Goal: Task Accomplishment & Management: Manage account settings

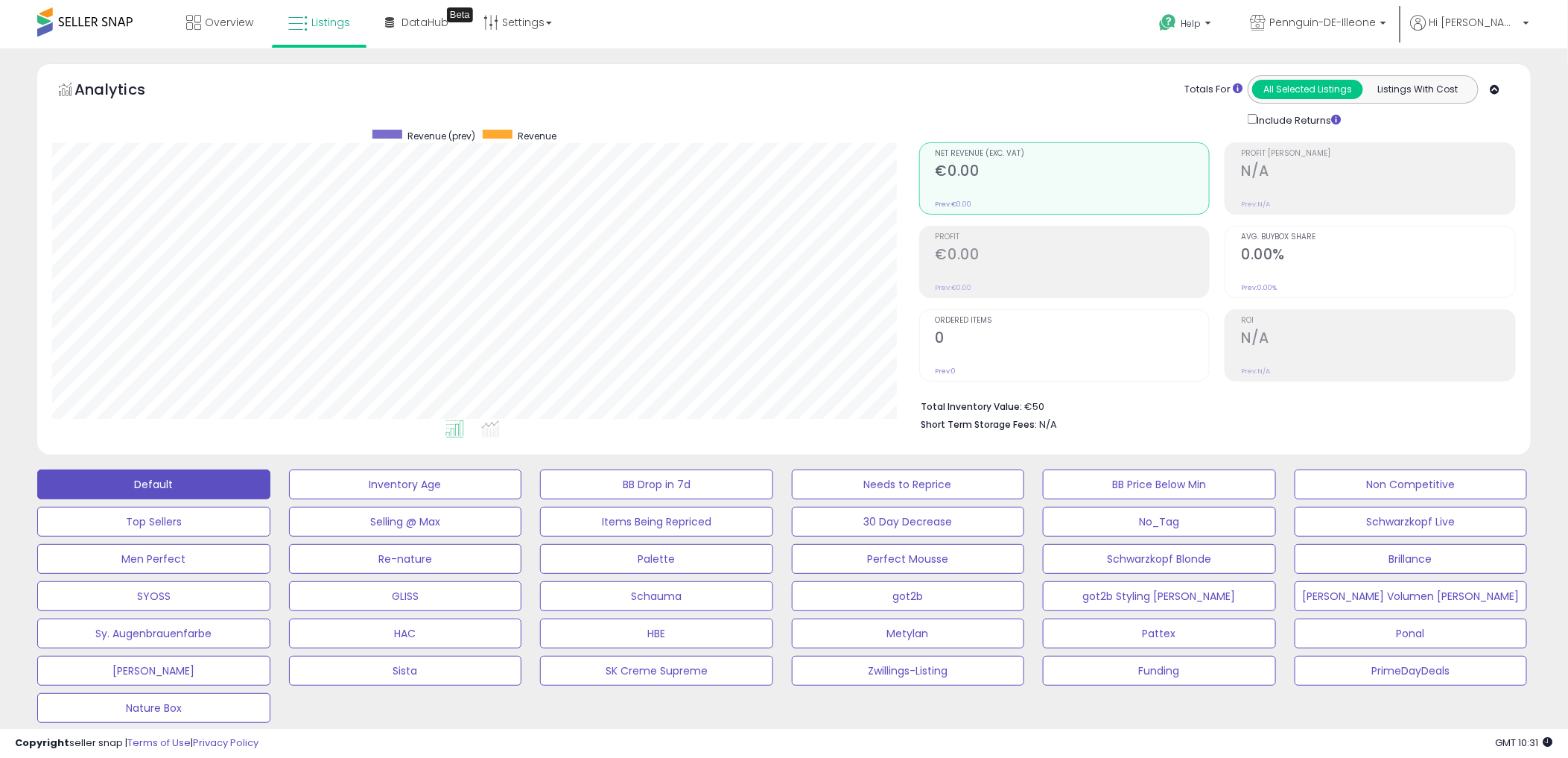
scroll to position [305, 866]
click at [320, 24] on span "Listings" at bounding box center [331, 23] width 39 height 15
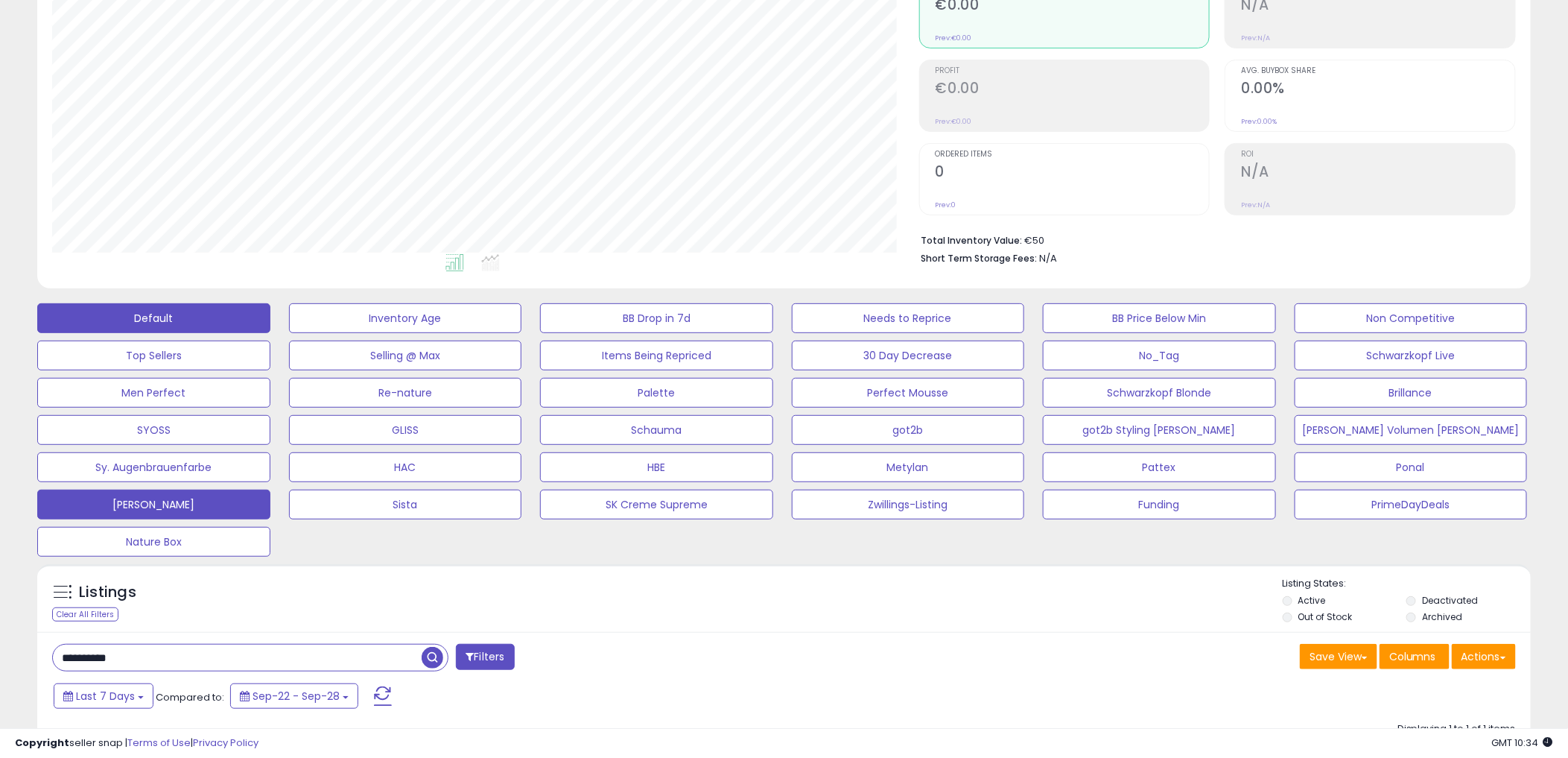
scroll to position [238, 0]
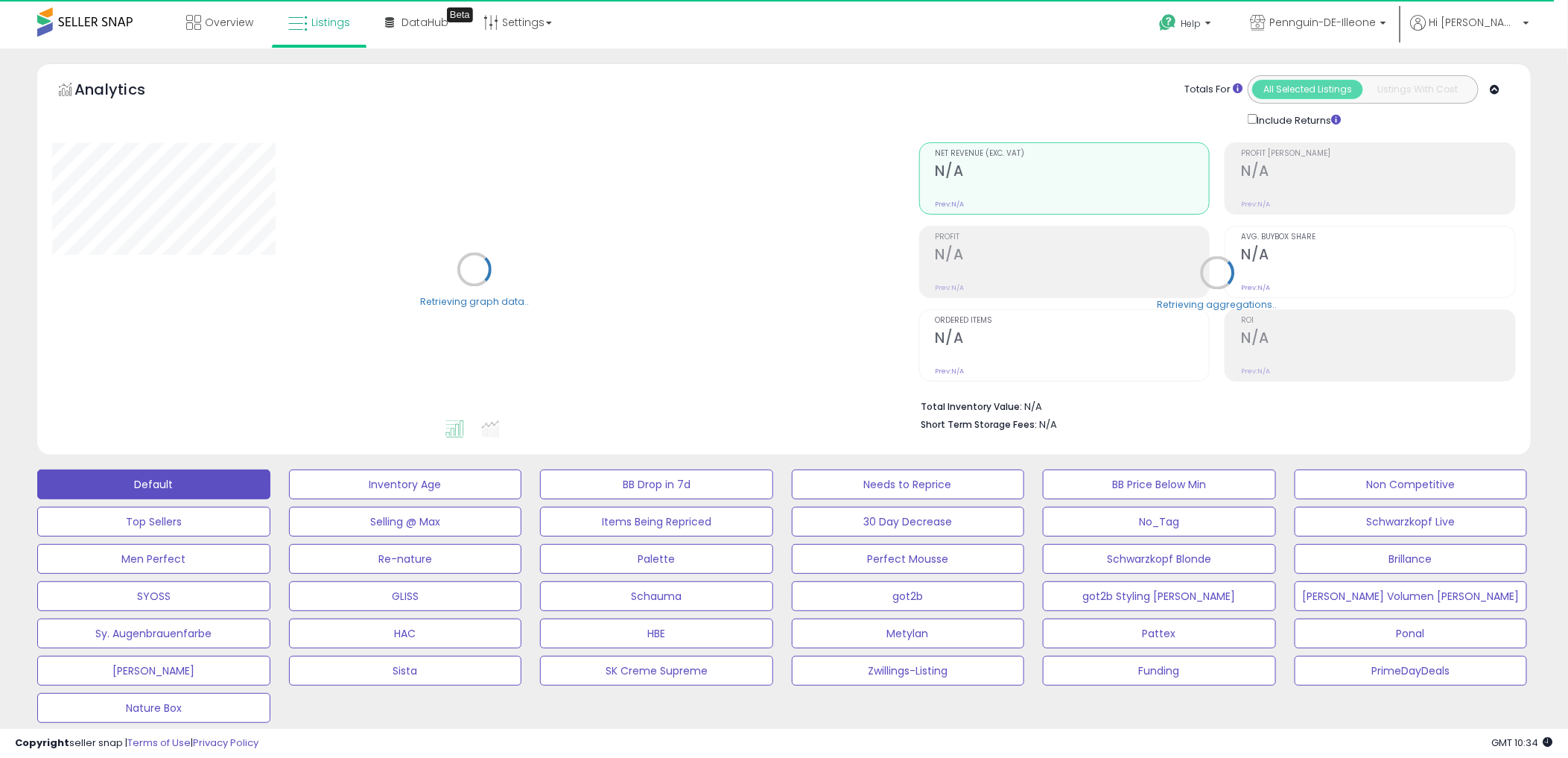
scroll to position [331, 0]
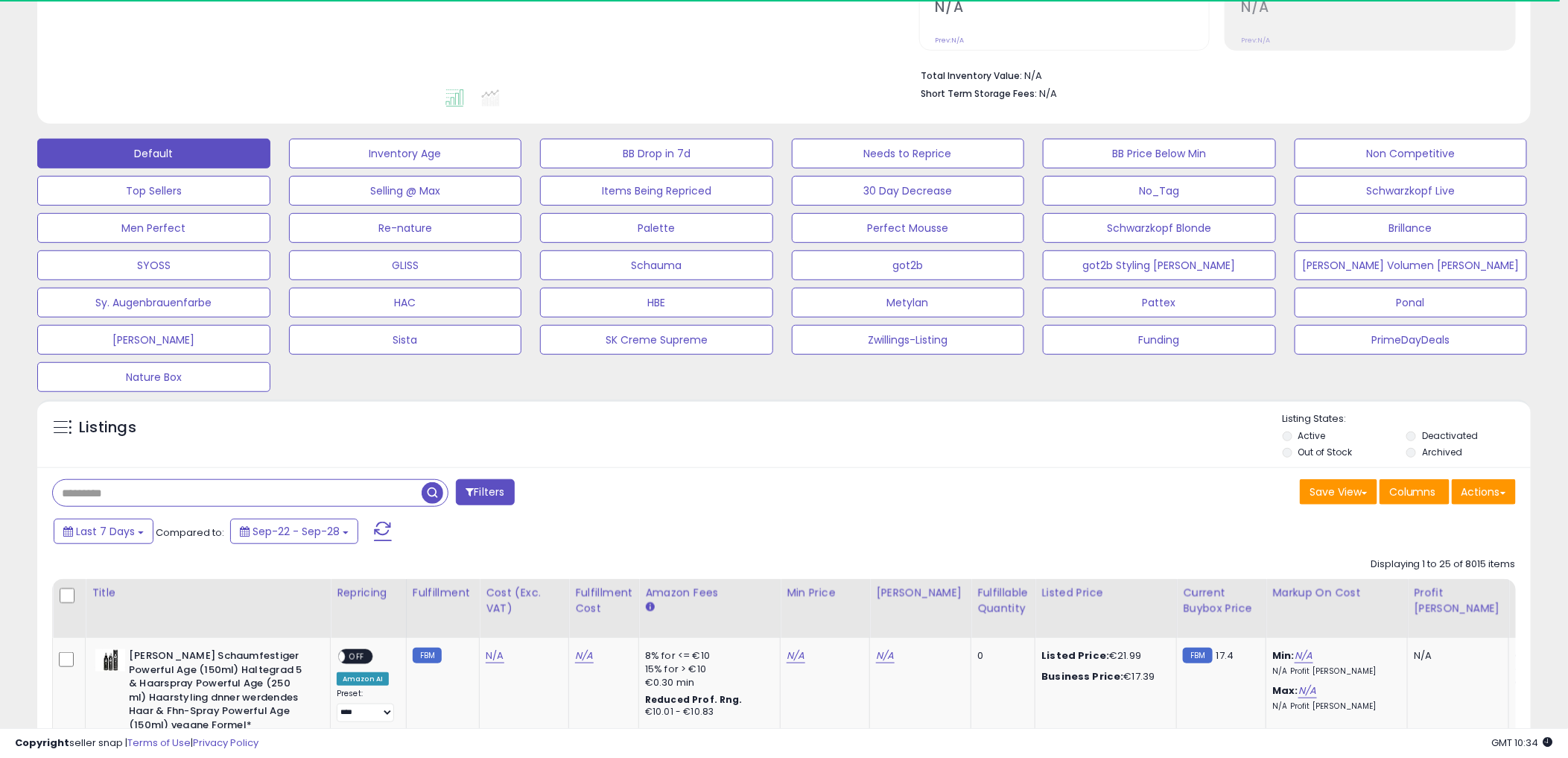
drag, startPoint x: 163, startPoint y: 492, endPoint x: -4, endPoint y: 465, distance: 169.2
click at [0, 427] on html "Unable to login Retrieving listings data.. has not yet accepted the Terms of Us…" at bounding box center [784, 48] width 1568 height 758
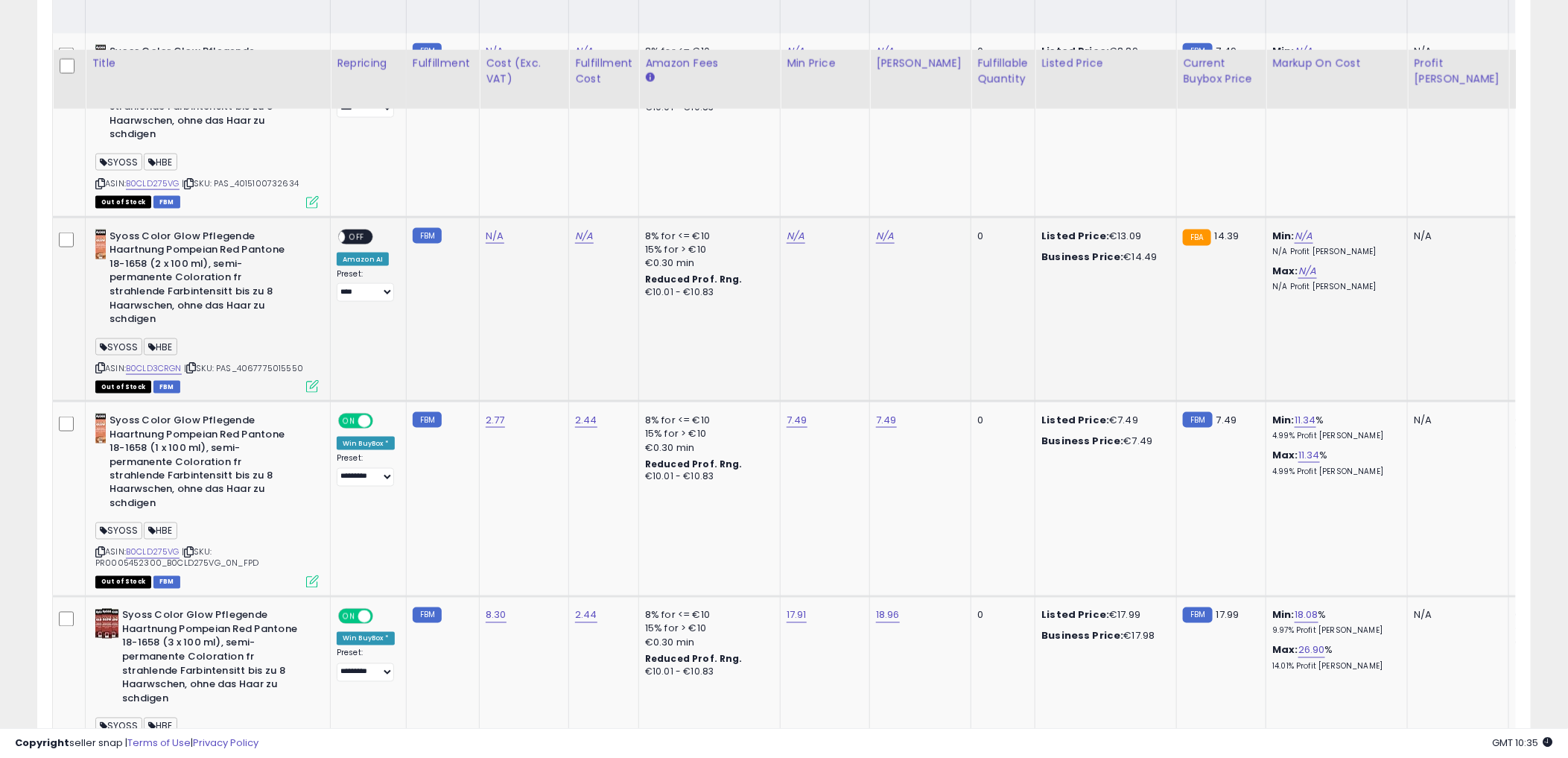
scroll to position [994, 0]
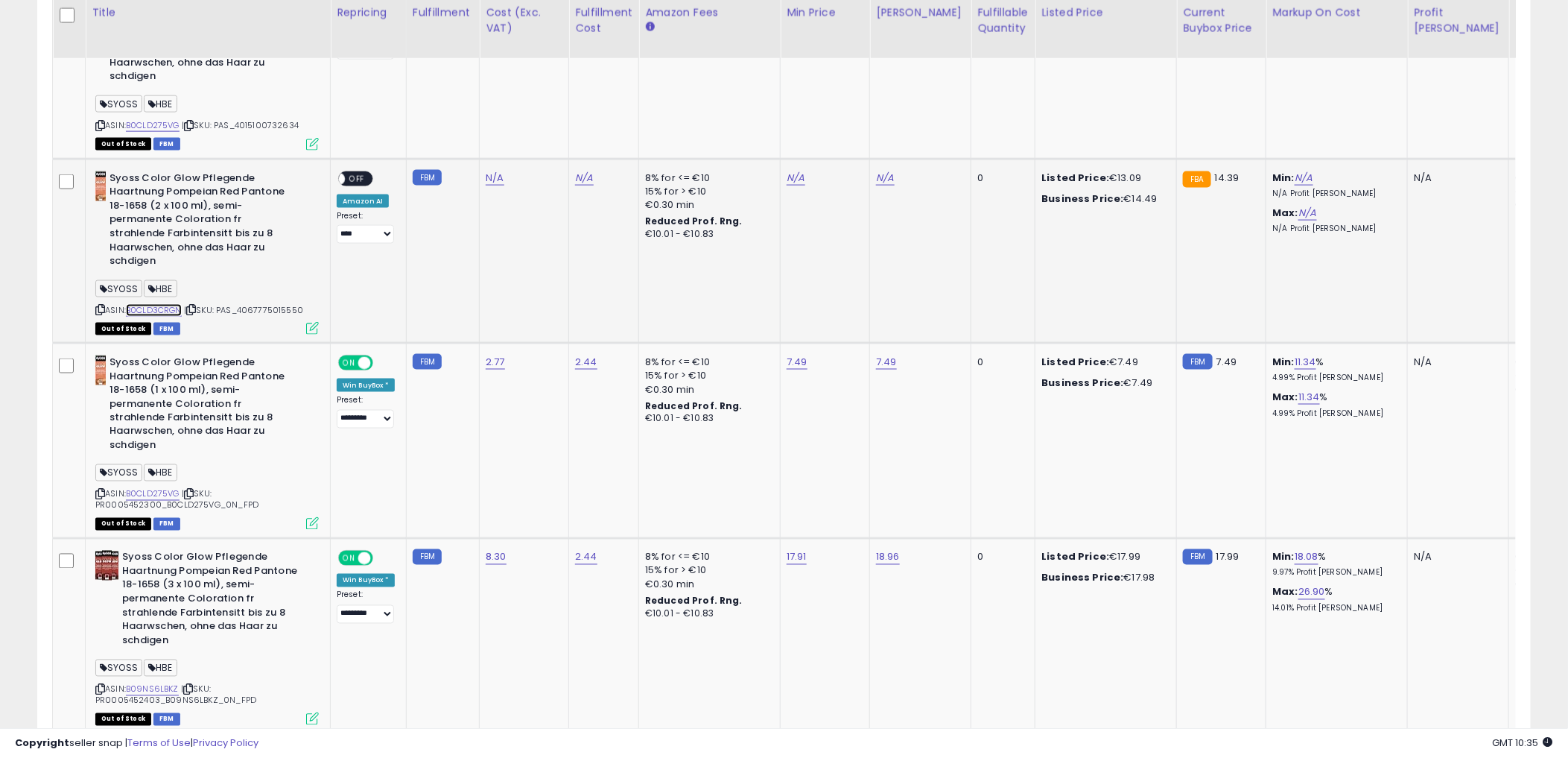
click at [173, 306] on link "B0CLD3CRGN" at bounding box center [154, 310] width 56 height 13
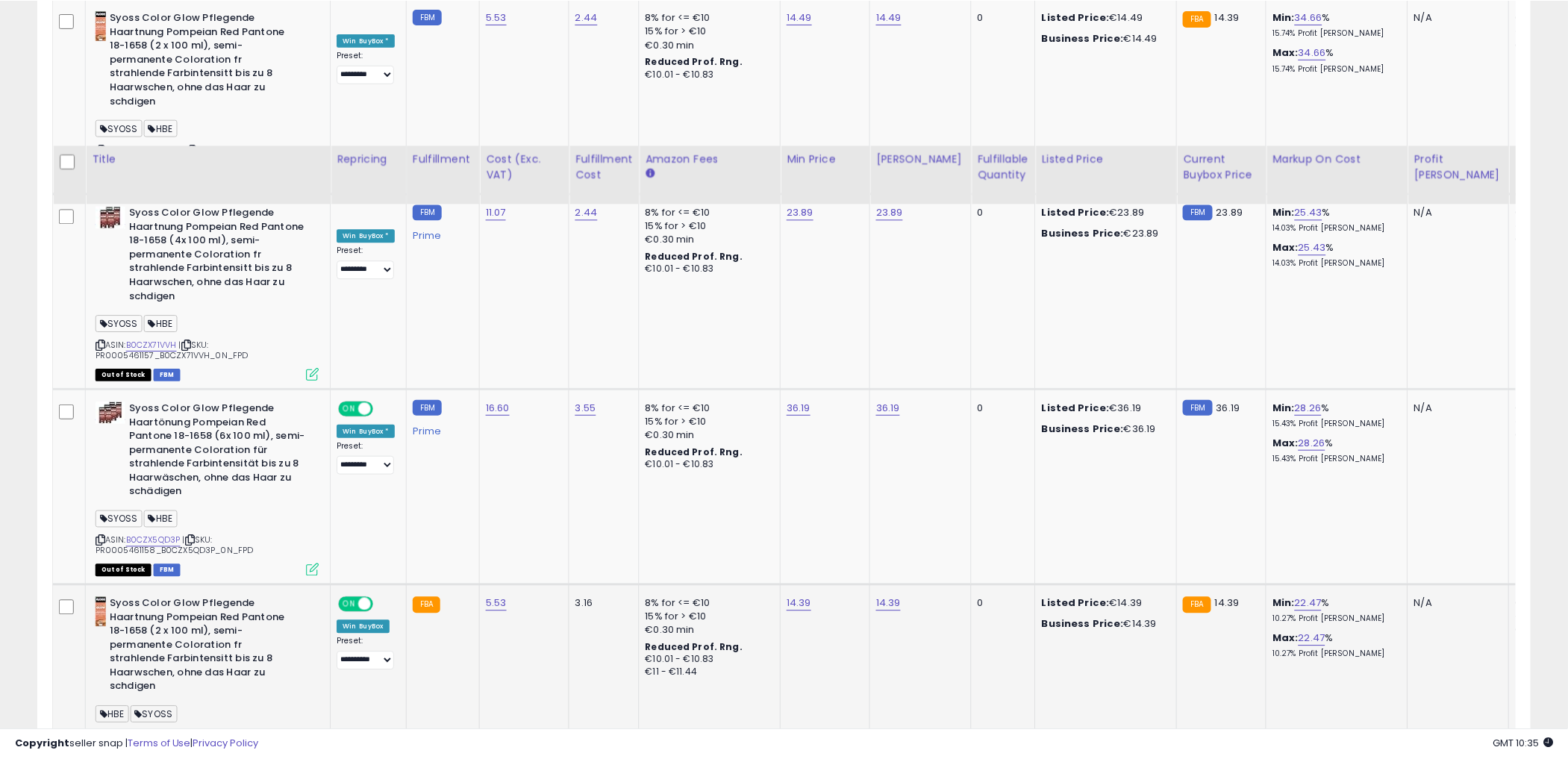
scroll to position [1877, 0]
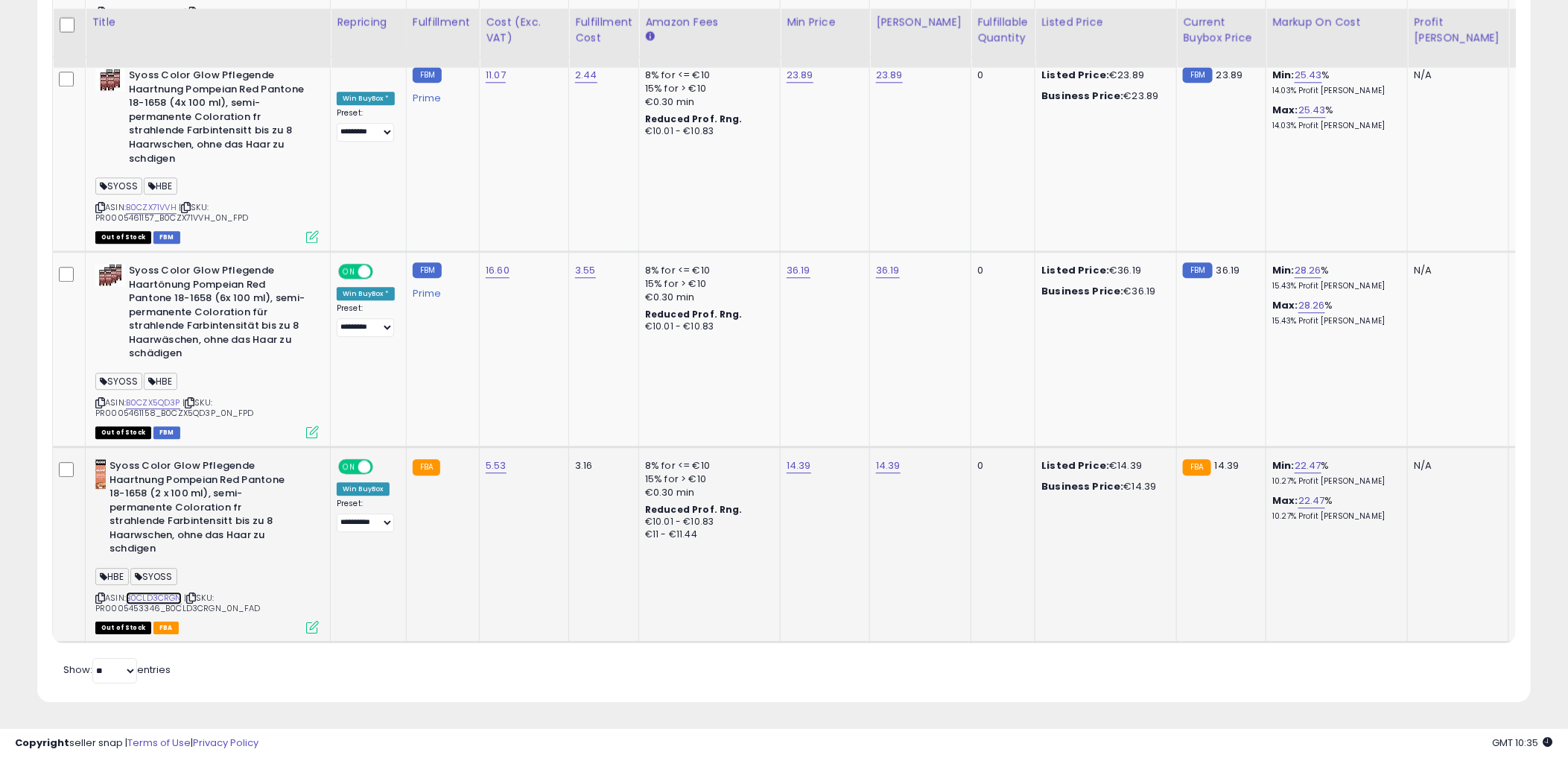
click at [144, 592] on link "B0CLD3CRGN" at bounding box center [154, 598] width 56 height 13
click at [175, 592] on link "B0CLD3CRGN" at bounding box center [154, 598] width 56 height 13
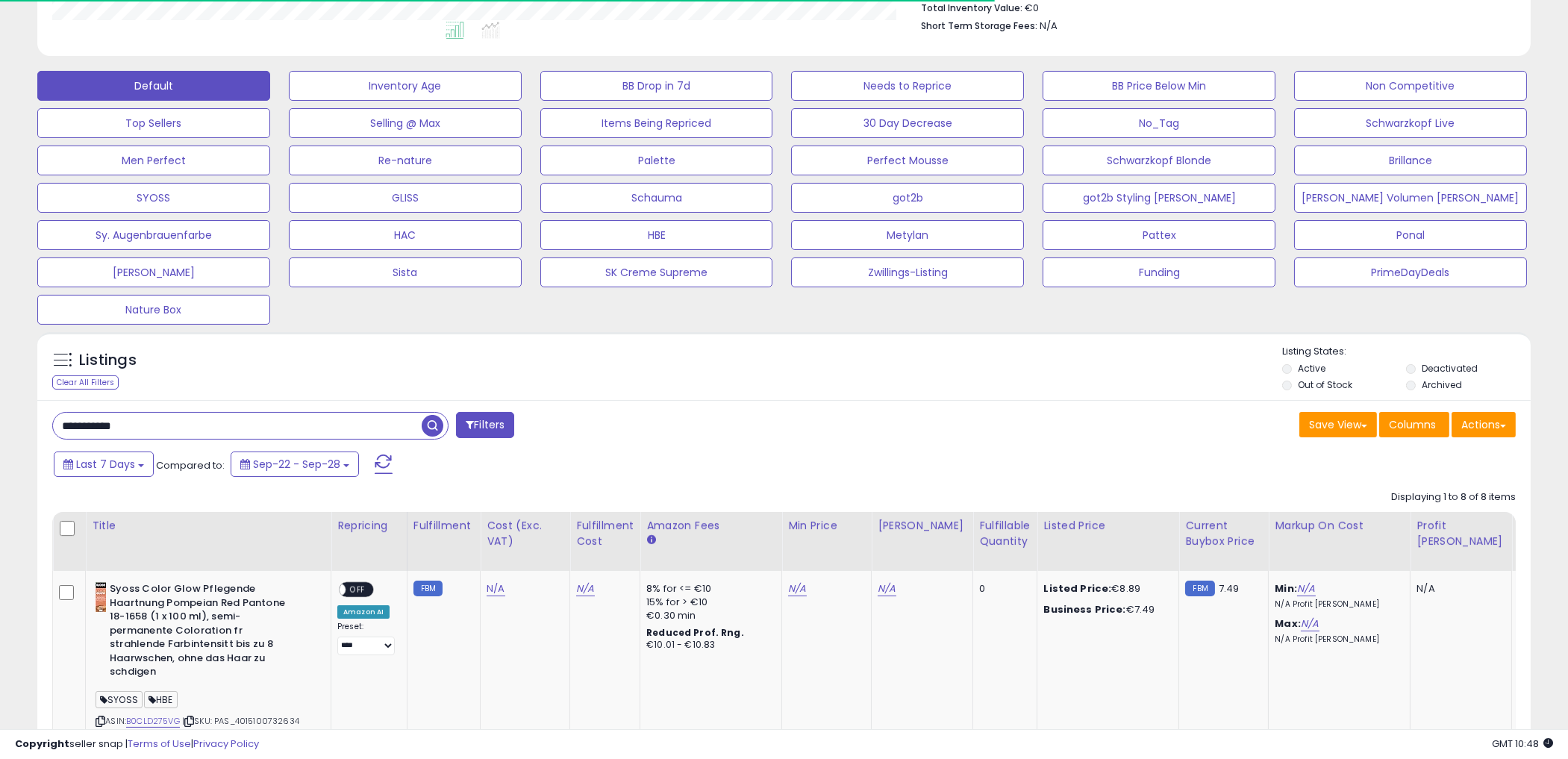
scroll to position [414, 0]
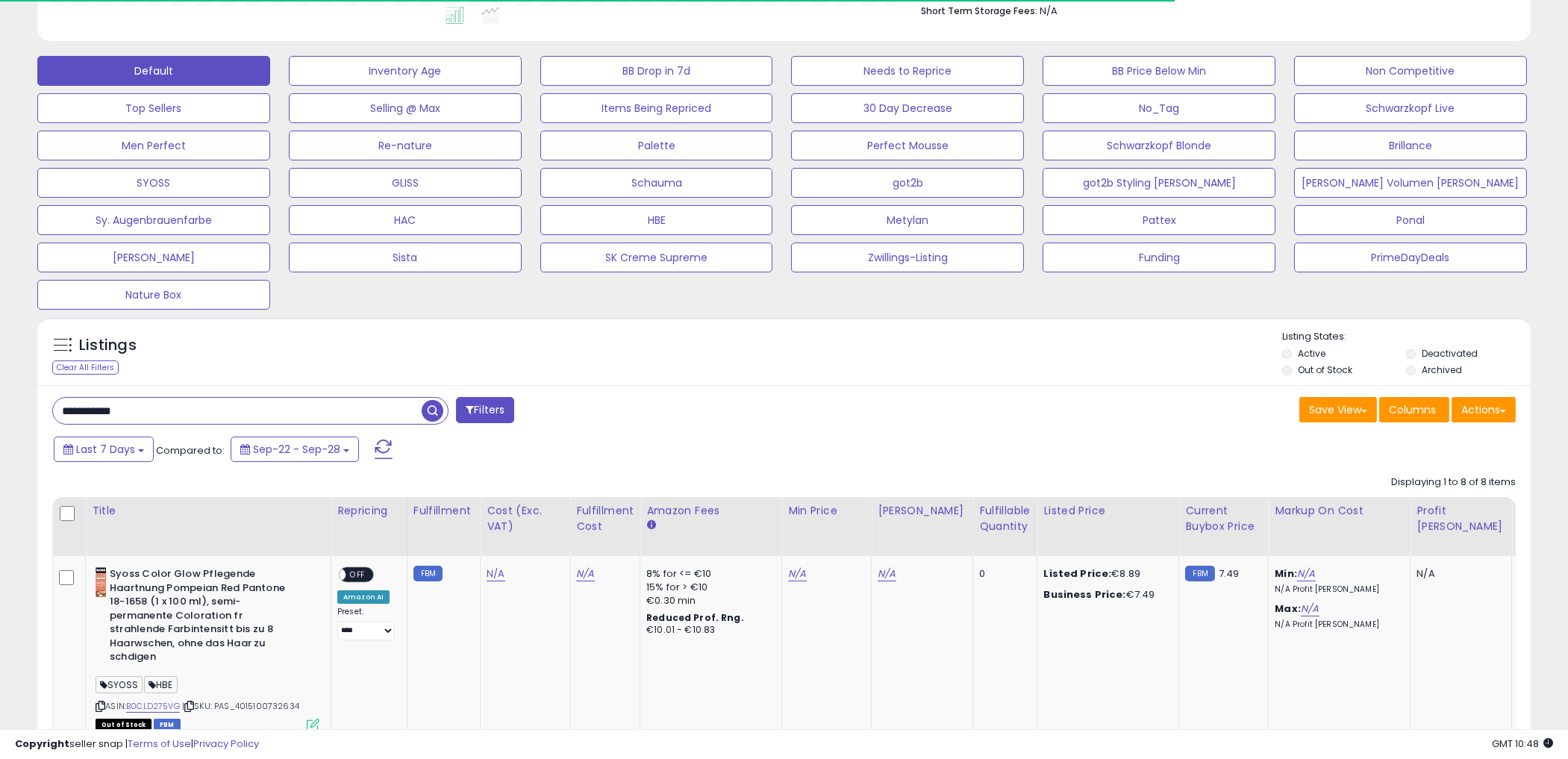
drag, startPoint x: 240, startPoint y: 405, endPoint x: -8, endPoint y: 408, distance: 248.0
paste input "text"
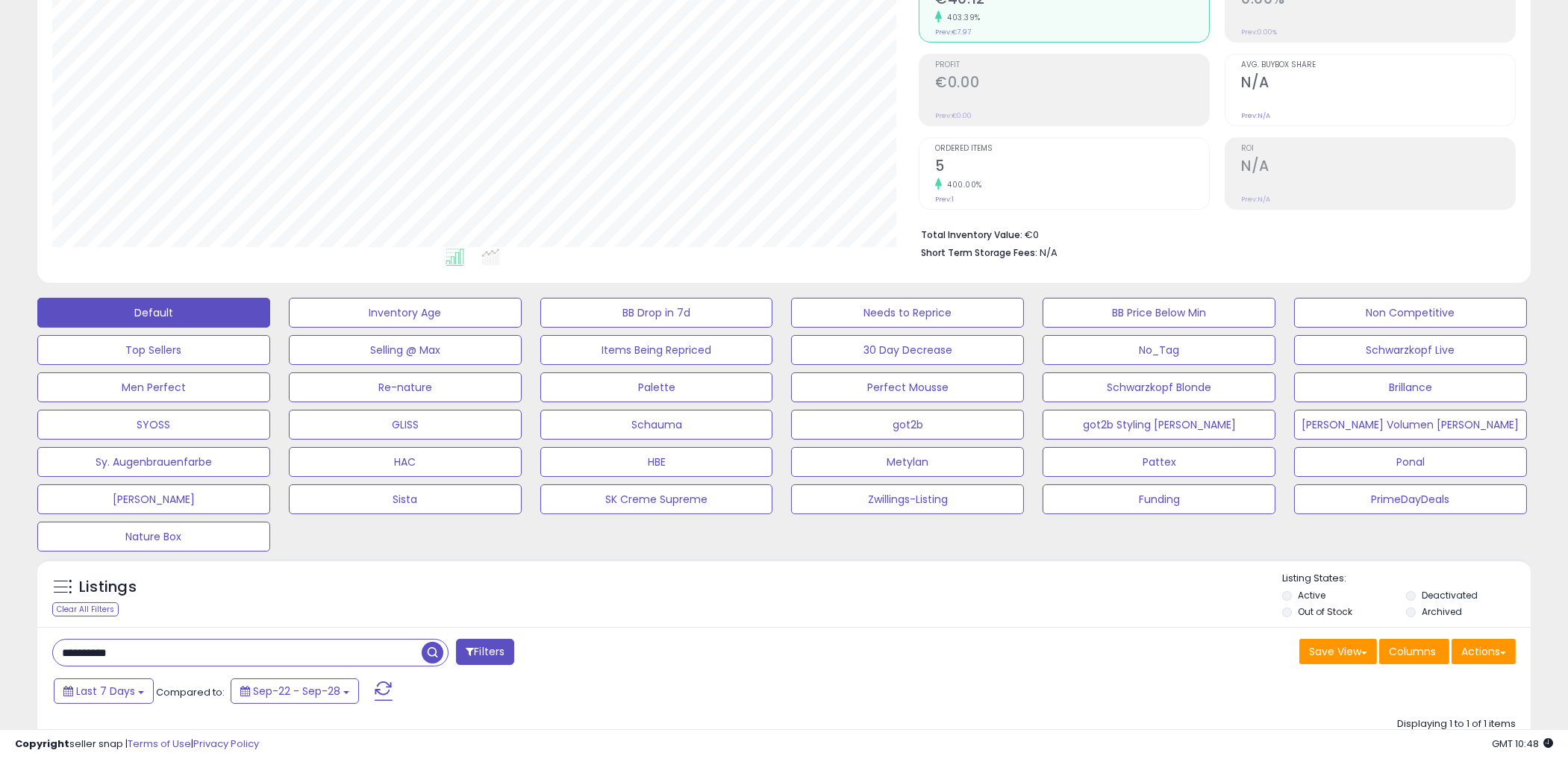
scroll to position [430, 0]
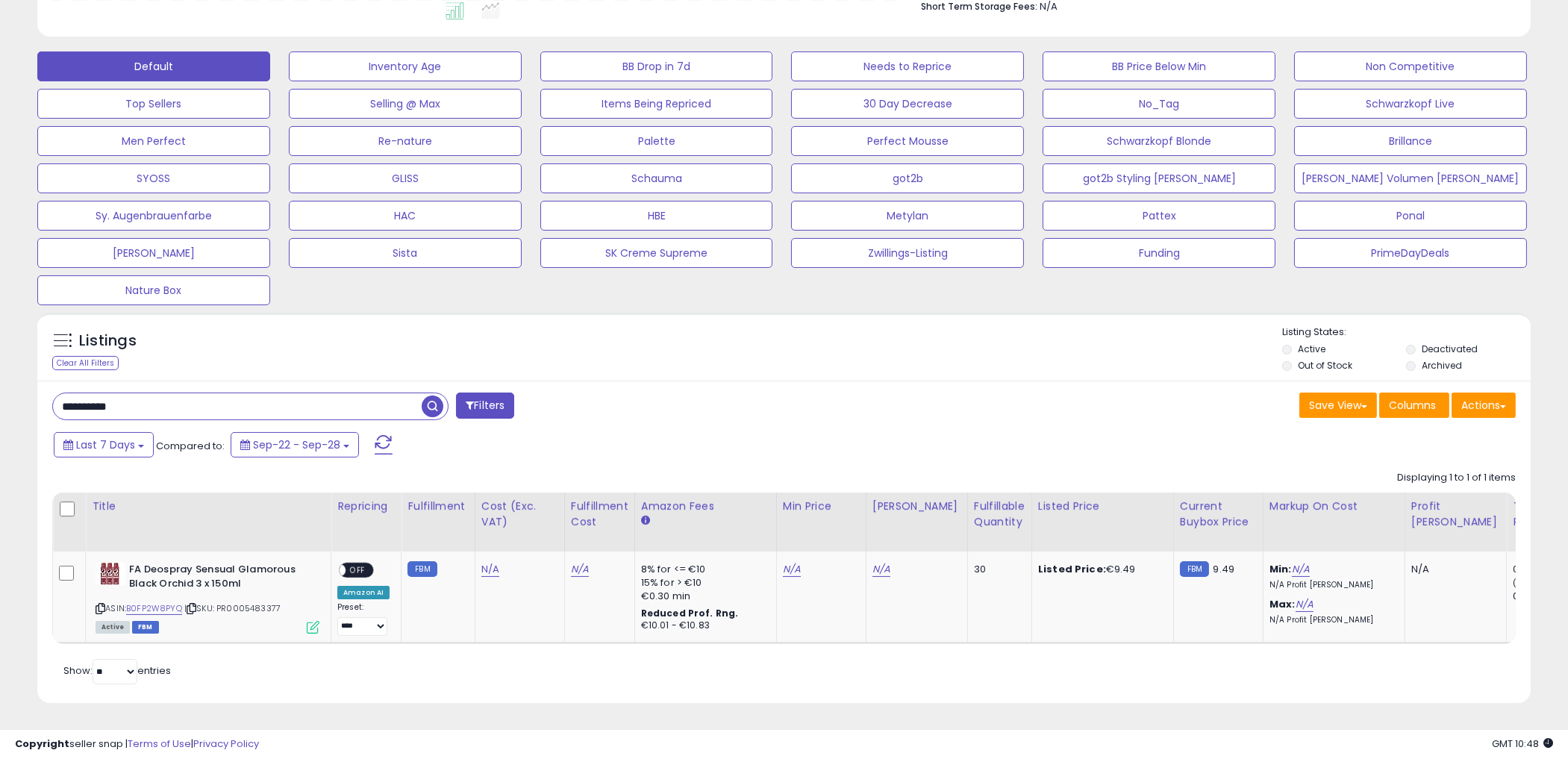
click at [595, 415] on div "**********" at bounding box center [784, 541] width 1494 height 322
click at [645, 351] on div "Listings Clear All Filters Listing States:" at bounding box center [784, 351] width 1494 height 51
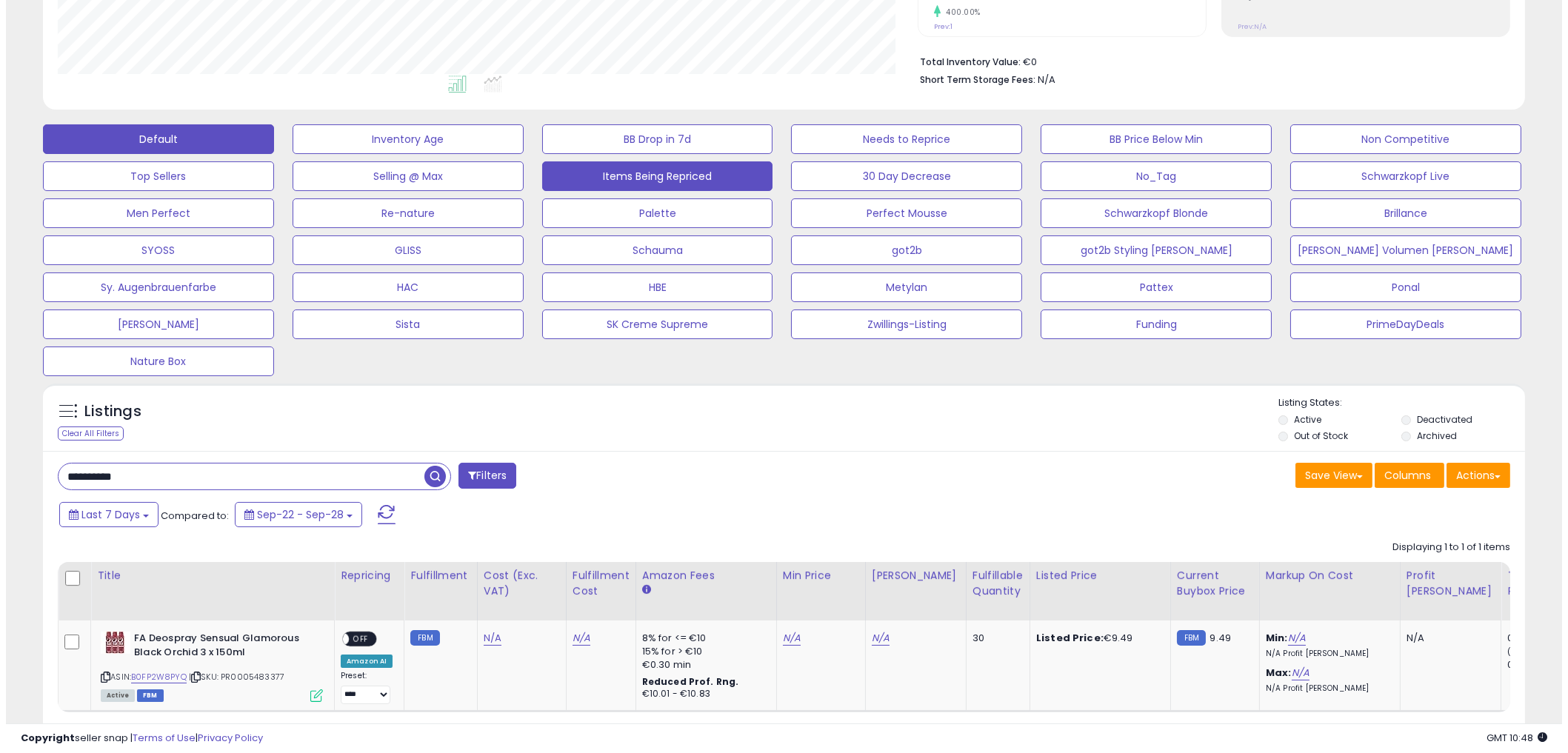
scroll to position [180, 0]
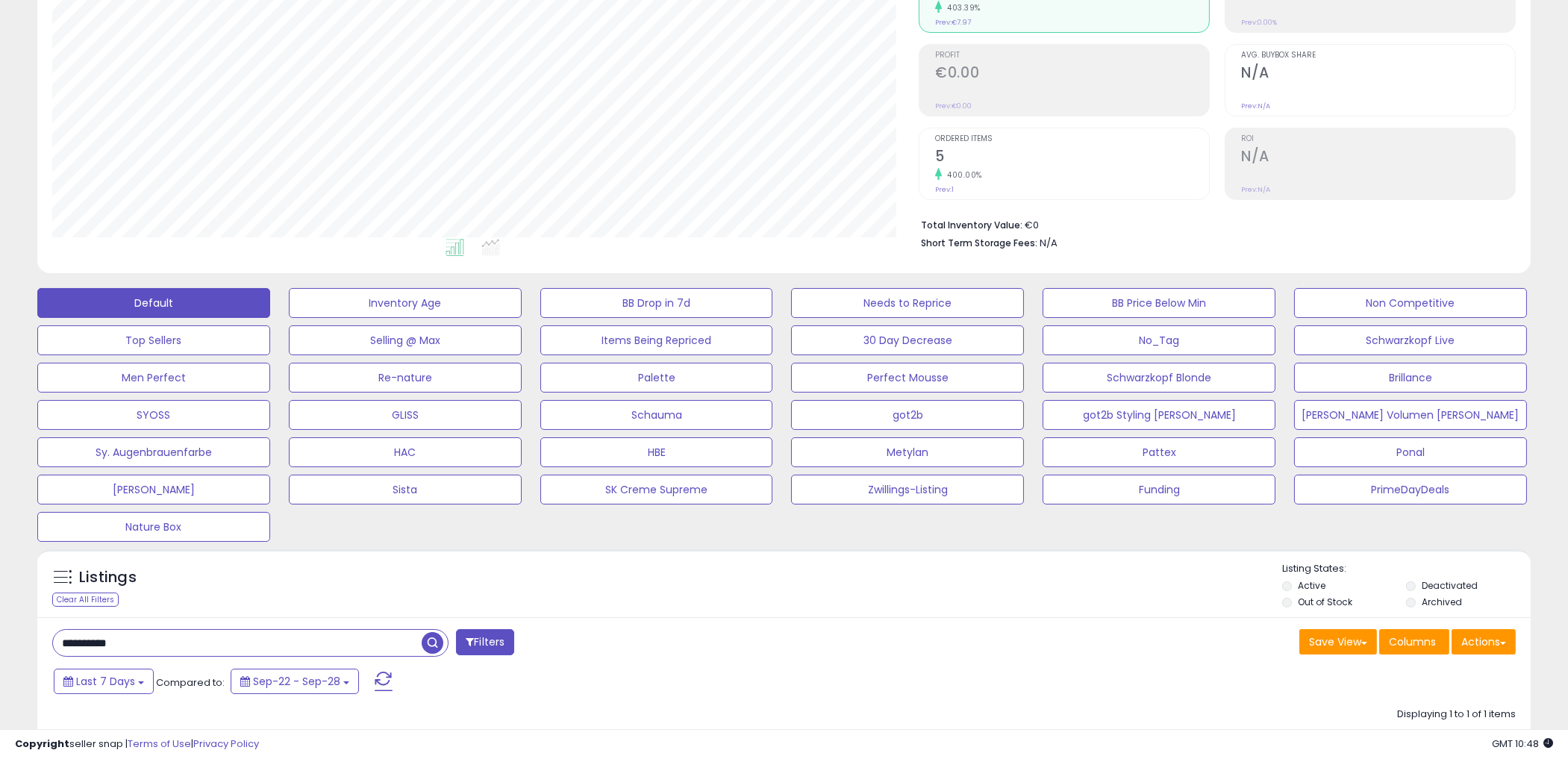
drag, startPoint x: 155, startPoint y: 634, endPoint x: -8, endPoint y: 622, distance: 163.4
click at [0, 576] on html "Unable to login Retrieving listings data.. has not yet accepted the Terms of Us…" at bounding box center [784, 198] width 1568 height 759
paste input "**"
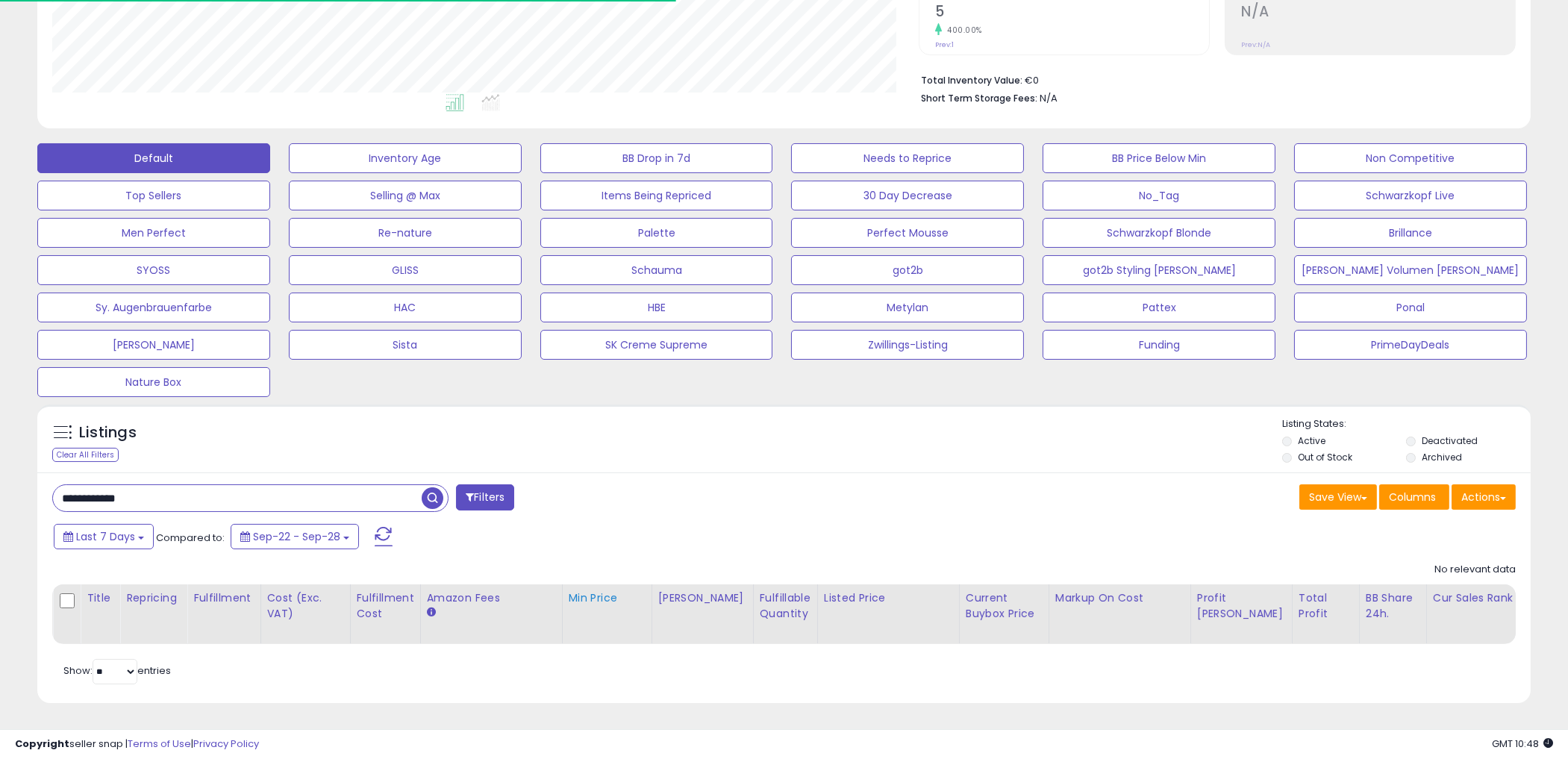
scroll to position [340, 0]
drag, startPoint x: 607, startPoint y: 480, endPoint x: 448, endPoint y: 475, distance: 159.1
click at [608, 484] on div "**********" at bounding box center [412, 498] width 743 height 30
click at [266, 485] on input "**********" at bounding box center [237, 498] width 369 height 26
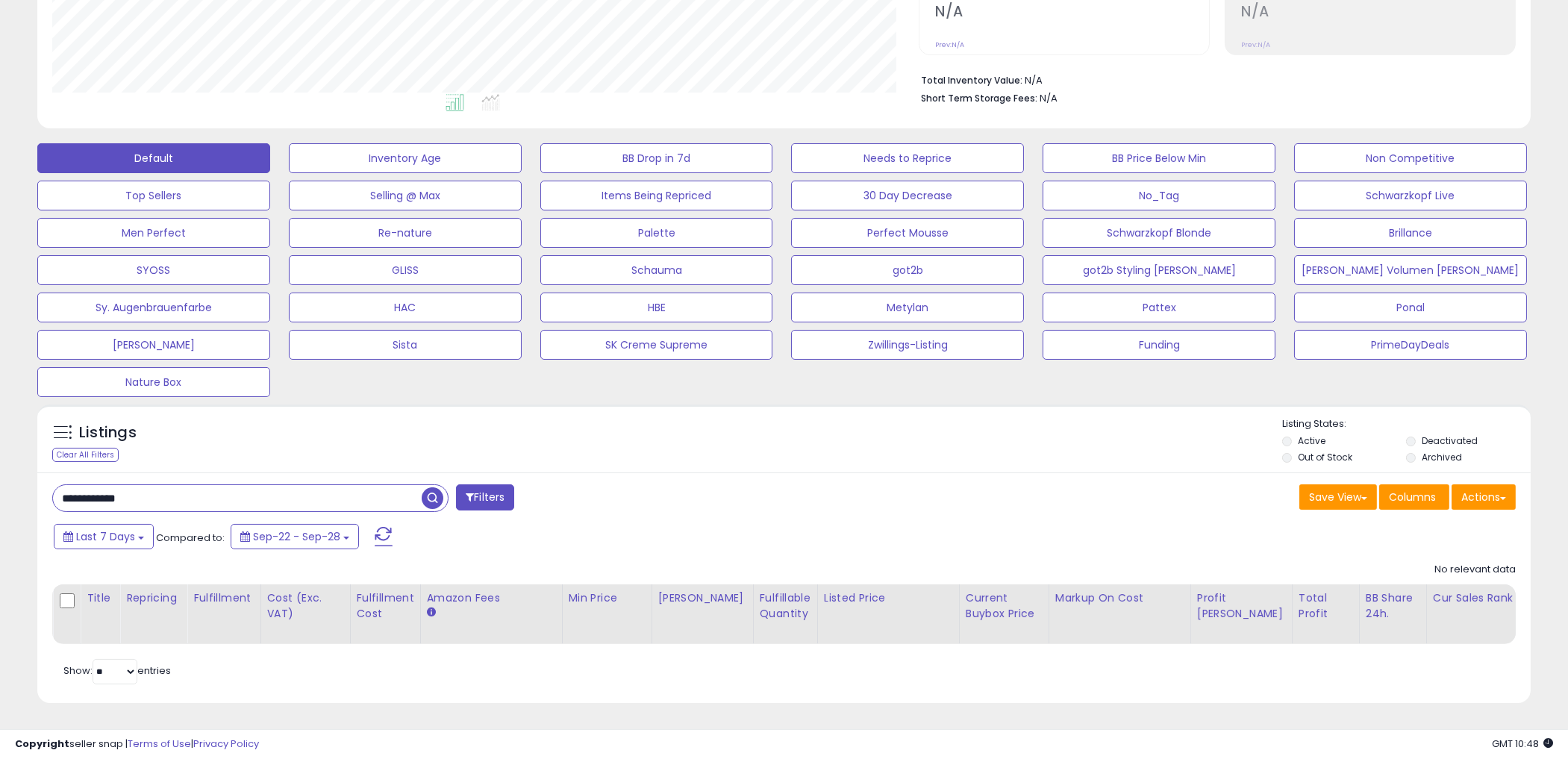
click at [426, 487] on span "button" at bounding box center [432, 498] width 21 height 21
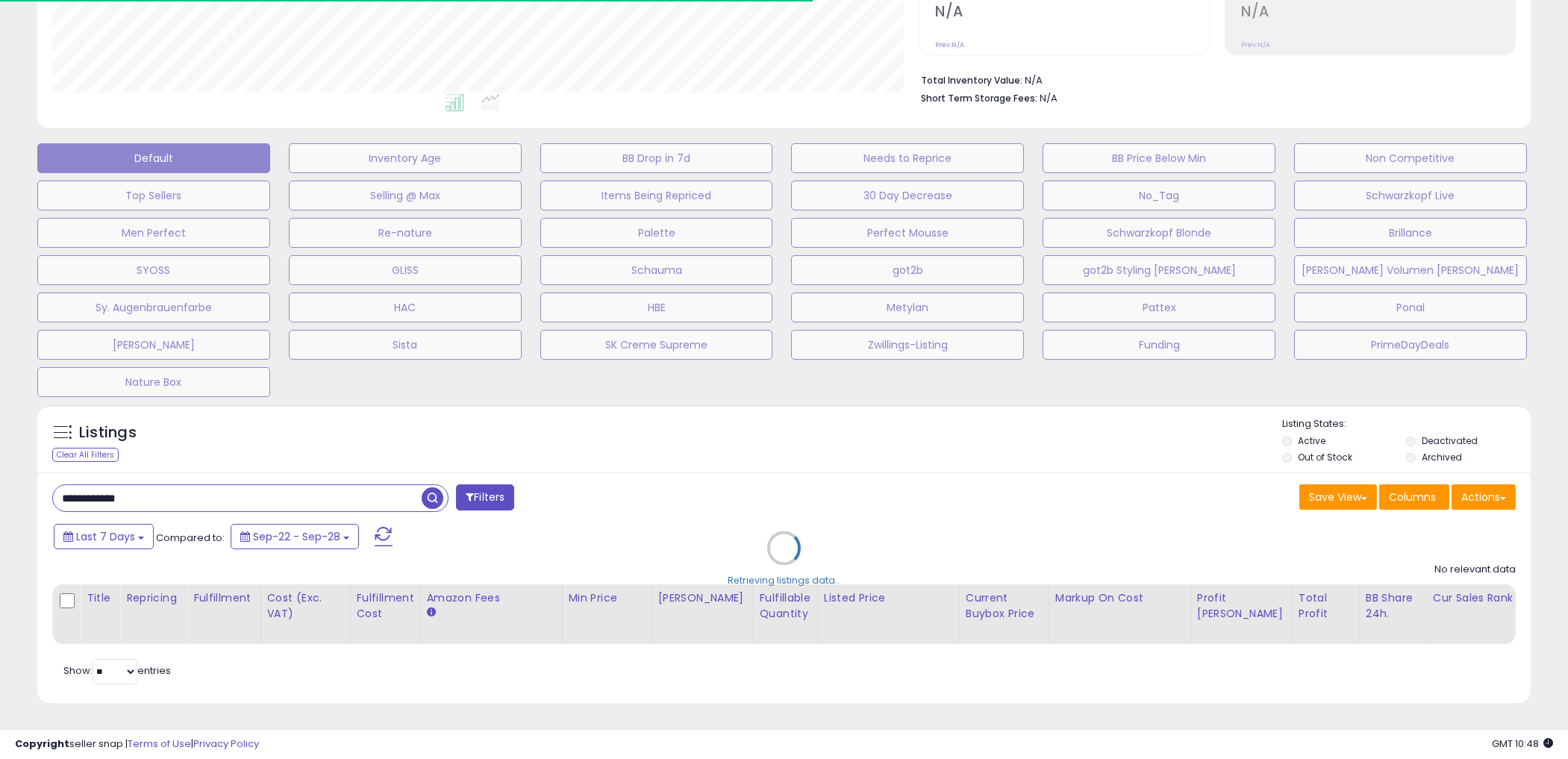
scroll to position [745844, 745643]
drag, startPoint x: 360, startPoint y: 477, endPoint x: 35, endPoint y: 464, distance: 325.3
click at [40, 472] on div "**********" at bounding box center [784, 587] width 1494 height 230
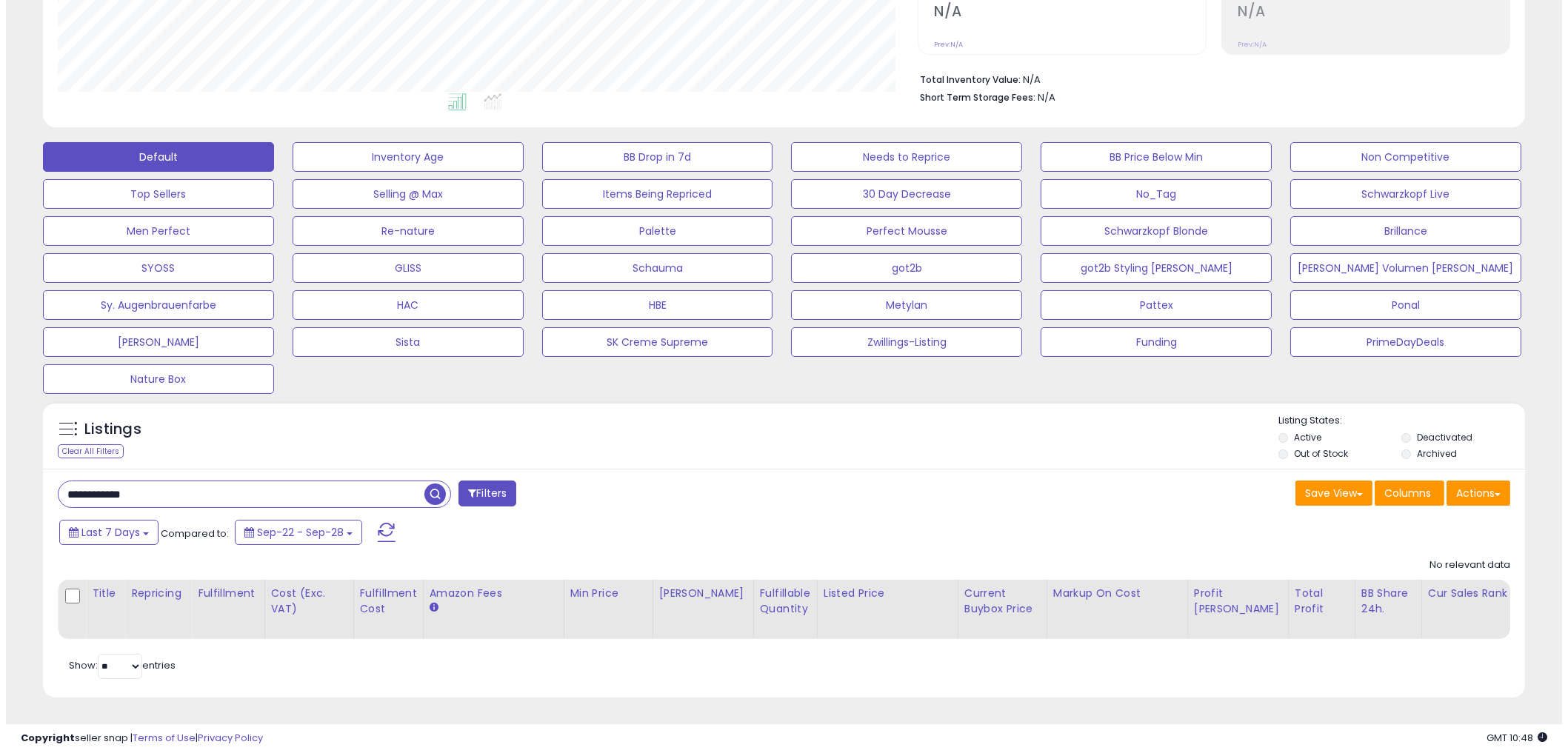
scroll to position [303, 860]
click at [181, 481] on input "**********" at bounding box center [235, 494] width 366 height 26
paste input "**********"
click at [264, 485] on div "**********" at bounding box center [249, 494] width 393 height 28
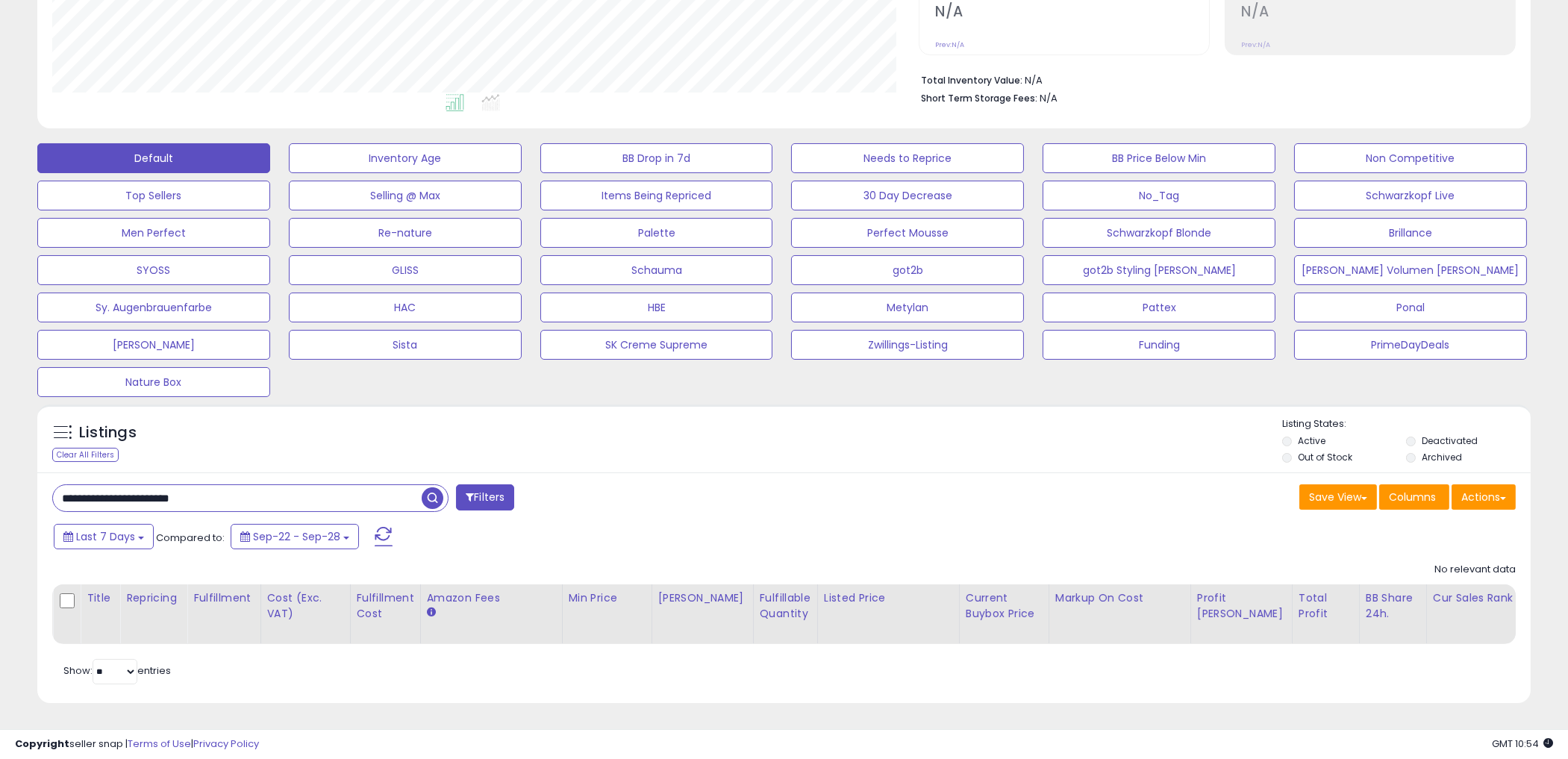
drag, startPoint x: 263, startPoint y: 481, endPoint x: -8, endPoint y: 490, distance: 271.1
click at [0, 432] on html "Unable to login Retrieving listings data.. has not yet accepted the Terms of Us…" at bounding box center [784, 53] width 1568 height 759
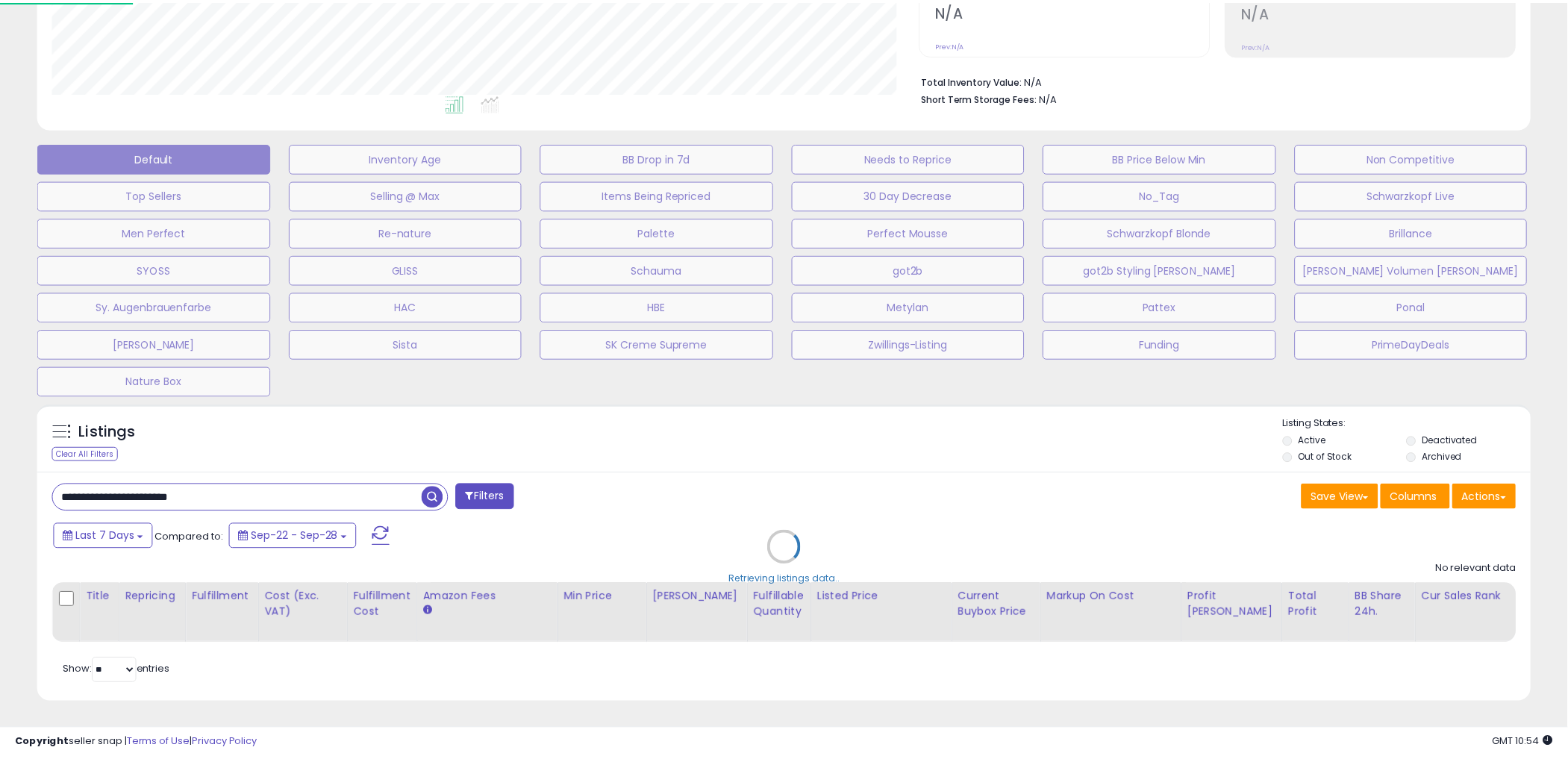
scroll to position [306, 874]
paste input "text"
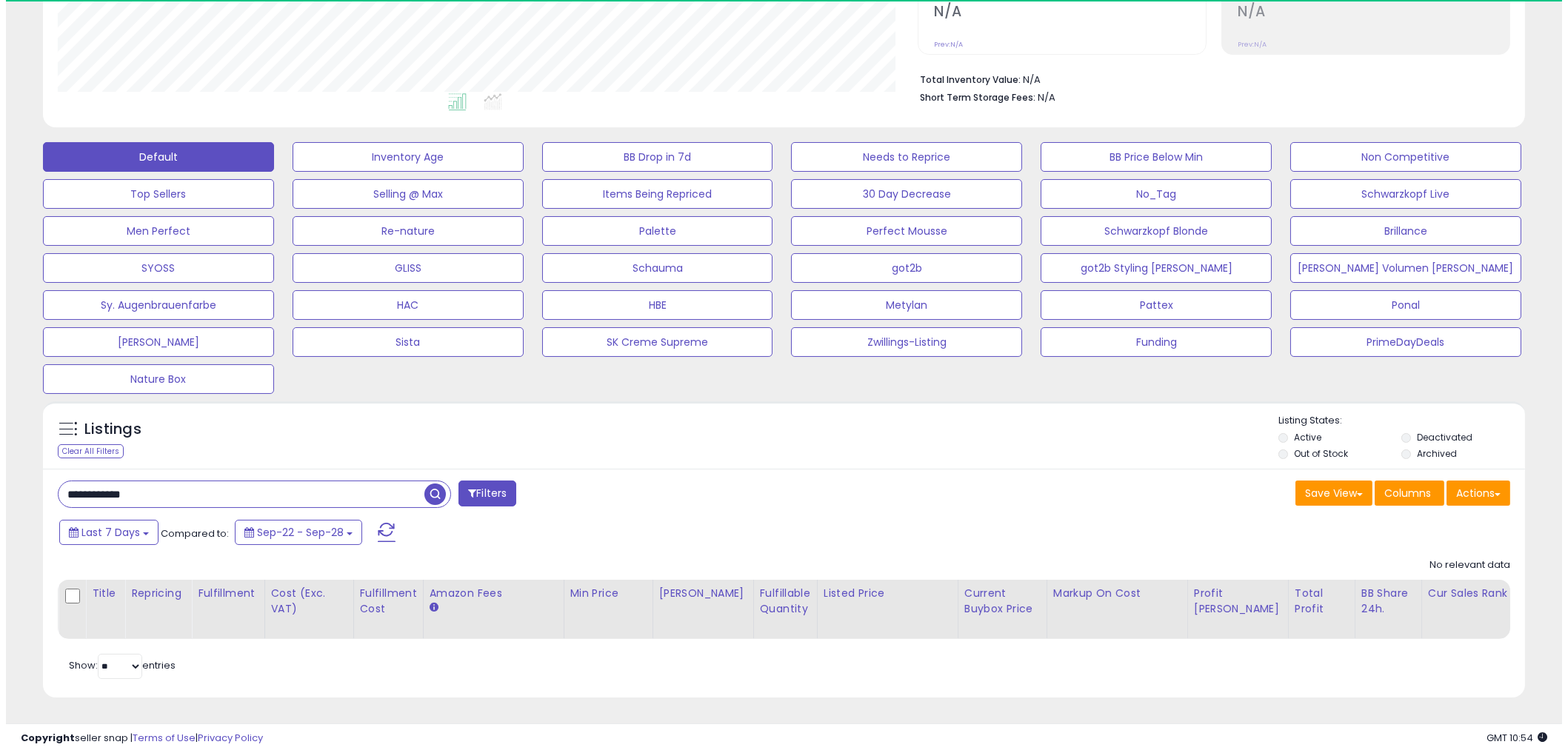
scroll to position [303, 860]
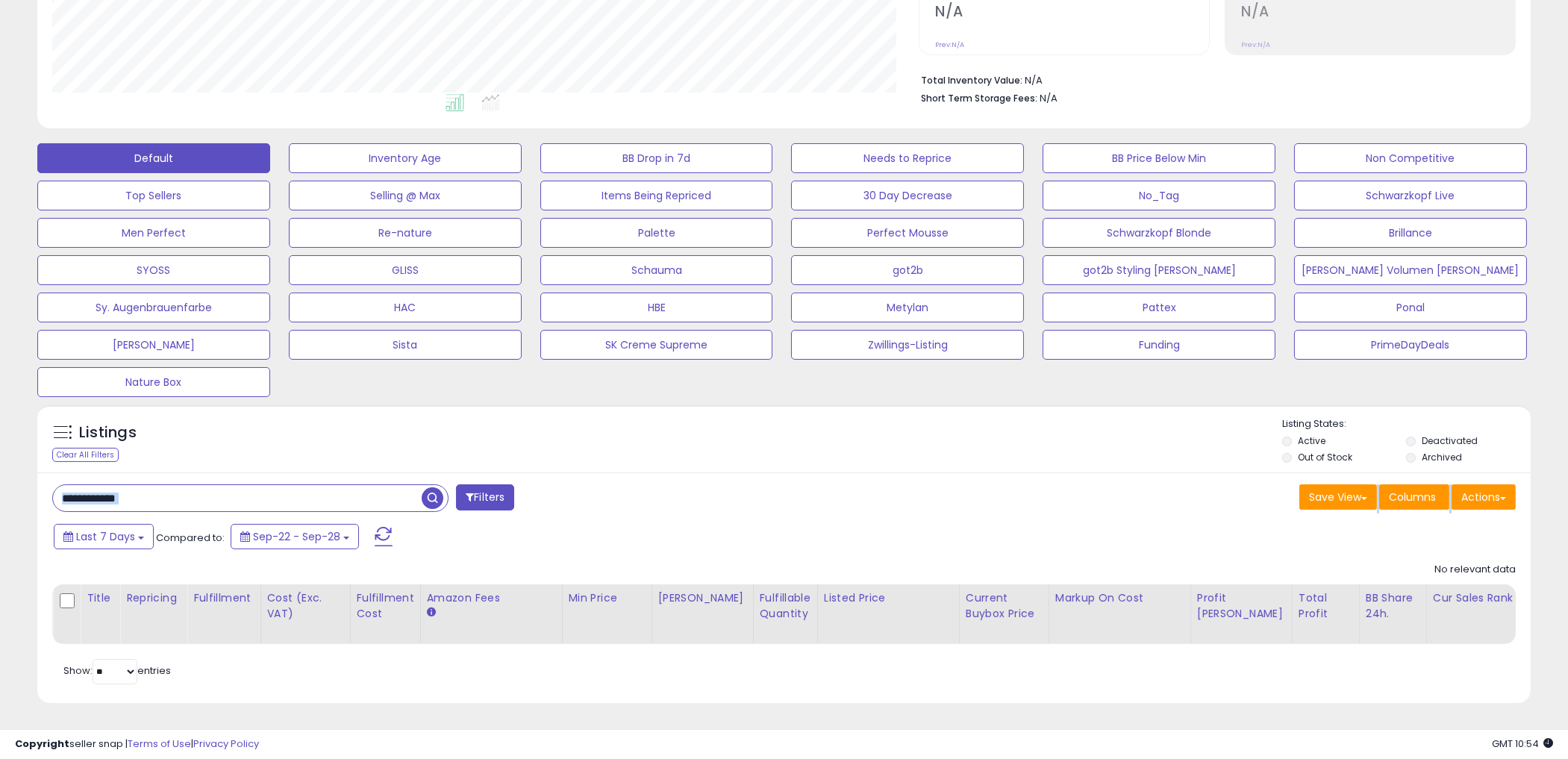
drag, startPoint x: 198, startPoint y: 504, endPoint x: 200, endPoint y: 486, distance: 18.1
click at [198, 496] on div "**********" at bounding box center [784, 587] width 1494 height 230
drag, startPoint x: 200, startPoint y: 485, endPoint x: -8, endPoint y: 471, distance: 208.5
click at [0, 432] on html "Unable to login Retrieving listings data.. has not yet accepted the Terms of Us…" at bounding box center [784, 53] width 1568 height 759
paste input "*"
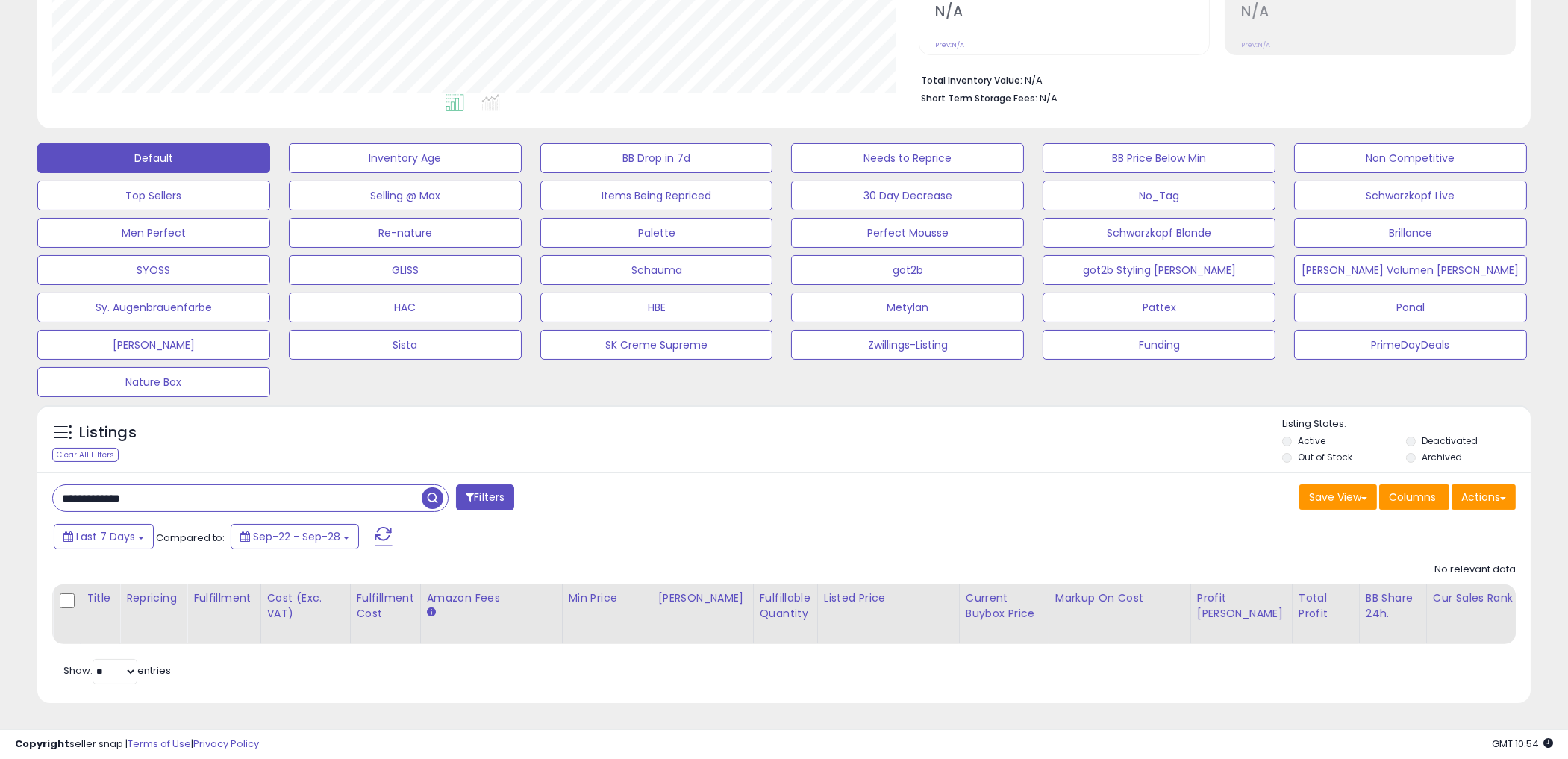
drag, startPoint x: 166, startPoint y: 489, endPoint x: -8, endPoint y: 464, distance: 175.8
click at [0, 432] on html "Unable to login Retrieving listings data.. has not yet accepted the Terms of Us…" at bounding box center [784, 53] width 1568 height 759
paste input "**********"
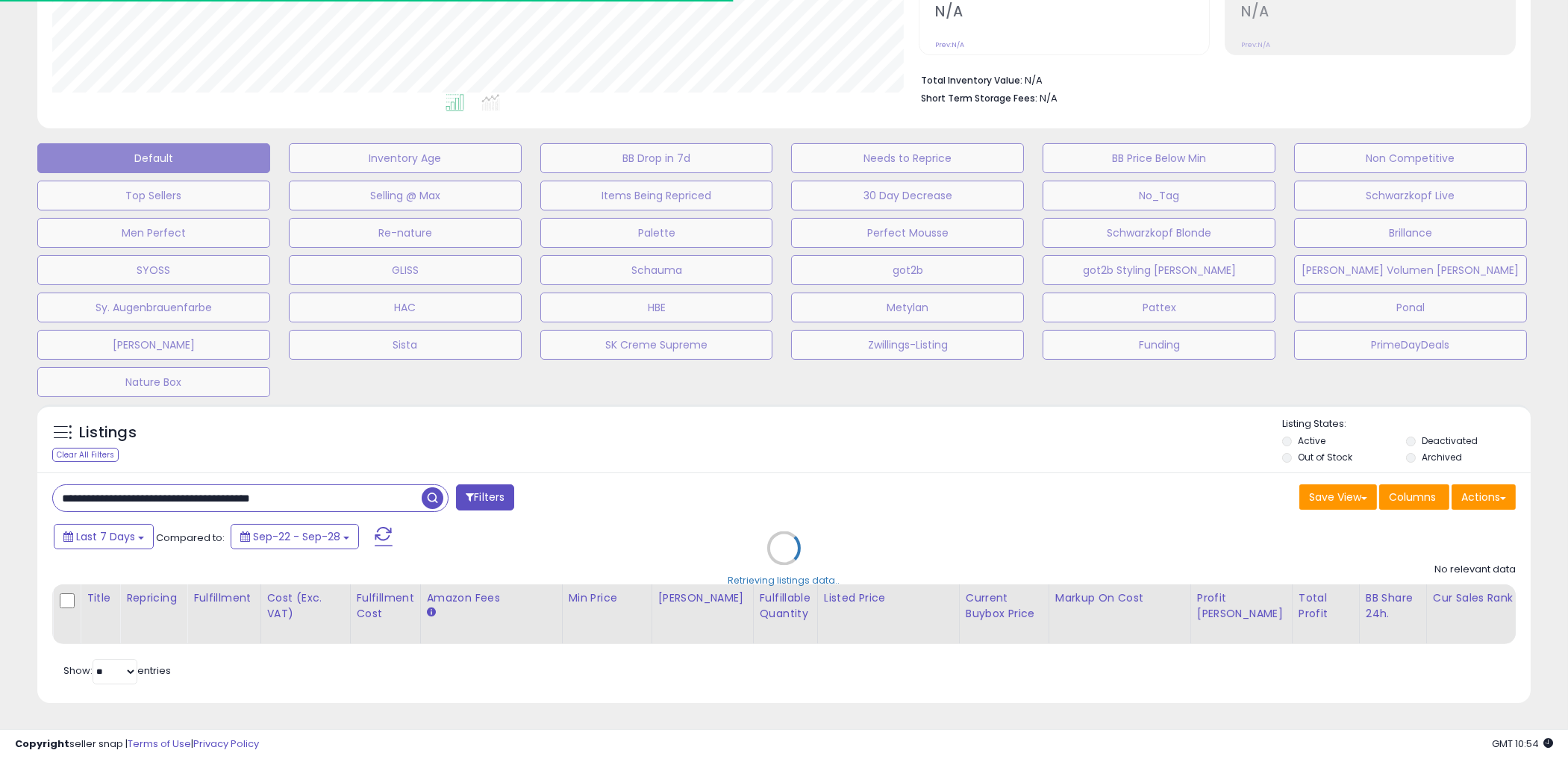
scroll to position [745844, 745643]
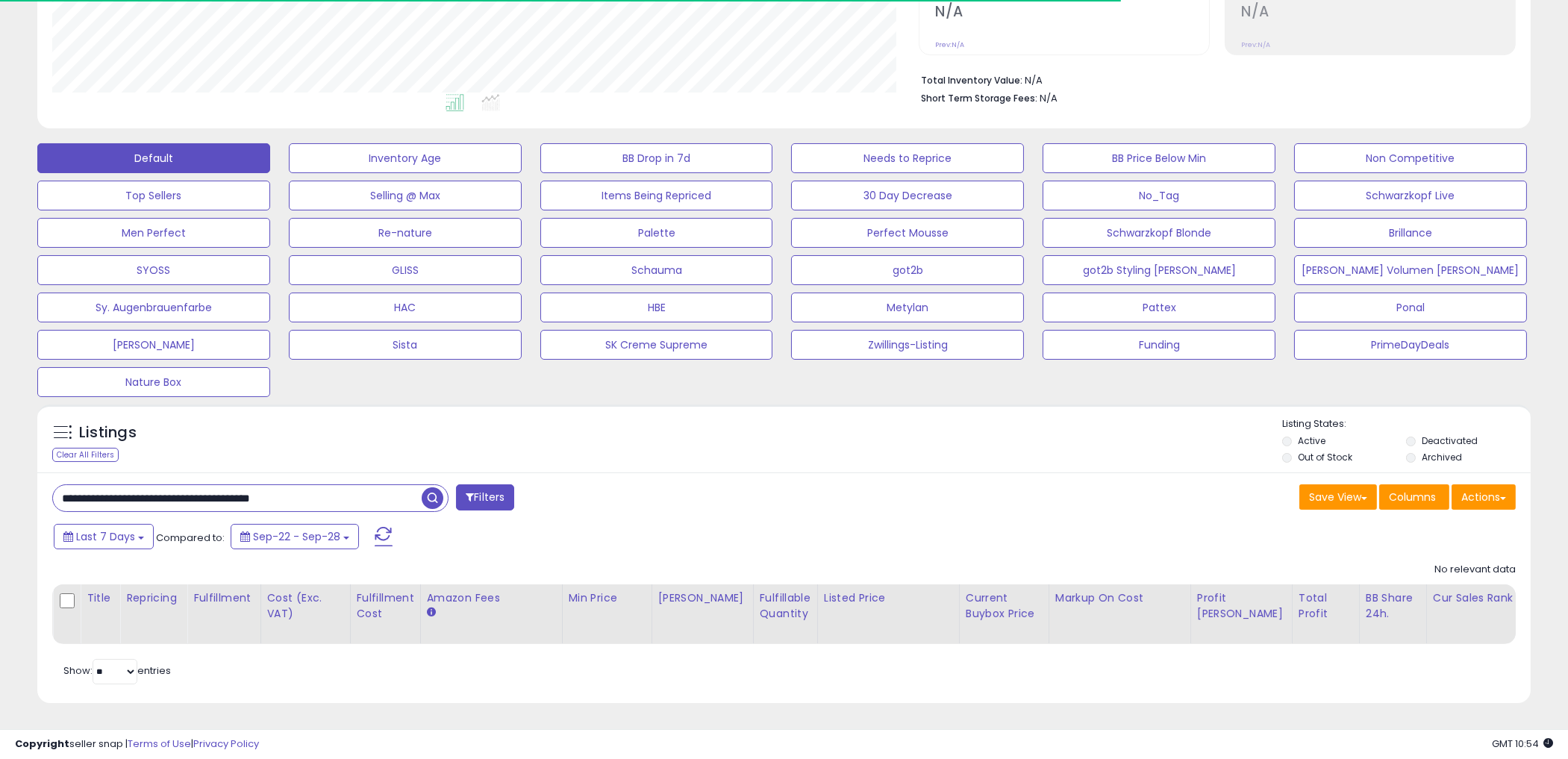
click at [276, 486] on input "**********" at bounding box center [237, 498] width 369 height 26
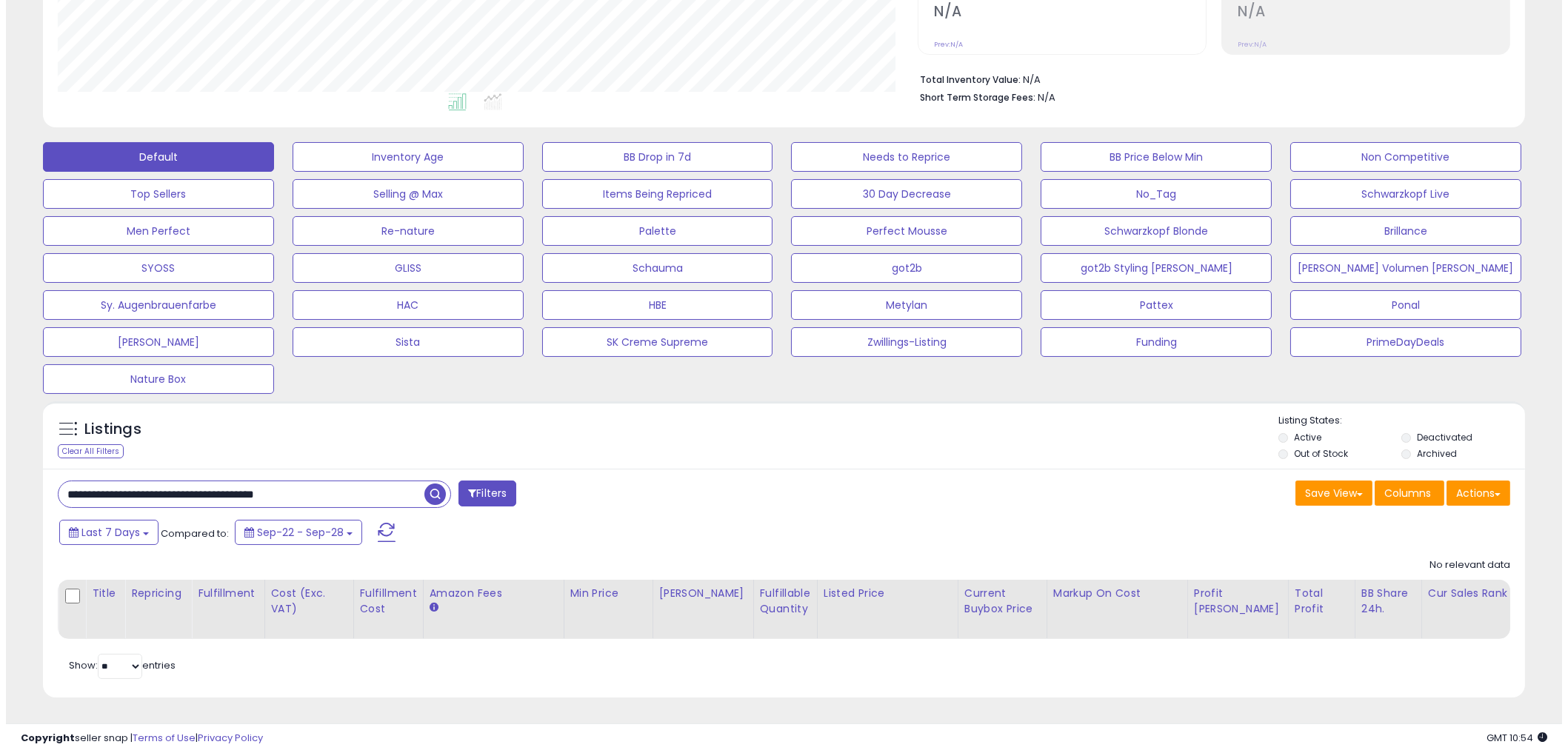
scroll to position [303, 860]
type input "**********"
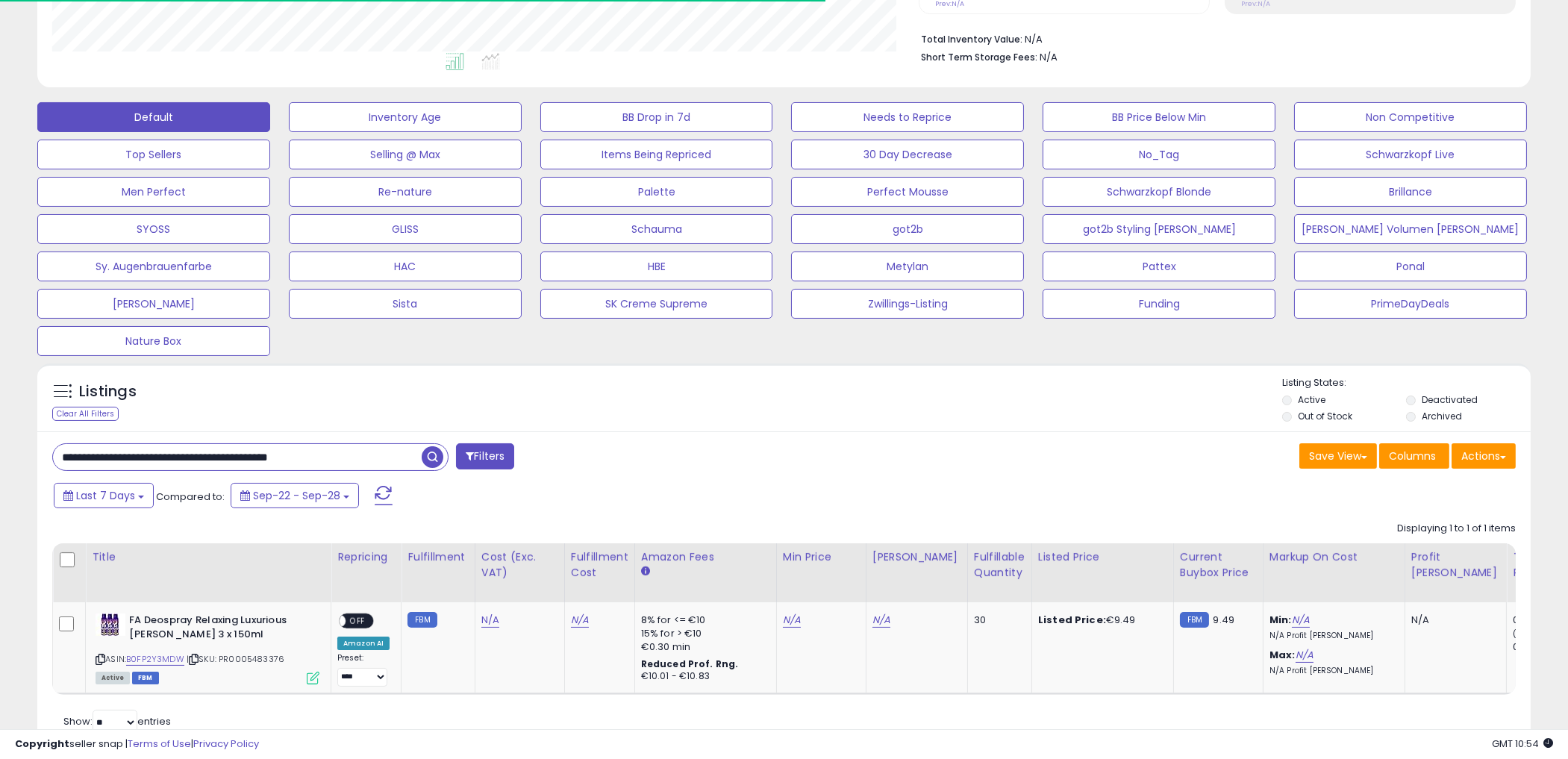
scroll to position [430, 0]
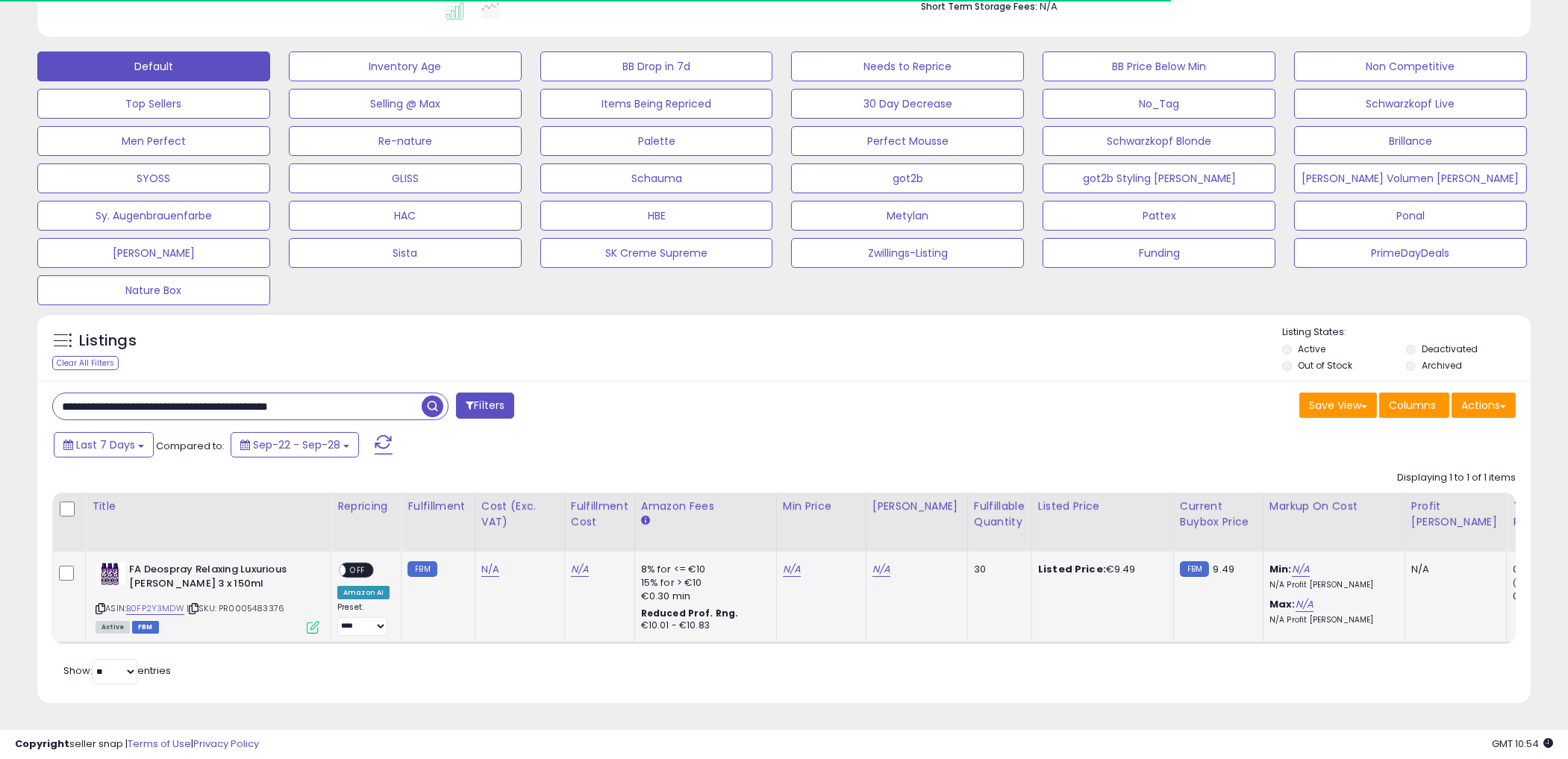
click at [351, 564] on span "OFF" at bounding box center [358, 570] width 24 height 13
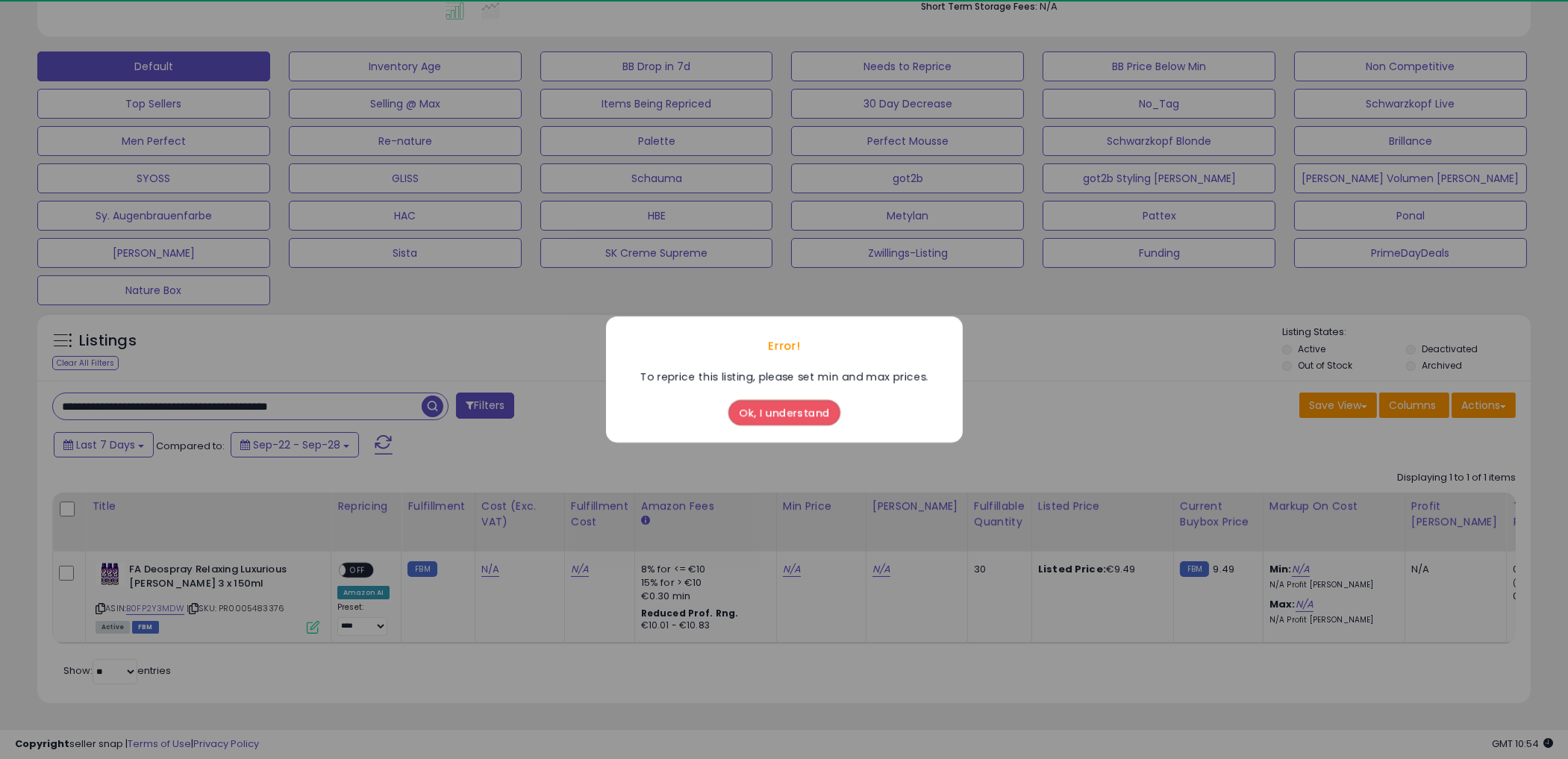
scroll to position [0, 0]
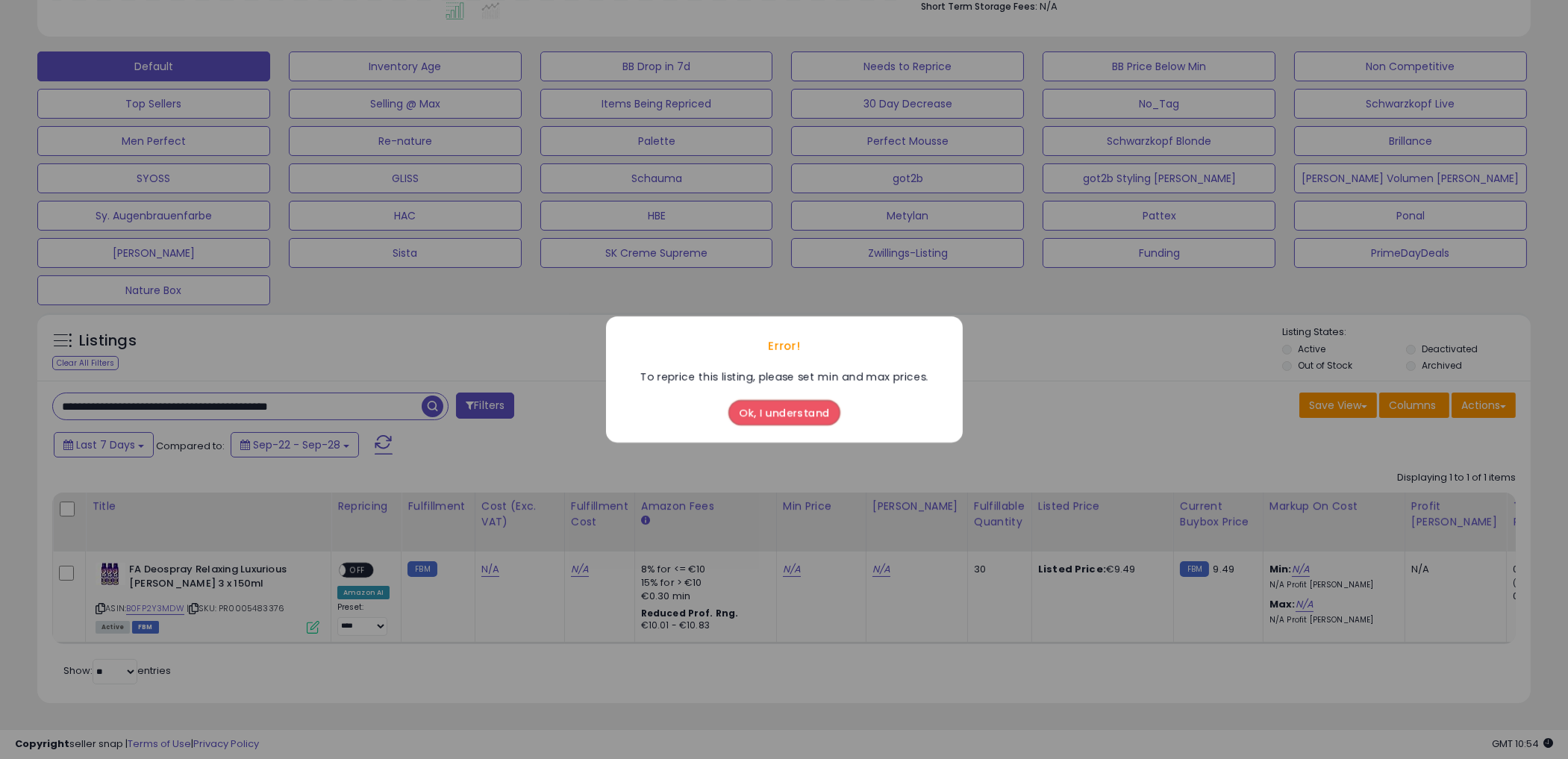
click at [806, 410] on button "Ok, I understand" at bounding box center [785, 413] width 112 height 25
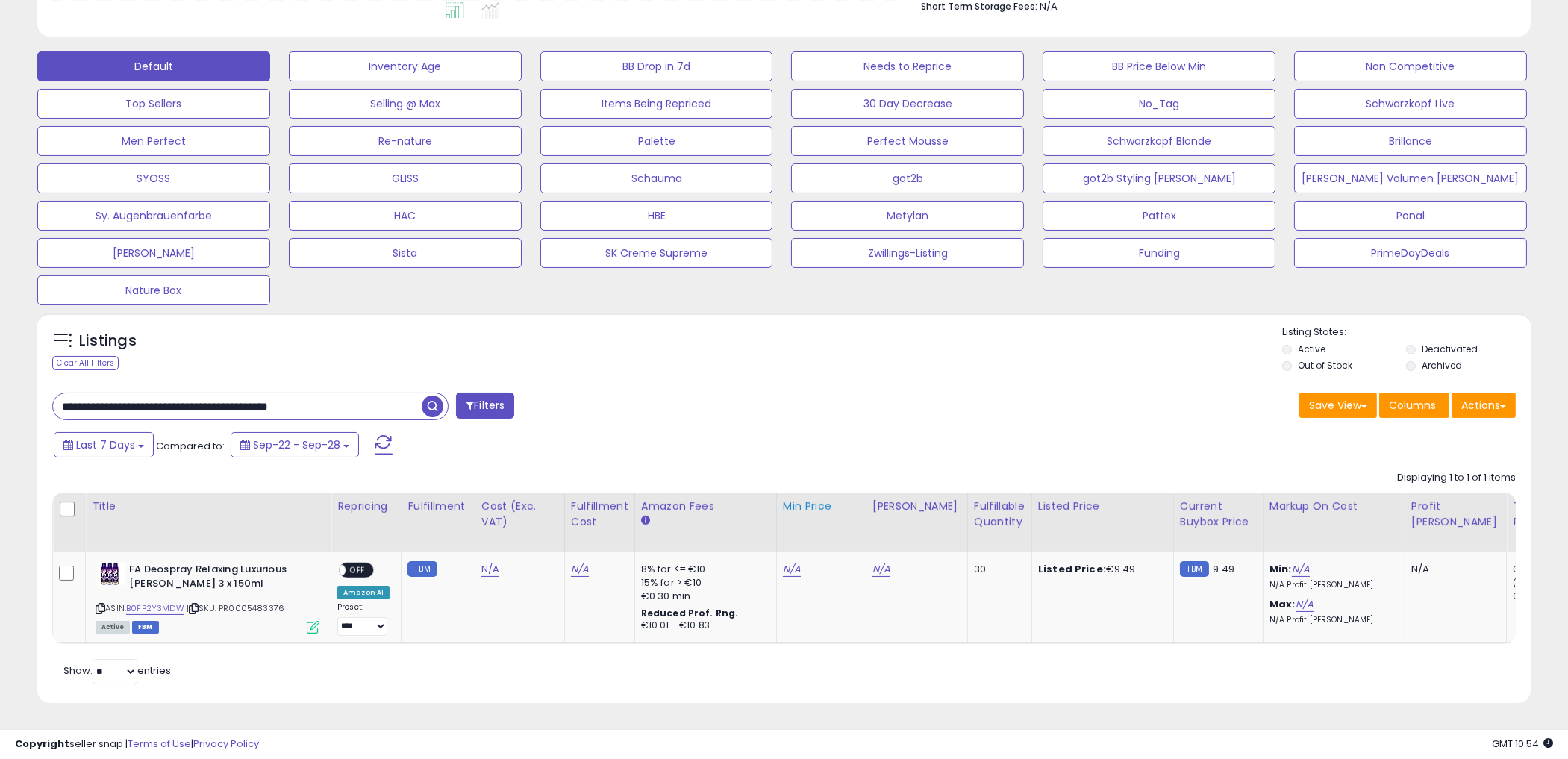
drag, startPoint x: 816, startPoint y: 406, endPoint x: 787, endPoint y: 485, distance: 84.2
click at [817, 406] on div "Save View Save As New View Update Current View Columns Actions Import Export Vi…" at bounding box center [1156, 407] width 743 height 29
drag, startPoint x: 485, startPoint y: 558, endPoint x: 496, endPoint y: 555, distance: 11.4
click at [485, 562] on link "N/A" at bounding box center [490, 570] width 18 height 15
click at [844, 451] on div "Last 7 Days Compared to: Sep-22 - Sep-28" at bounding box center [599, 447] width 1098 height 34
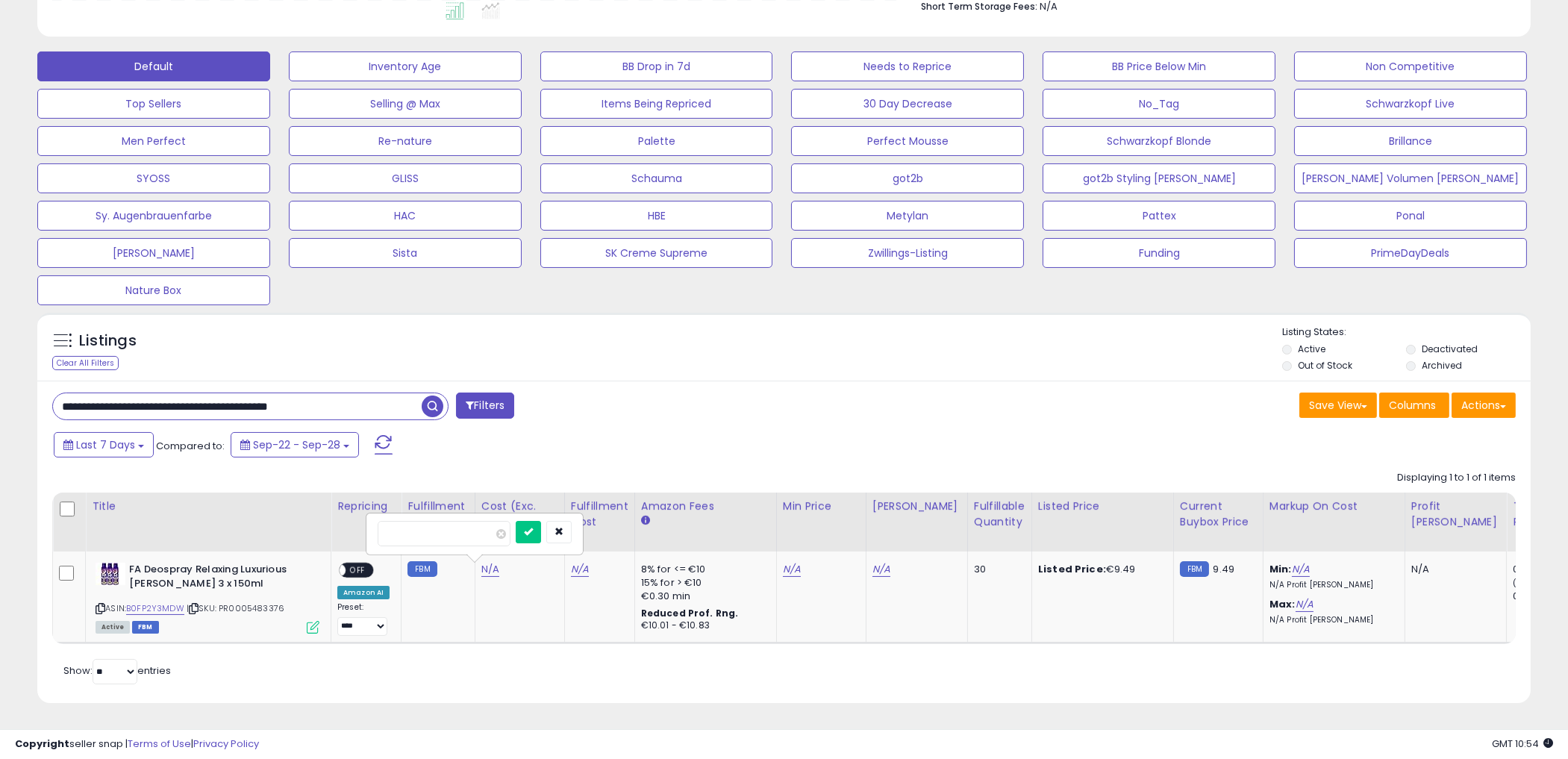
drag, startPoint x: 737, startPoint y: 385, endPoint x: 699, endPoint y: 408, distance: 44.4
click at [739, 392] on div "**********" at bounding box center [412, 407] width 743 height 30
click at [572, 520] on button "button" at bounding box center [559, 531] width 25 height 22
click at [575, 562] on link "N/A" at bounding box center [579, 570] width 18 height 15
click at [539, 522] on input "text" at bounding box center [533, 531] width 133 height 22
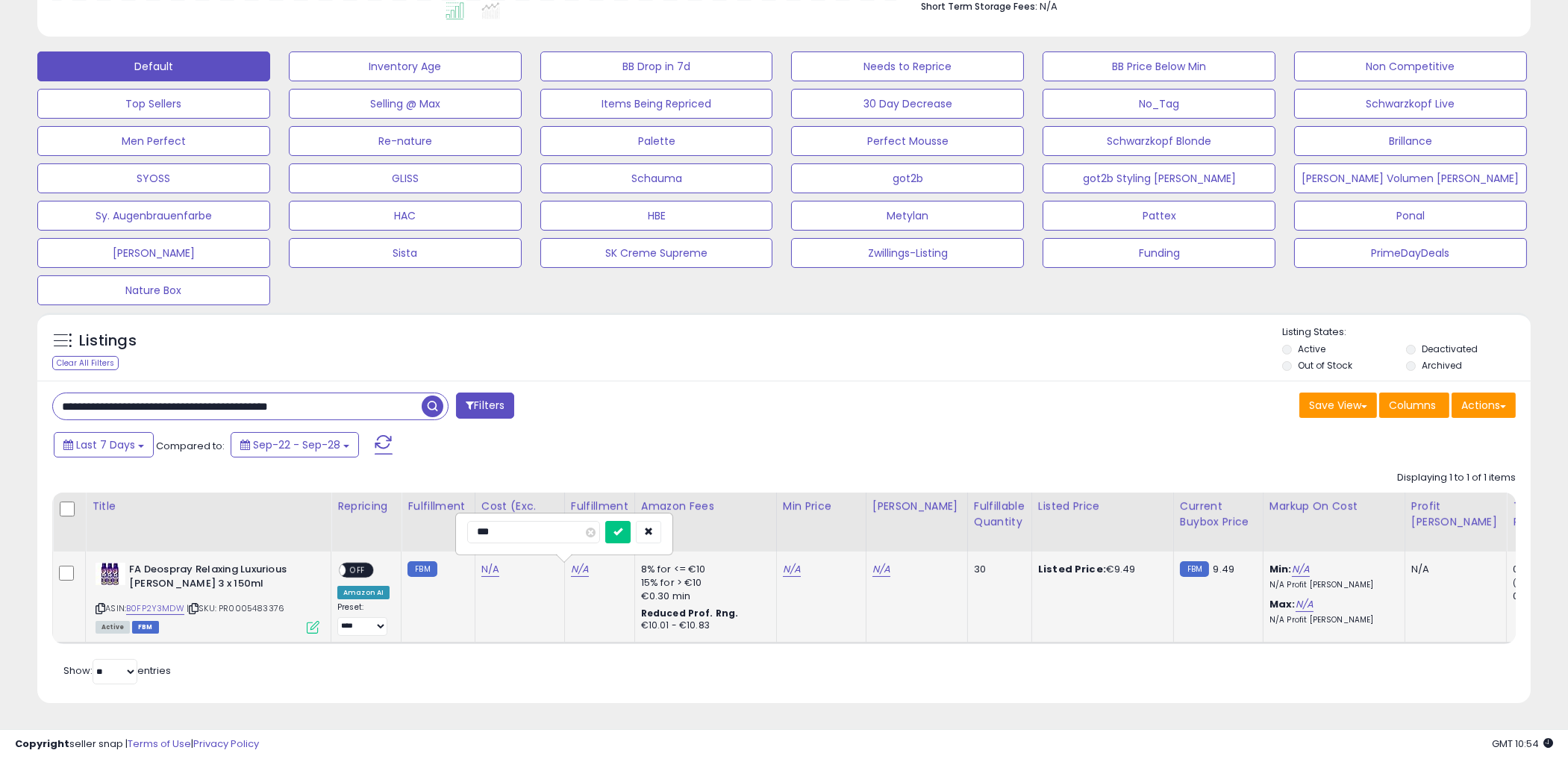
type input "****"
click button "submit" at bounding box center [618, 531] width 25 height 22
click at [578, 562] on link "3,60" at bounding box center [581, 570] width 21 height 15
drag, startPoint x: 449, startPoint y: 526, endPoint x: 407, endPoint y: 514, distance: 43.7
click at [408, 517] on table "Title Repricing" at bounding box center [1001, 568] width 1898 height 151
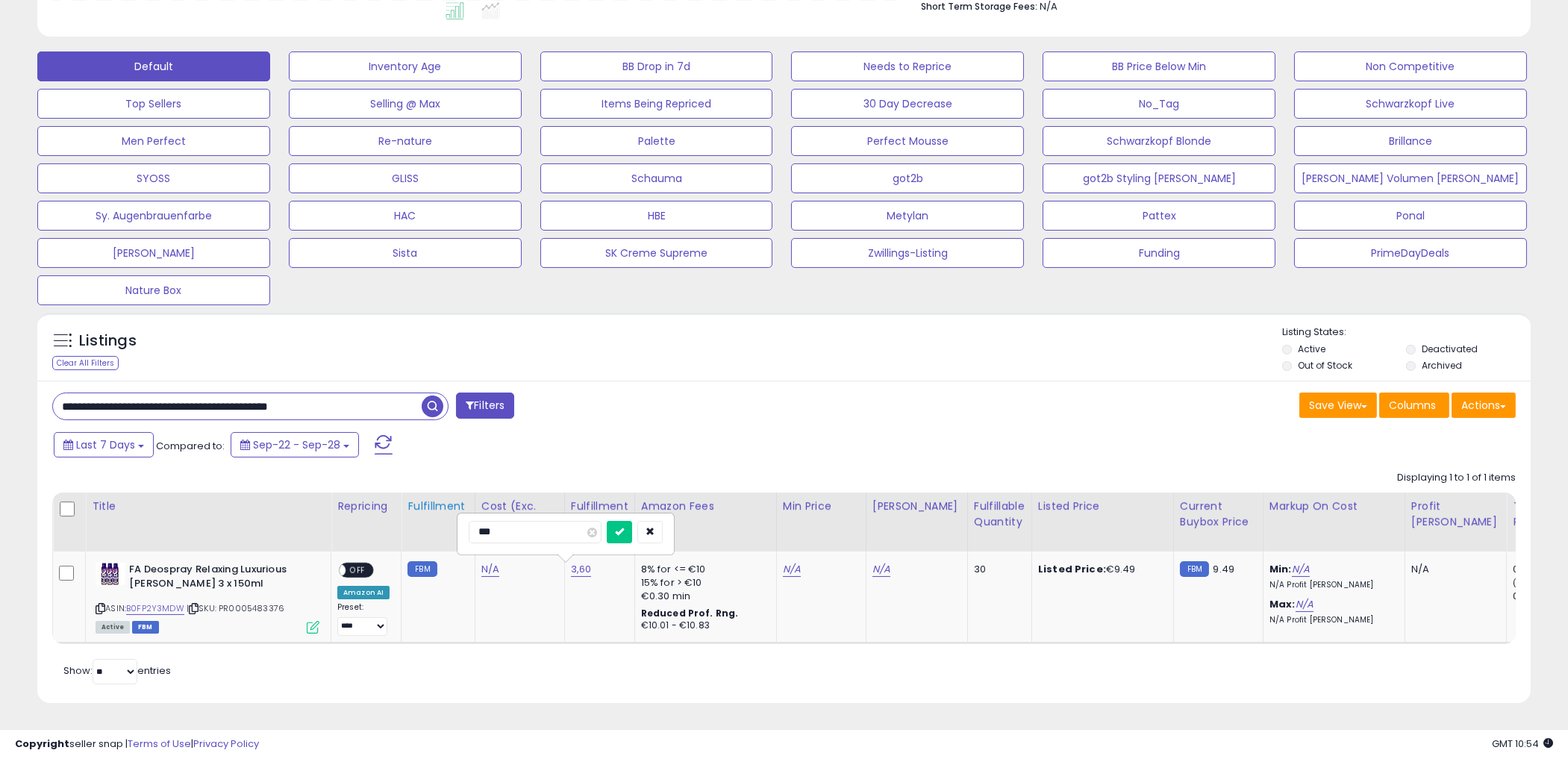
type input "****"
click button "submit" at bounding box center [620, 531] width 25 height 22
click at [734, 412] on div "**********" at bounding box center [784, 541] width 1494 height 322
click at [489, 562] on link "N/A" at bounding box center [490, 570] width 18 height 15
click at [606, 441] on div "Last 7 Days Compared to: Sep-22 - Sep-28" at bounding box center [599, 447] width 1098 height 34
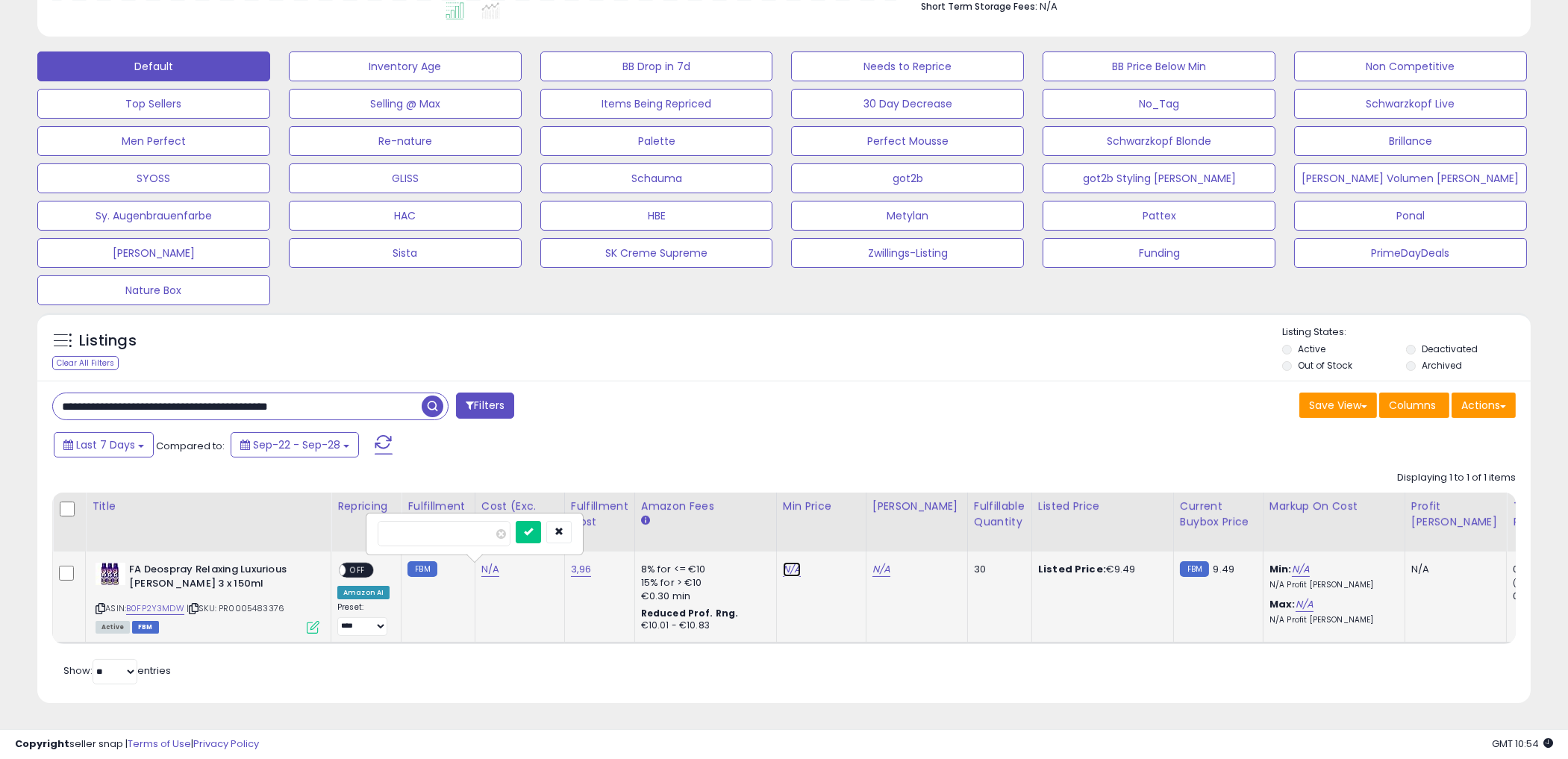
click at [792, 562] on link "N/A" at bounding box center [792, 570] width 18 height 15
drag, startPoint x: 848, startPoint y: 436, endPoint x: 900, endPoint y: 543, distance: 119.0
click at [849, 441] on div "Last 7 Days Compared to: Sep-22 - Sep-28" at bounding box center [599, 447] width 1098 height 34
click at [781, 527] on input "number" at bounding box center [745, 533] width 133 height 25
type input "****"
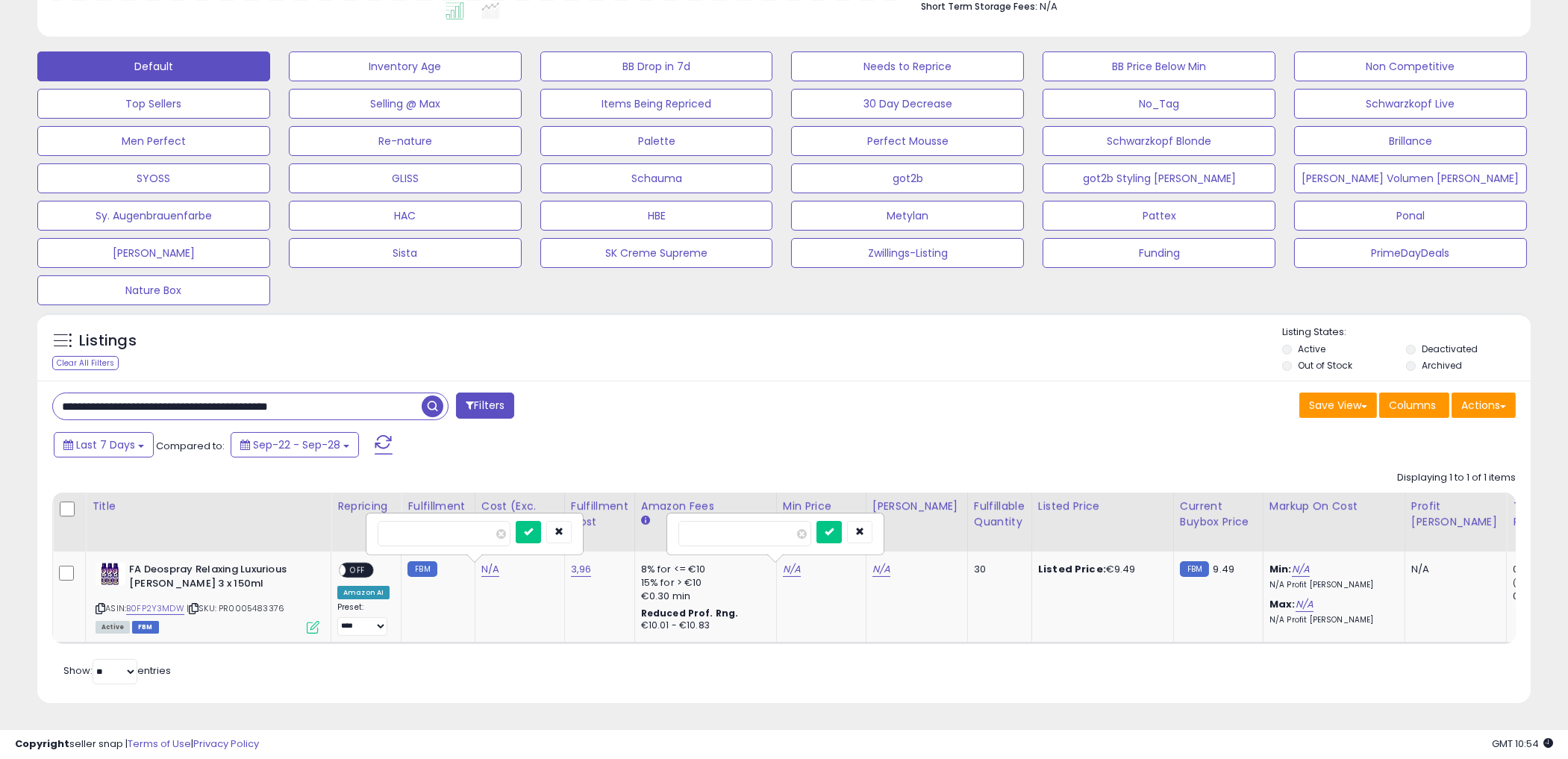
click at [871, 430] on div "Last 7 Days Compared to: Sep-22 - Sep-28" at bounding box center [599, 447] width 1098 height 34
click at [834, 526] on icon "submit" at bounding box center [829, 531] width 9 height 9
click at [794, 562] on link "9.49" at bounding box center [793, 570] width 21 height 15
click at [874, 416] on div "**********" at bounding box center [784, 541] width 1494 height 322
click at [878, 562] on link "N/A" at bounding box center [881, 570] width 18 height 15
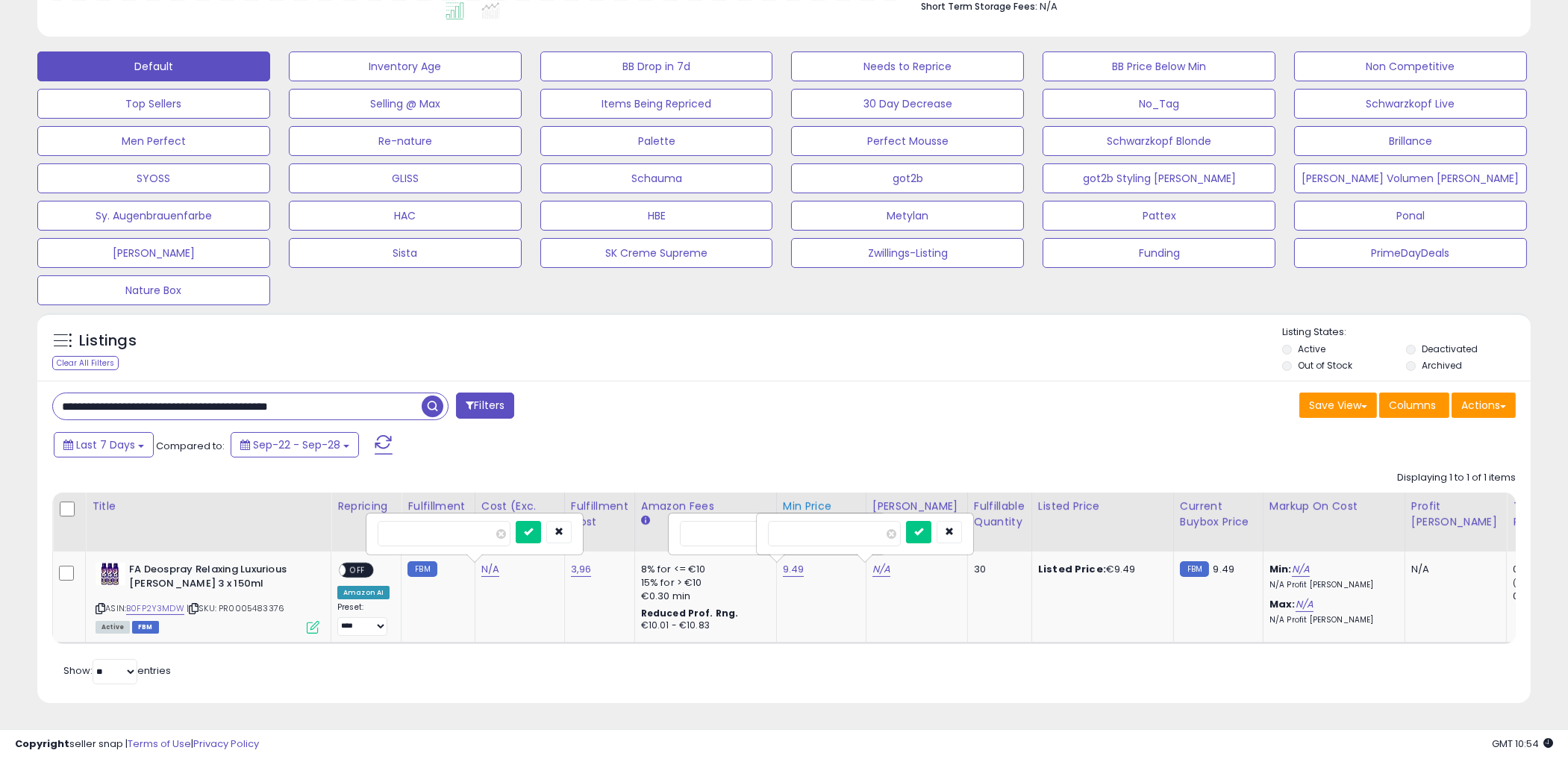
click at [830, 498] on div "Min Price" at bounding box center [821, 506] width 77 height 15
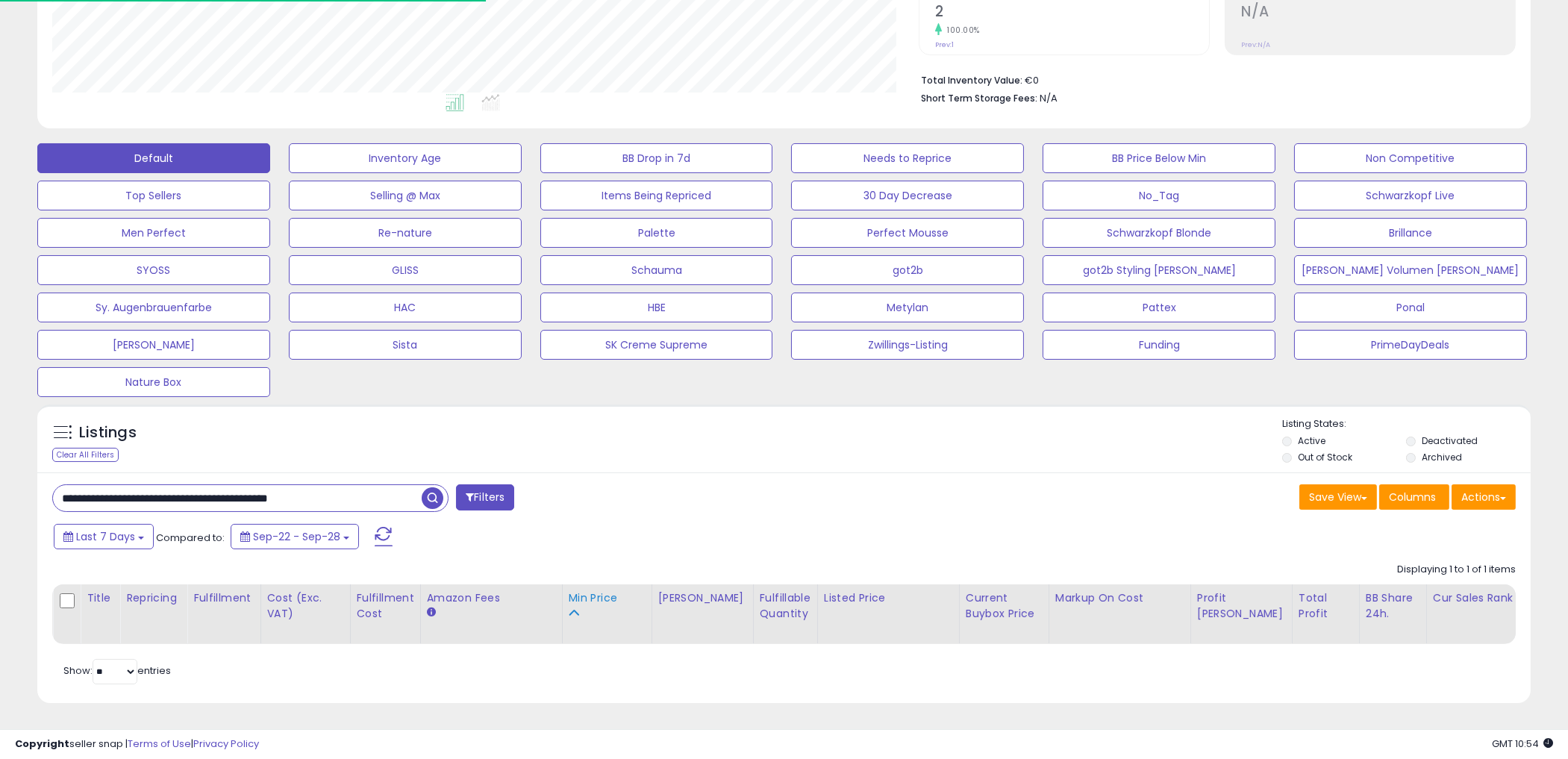
click at [651, 584] on th "Min Price" at bounding box center [606, 614] width 89 height 59
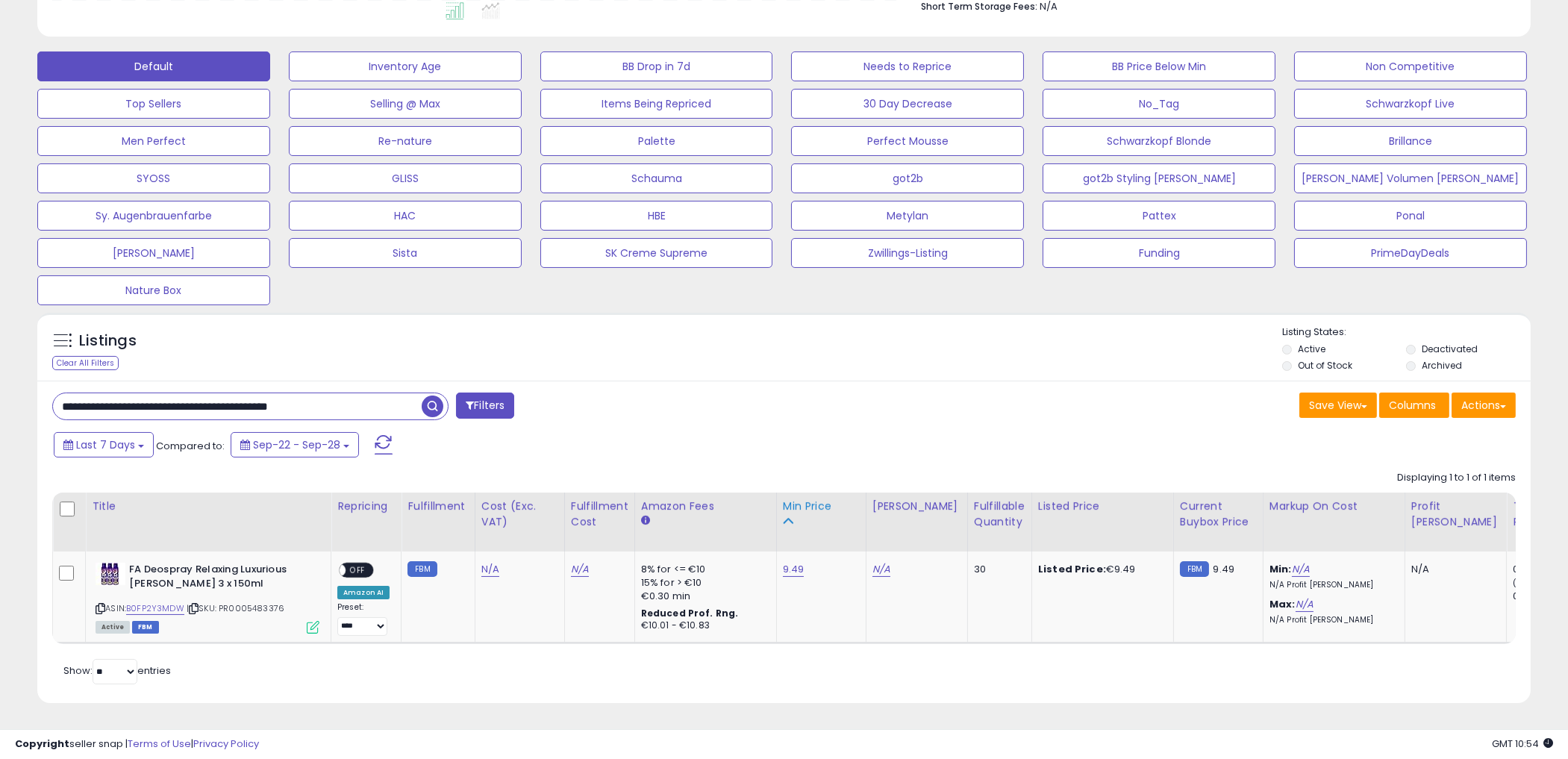
click at [800, 505] on div "Min Price" at bounding box center [821, 514] width 77 height 31
click at [1015, 327] on div "Listings Clear All Filters Listing States:" at bounding box center [784, 351] width 1494 height 51
click at [789, 562] on link "9.49" at bounding box center [793, 570] width 21 height 15
drag, startPoint x: 737, startPoint y: 519, endPoint x: 381, endPoint y: 492, distance: 357.0
click at [386, 500] on table "Title Repricing" at bounding box center [1001, 568] width 1898 height 151
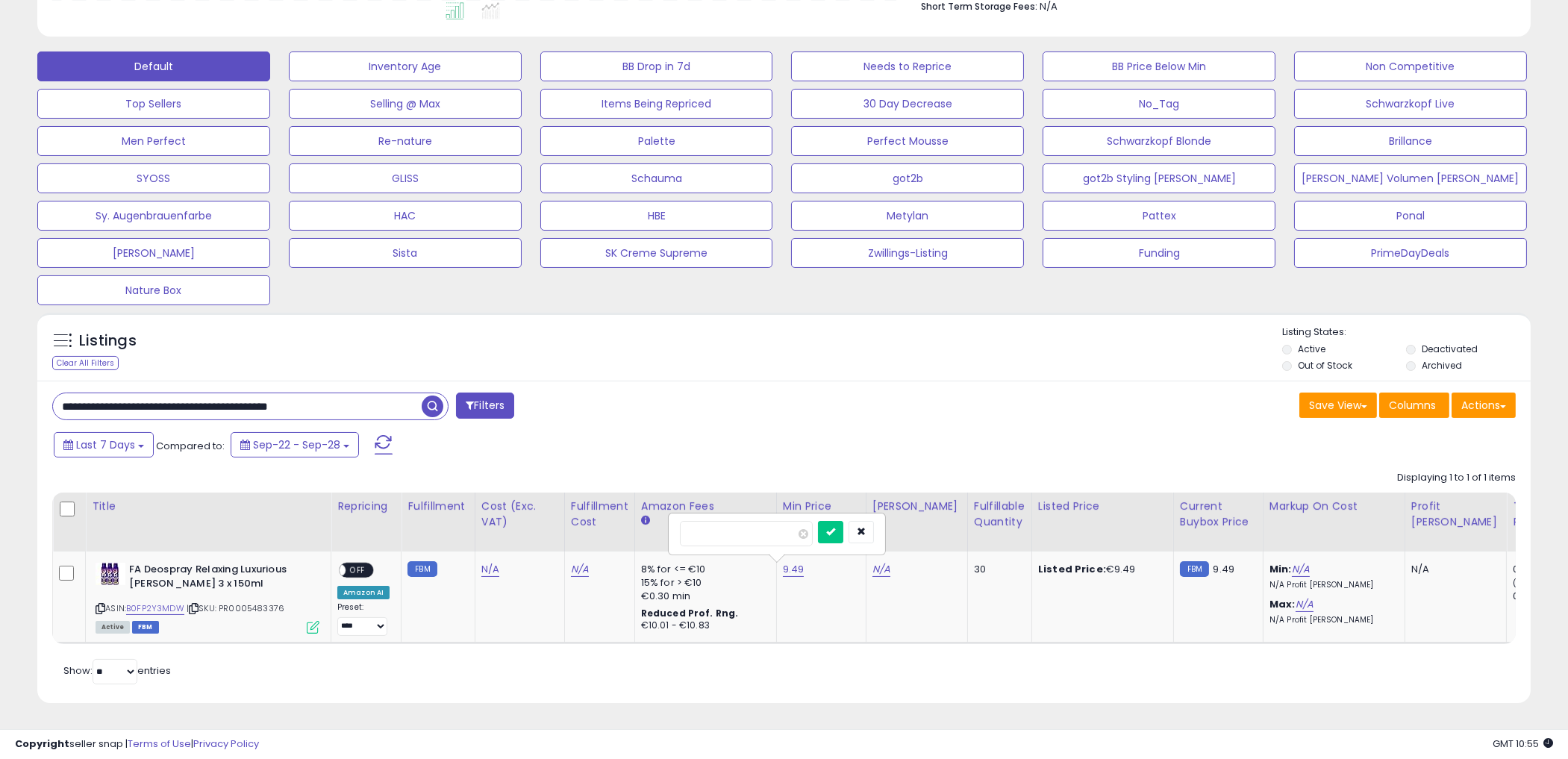
type input "*****"
click button "submit" at bounding box center [831, 531] width 25 height 22
click at [734, 403] on div "**********" at bounding box center [412, 407] width 743 height 30
drag, startPoint x: 817, startPoint y: 562, endPoint x: 774, endPoint y: 557, distance: 43.3
click at [776, 557] on td "10.29" at bounding box center [821, 596] width 89 height 91
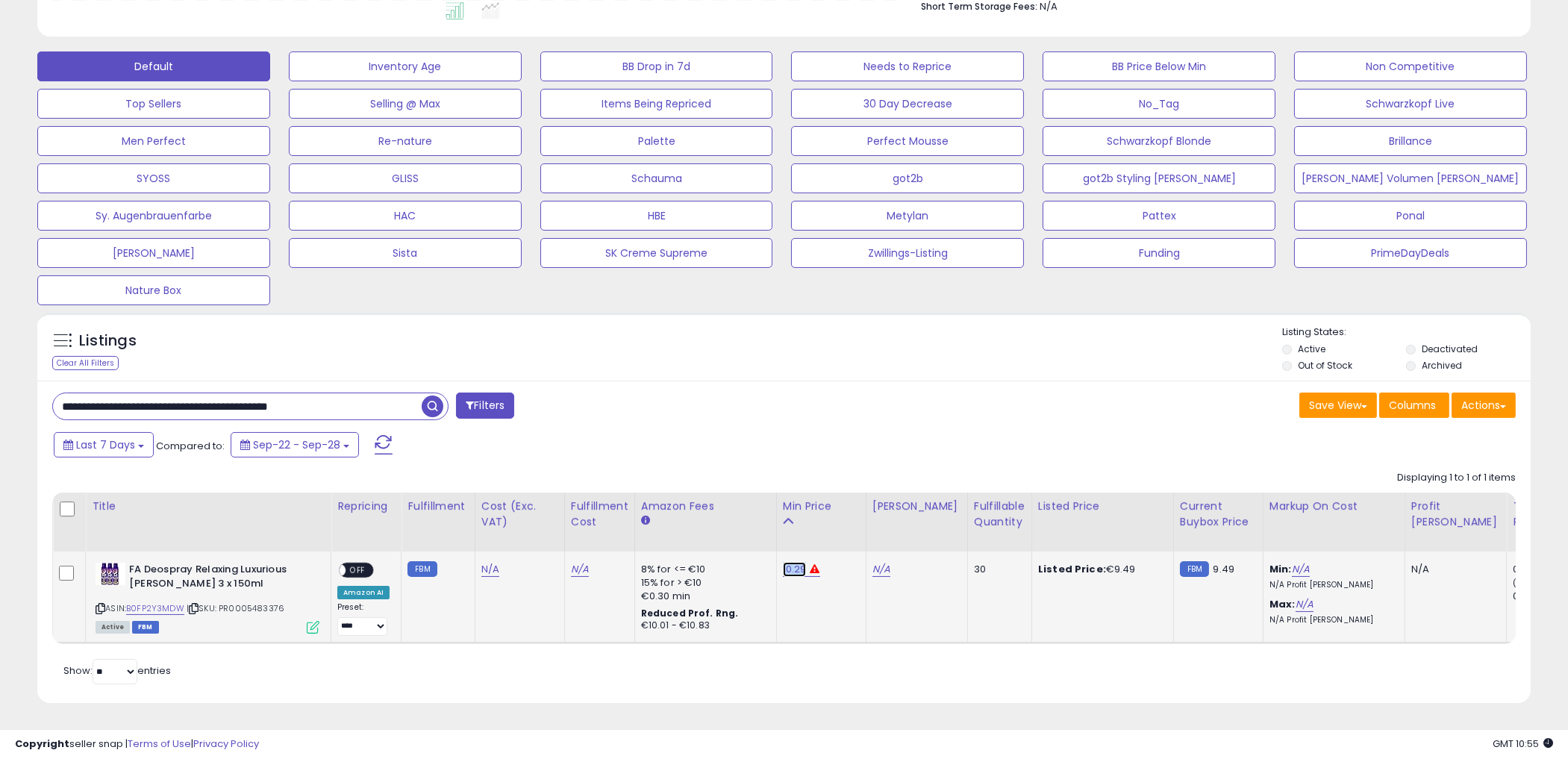
drag, startPoint x: 774, startPoint y: 557, endPoint x: 792, endPoint y: 561, distance: 18.4
click at [792, 562] on link "10.29" at bounding box center [795, 570] width 24 height 15
click at [761, 520] on input "*****" at bounding box center [747, 533] width 133 height 25
click at [808, 408] on div "Save View Save As New View Update Current View Columns Actions Import Export Vi…" at bounding box center [1156, 407] width 743 height 29
click at [826, 418] on div "**********" at bounding box center [784, 541] width 1494 height 322
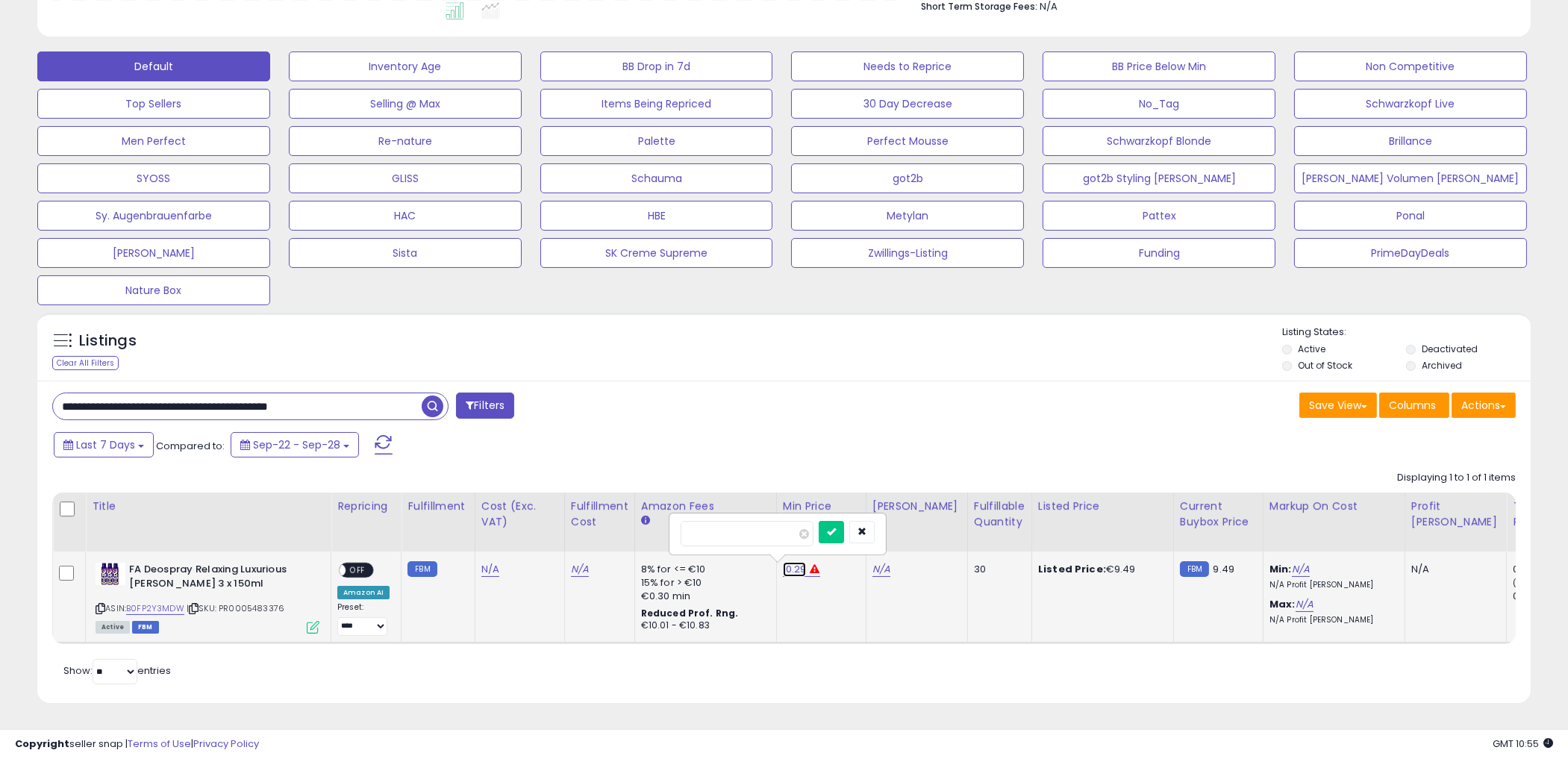
click at [787, 562] on link "10.29" at bounding box center [795, 570] width 24 height 15
drag, startPoint x: 726, startPoint y: 526, endPoint x: 544, endPoint y: 517, distance: 182.2
click at [543, 530] on table "Title Repricing" at bounding box center [1001, 568] width 1898 height 151
type input "****"
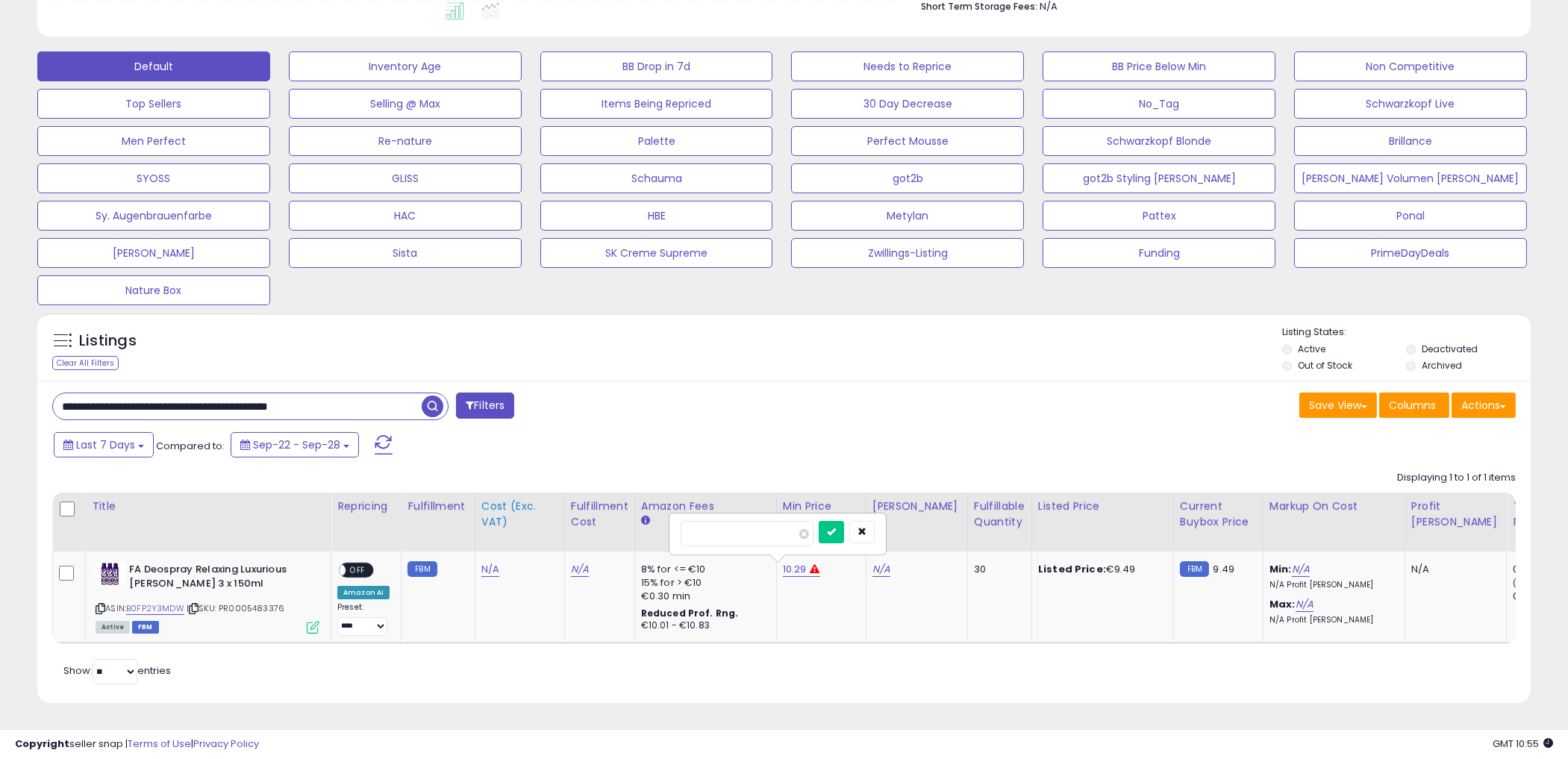
click button "submit" at bounding box center [832, 531] width 25 height 22
click at [876, 562] on link "N/A" at bounding box center [881, 570] width 18 height 15
click at [866, 530] on input "number" at bounding box center [834, 533] width 133 height 25
type input "*****"
click button "submit" at bounding box center [919, 531] width 25 height 22
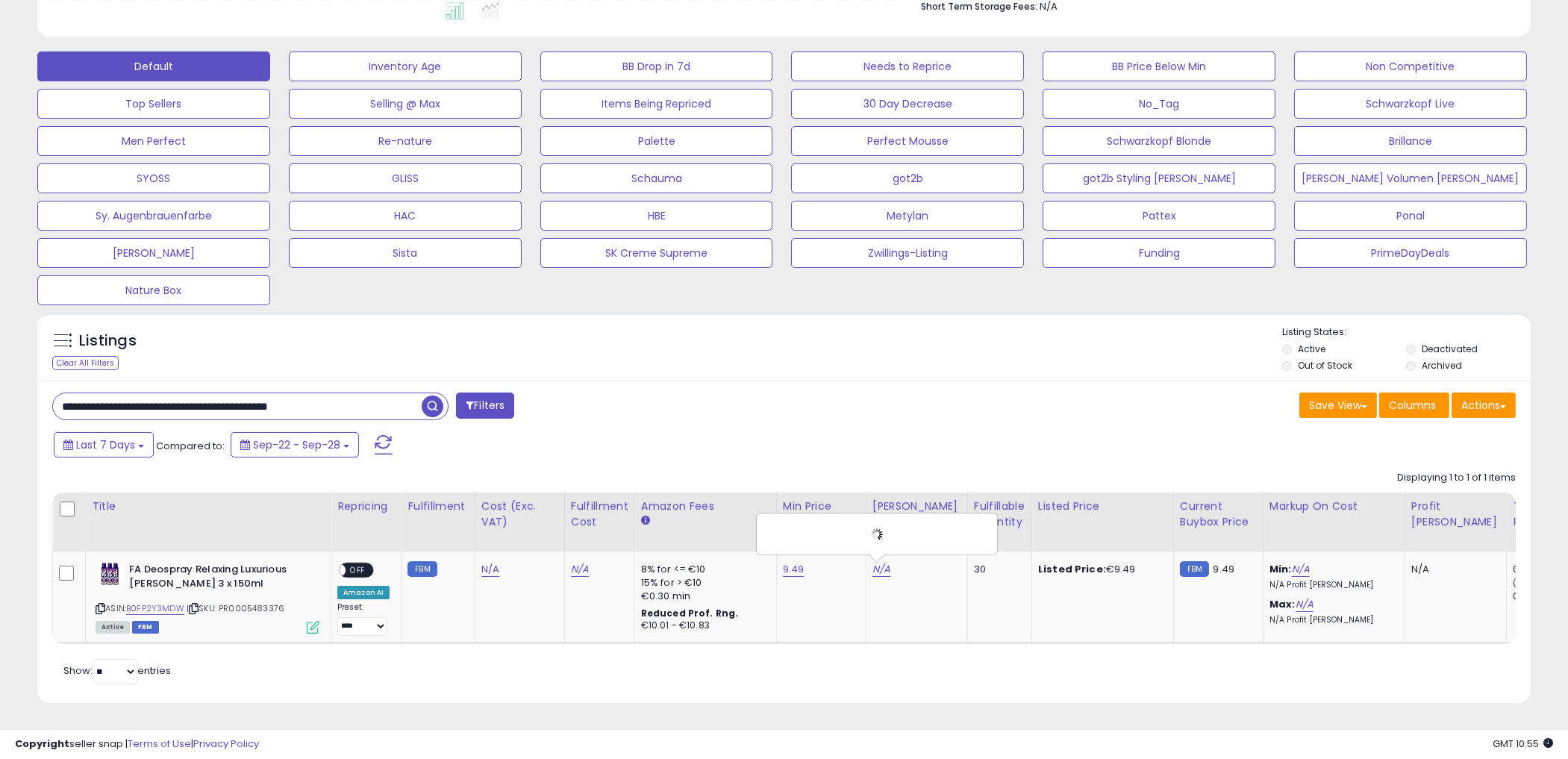
click at [903, 413] on div "**********" at bounding box center [784, 541] width 1494 height 322
drag, startPoint x: 939, startPoint y: 396, endPoint x: 971, endPoint y: 374, distance: 38.8
click at [959, 380] on div "**********" at bounding box center [784, 541] width 1494 height 322
drag, startPoint x: 975, startPoint y: 384, endPoint x: 976, endPoint y: 403, distance: 19.0
click at [975, 392] on div "Save View Save As New View Update Current View Columns Actions Import Export Vi…" at bounding box center [1156, 407] width 743 height 29
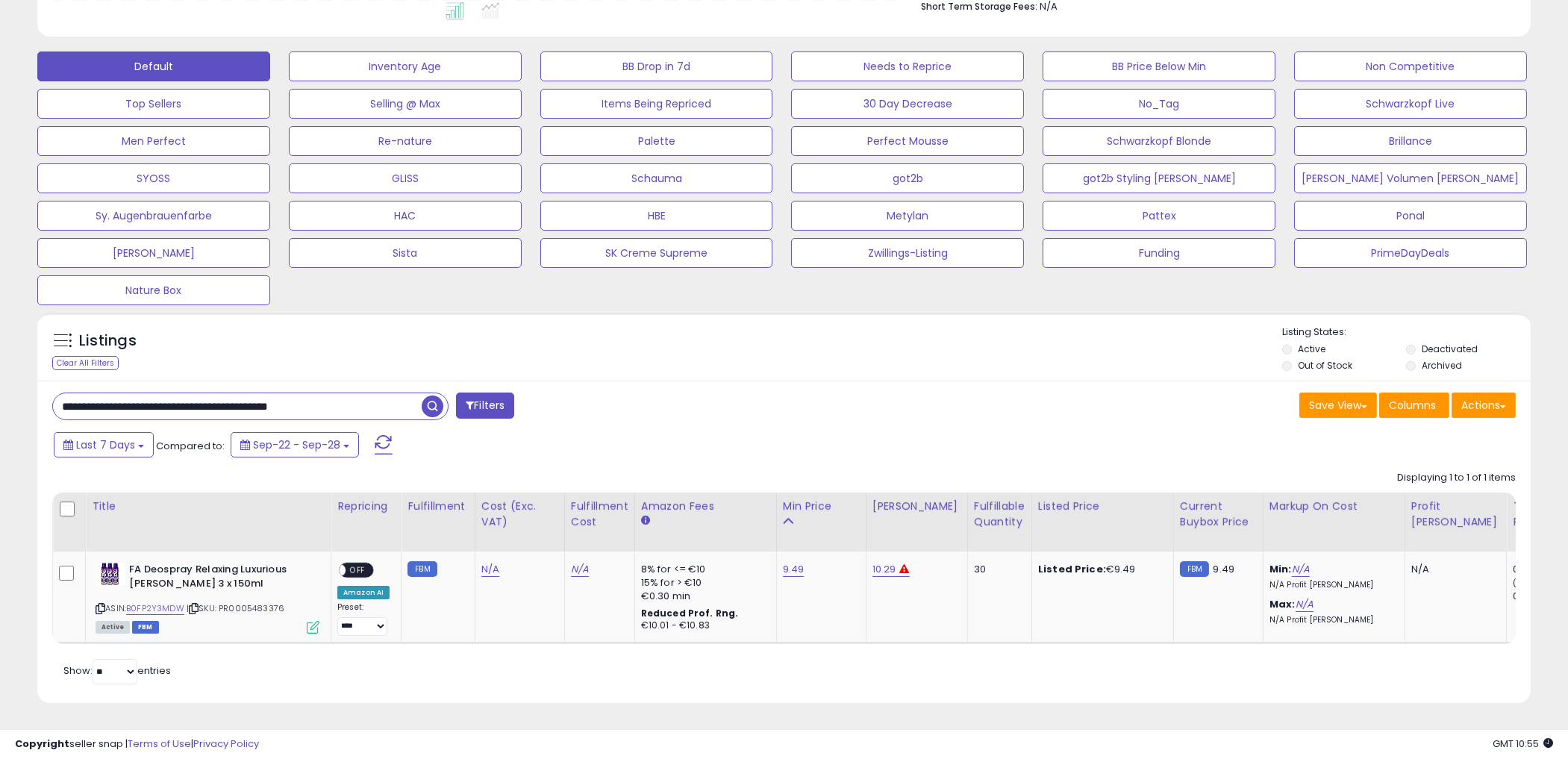
click at [891, 380] on div "**********" at bounding box center [784, 541] width 1494 height 322
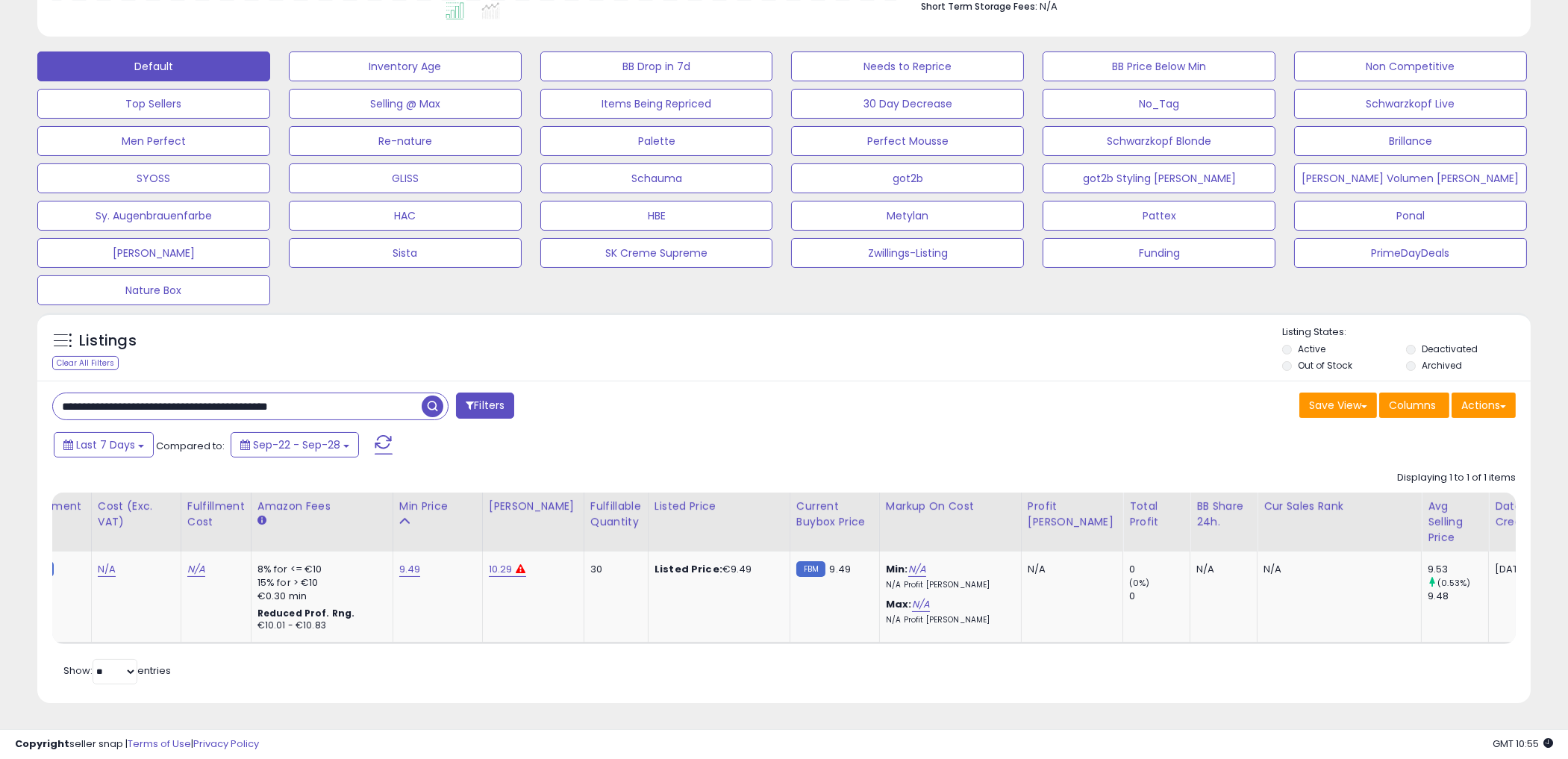
click at [1018, 392] on div "Save View Save As New View Update Current View Columns Actions Import Export Vi…" at bounding box center [1156, 407] width 743 height 29
click at [1155, 402] on div "Save View Save As New View Update Current View Columns Actions Import Export Vi…" at bounding box center [1156, 407] width 743 height 29
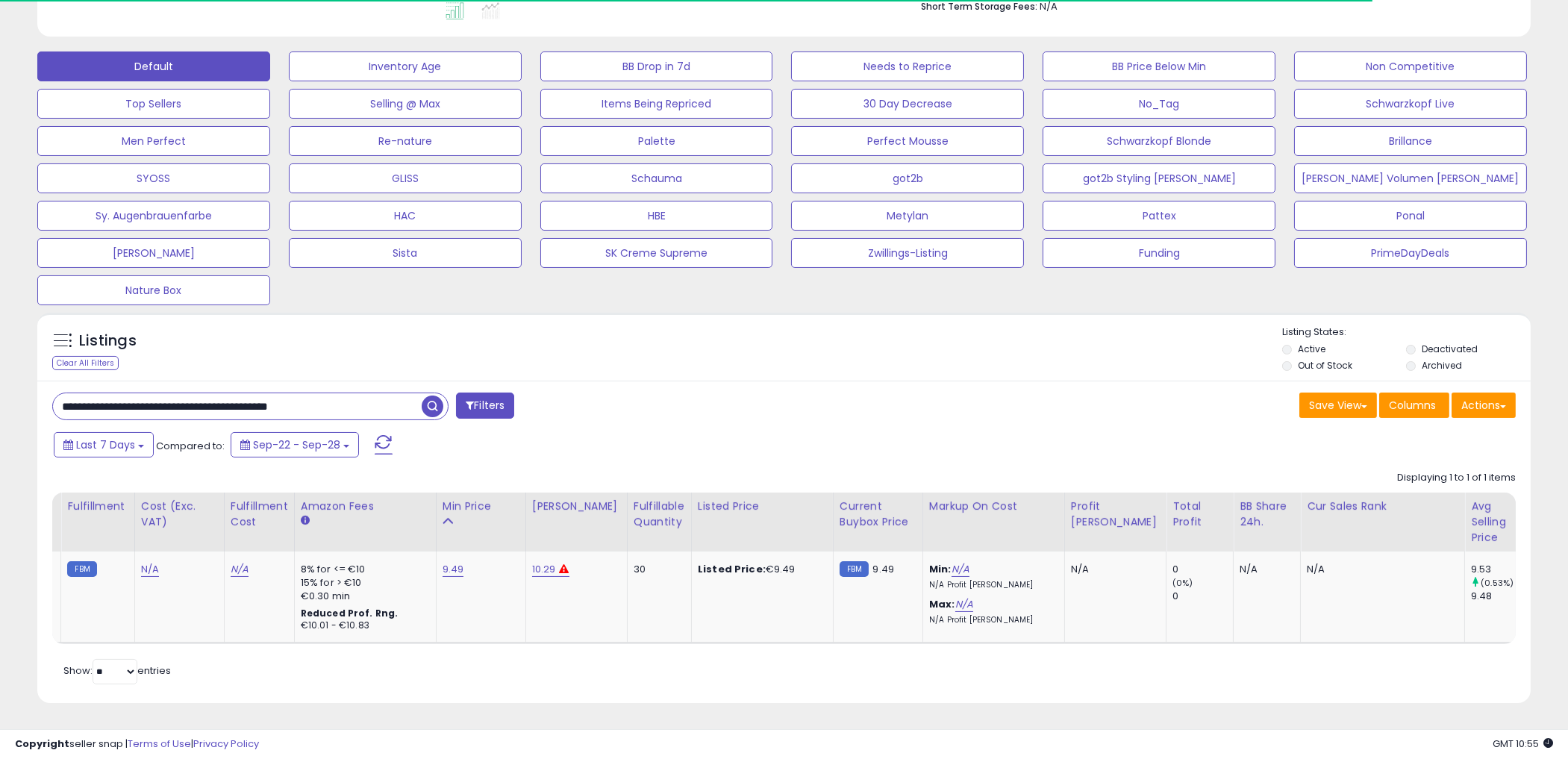
scroll to position [0, 0]
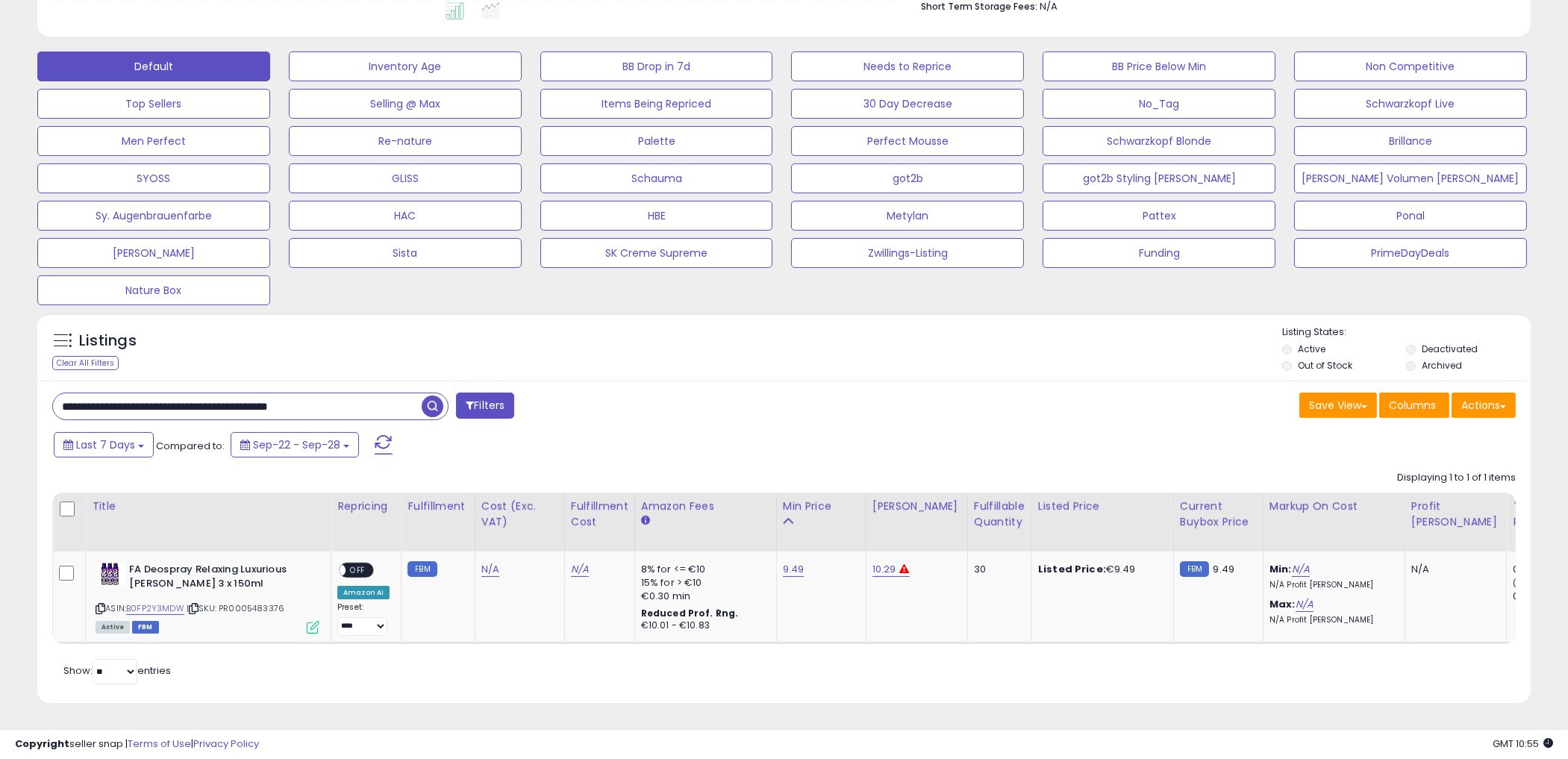
click at [903, 351] on div "Listings Clear All Filters Listing States:" at bounding box center [784, 351] width 1494 height 51
drag, startPoint x: 819, startPoint y: 381, endPoint x: 775, endPoint y: 452, distance: 83.5
click at [817, 392] on div "Save View Save As New View Update Current View Columns Actions Import Export Vi…" at bounding box center [1156, 407] width 743 height 29
click at [792, 562] on link "9.49" at bounding box center [793, 570] width 21 height 15
drag, startPoint x: 749, startPoint y: 511, endPoint x: 249, endPoint y: 515, distance: 500.0
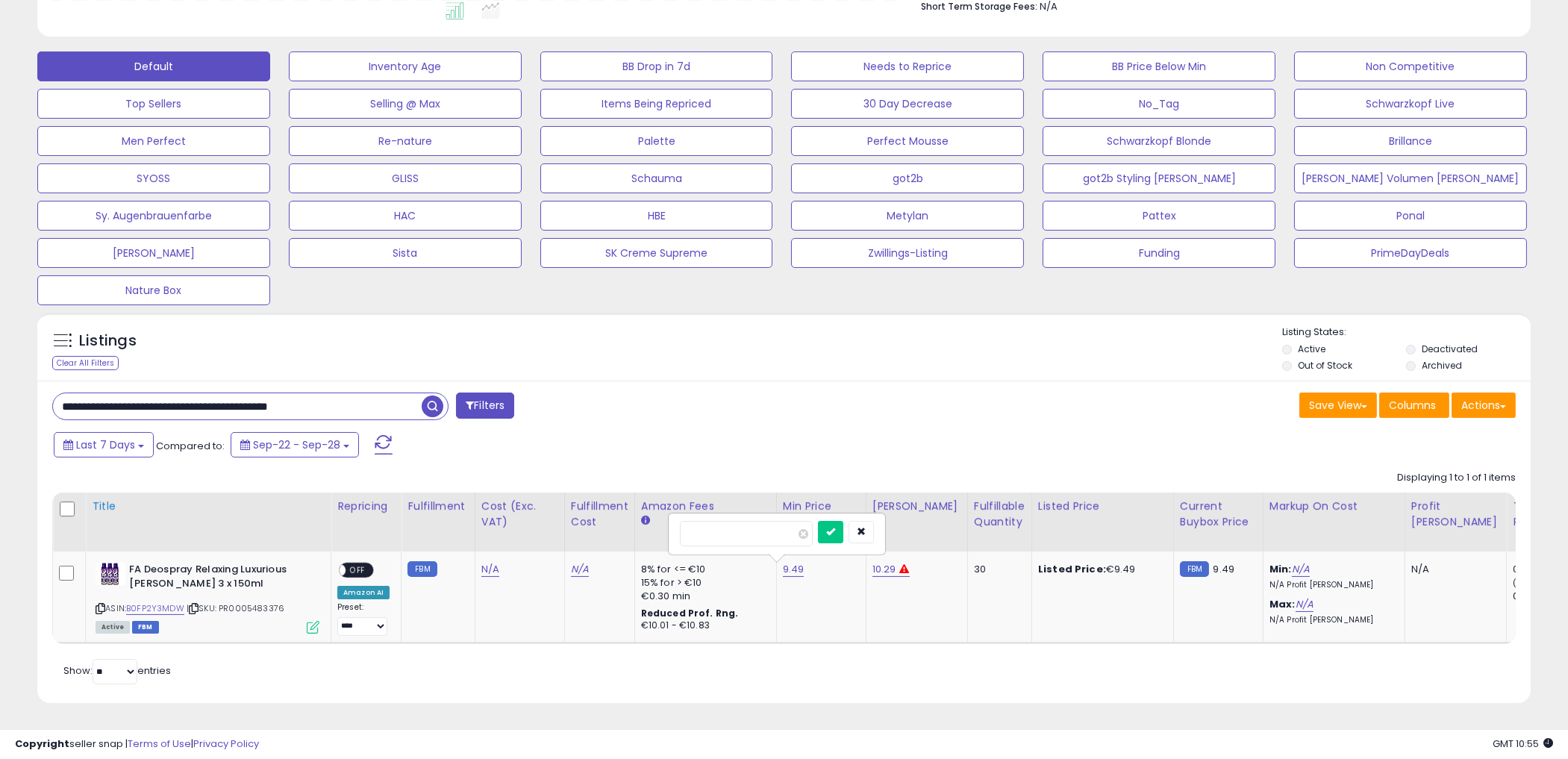
click at [233, 526] on table "Title Repricing" at bounding box center [1001, 568] width 1898 height 151
click at [818, 520] on button "submit" at bounding box center [831, 531] width 25 height 22
click at [889, 562] on link "10.29" at bounding box center [884, 570] width 24 height 15
drag, startPoint x: 826, startPoint y: 526, endPoint x: 369, endPoint y: 494, distance: 458.1
click at [446, 516] on table "Title Repricing" at bounding box center [1001, 568] width 1898 height 151
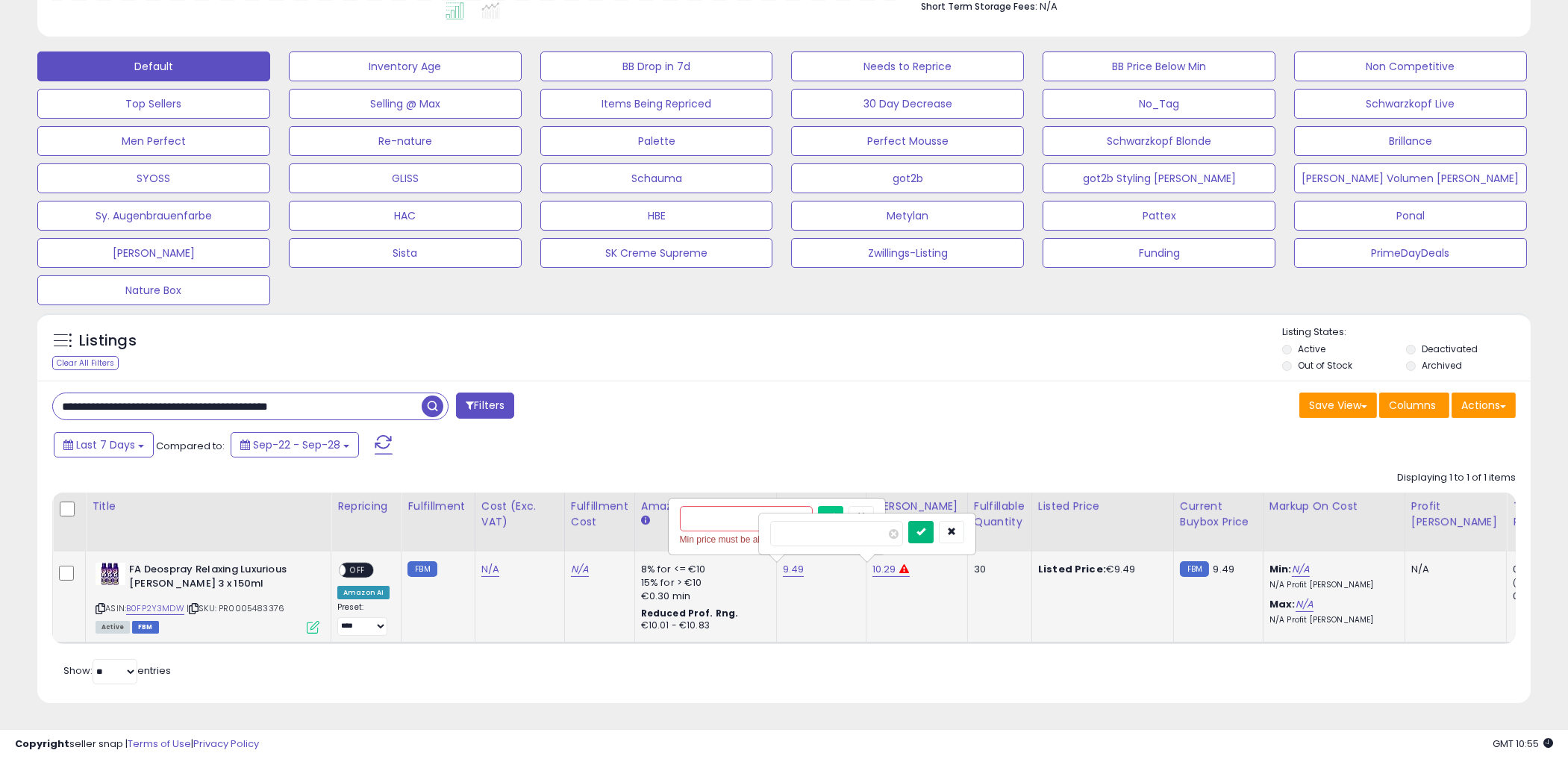
click at [909, 520] on button "submit" at bounding box center [922, 531] width 25 height 22
click at [933, 448] on div "Last 7 Days Compared to: Sep-22 - Sep-28" at bounding box center [599, 447] width 1098 height 34
click at [926, 512] on icon "submit" at bounding box center [921, 516] width 9 height 9
click at [964, 506] on button "button" at bounding box center [952, 517] width 25 height 22
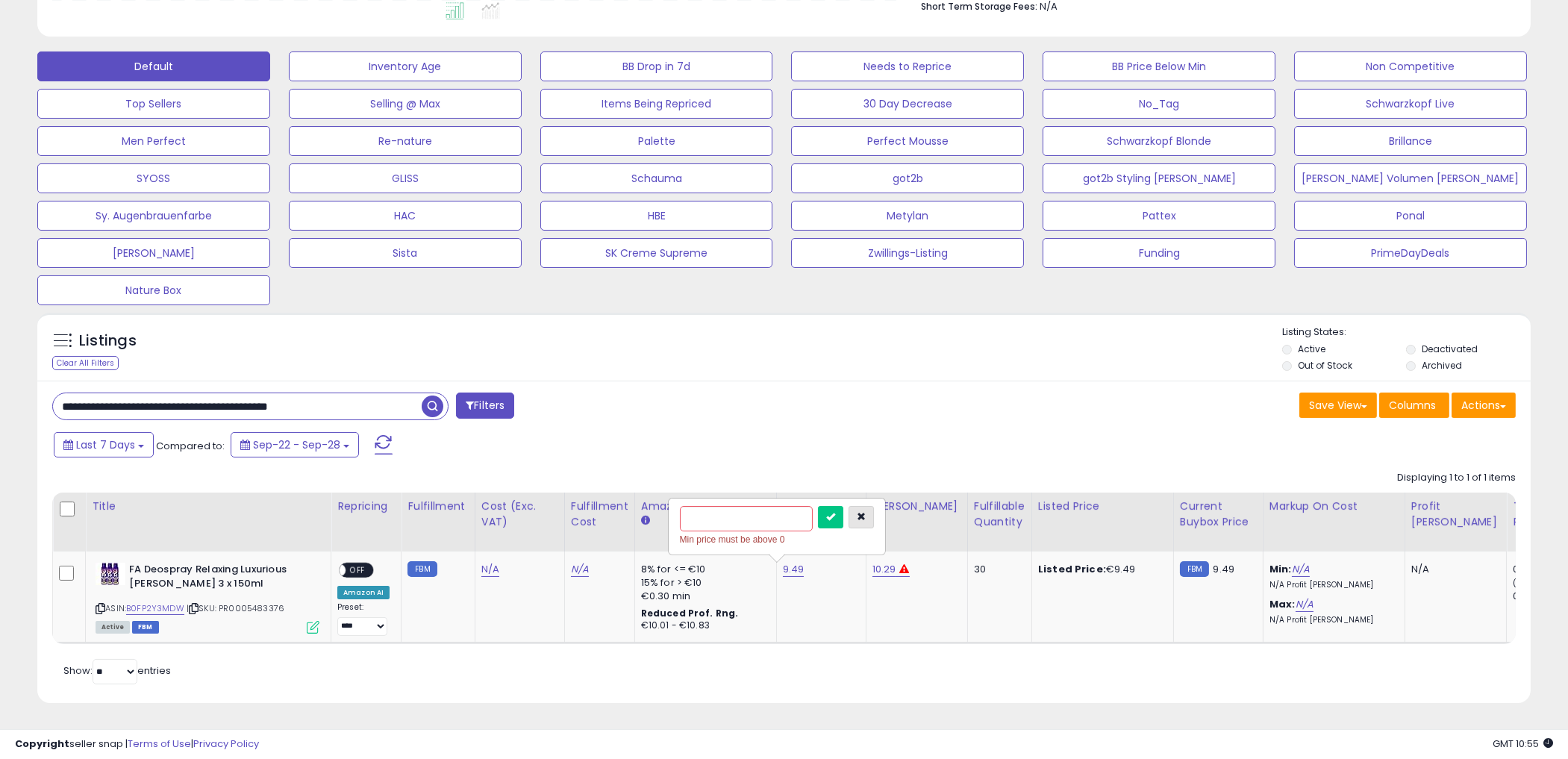
drag, startPoint x: 882, startPoint y: 509, endPoint x: 900, endPoint y: 453, distance: 58.8
click at [866, 512] on icon "button" at bounding box center [861, 516] width 9 height 9
drag, startPoint x: 904, startPoint y: 391, endPoint x: 888, endPoint y: 400, distance: 18.4
click at [902, 392] on div "Save View Save As New View Update Current View Columns Actions Import Export Vi…" at bounding box center [1156, 407] width 743 height 29
click at [712, 420] on div "**********" at bounding box center [784, 541] width 1494 height 322
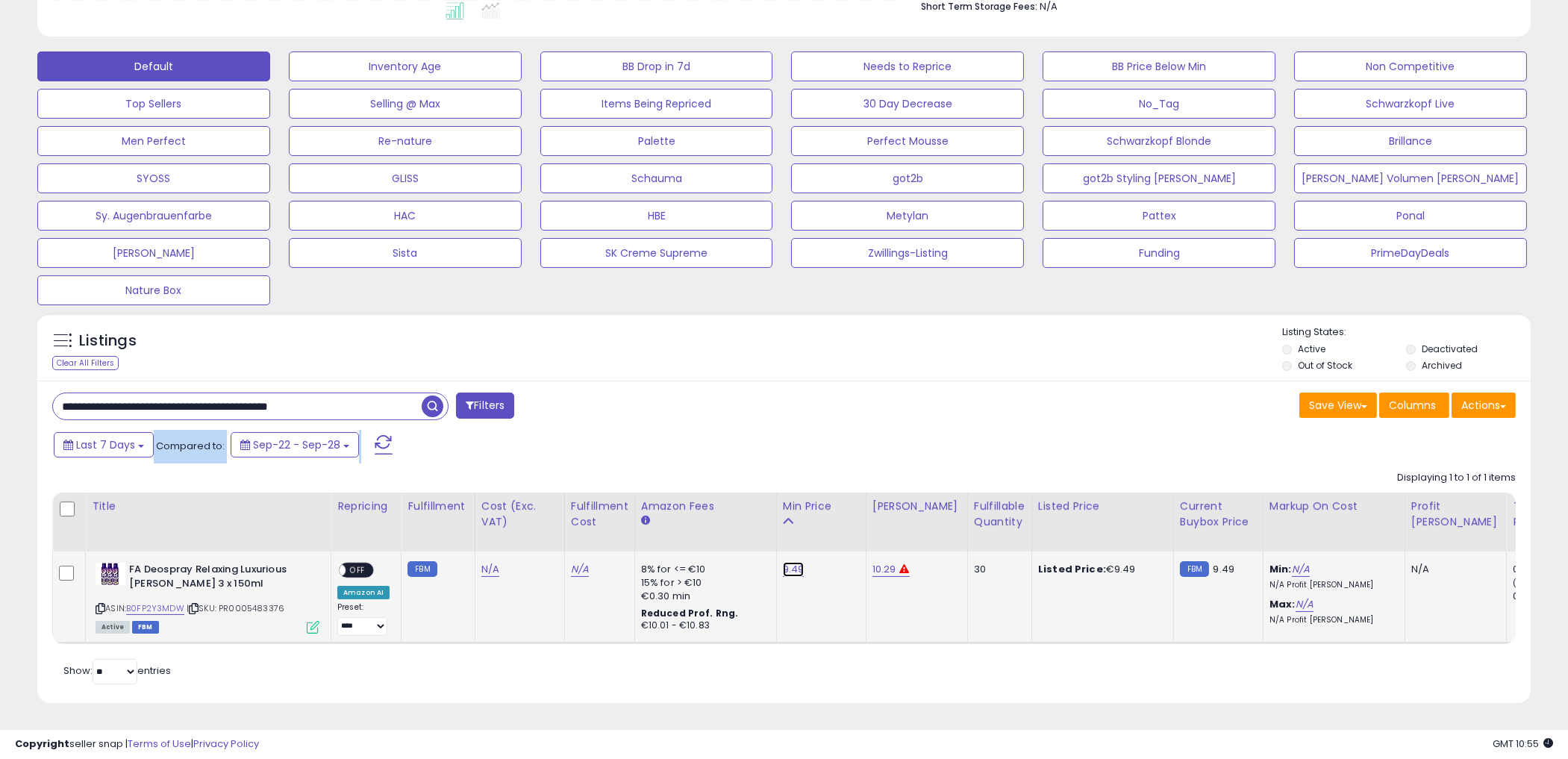
click at [789, 562] on link "9.49" at bounding box center [793, 570] width 21 height 15
drag, startPoint x: 759, startPoint y: 509, endPoint x: 586, endPoint y: 509, distance: 173.0
click at [595, 509] on table "Title Repricing" at bounding box center [1001, 568] width 1898 height 151
click at [818, 520] on button "submit" at bounding box center [831, 531] width 25 height 22
click at [782, 514] on input "number" at bounding box center [747, 519] width 133 height 25
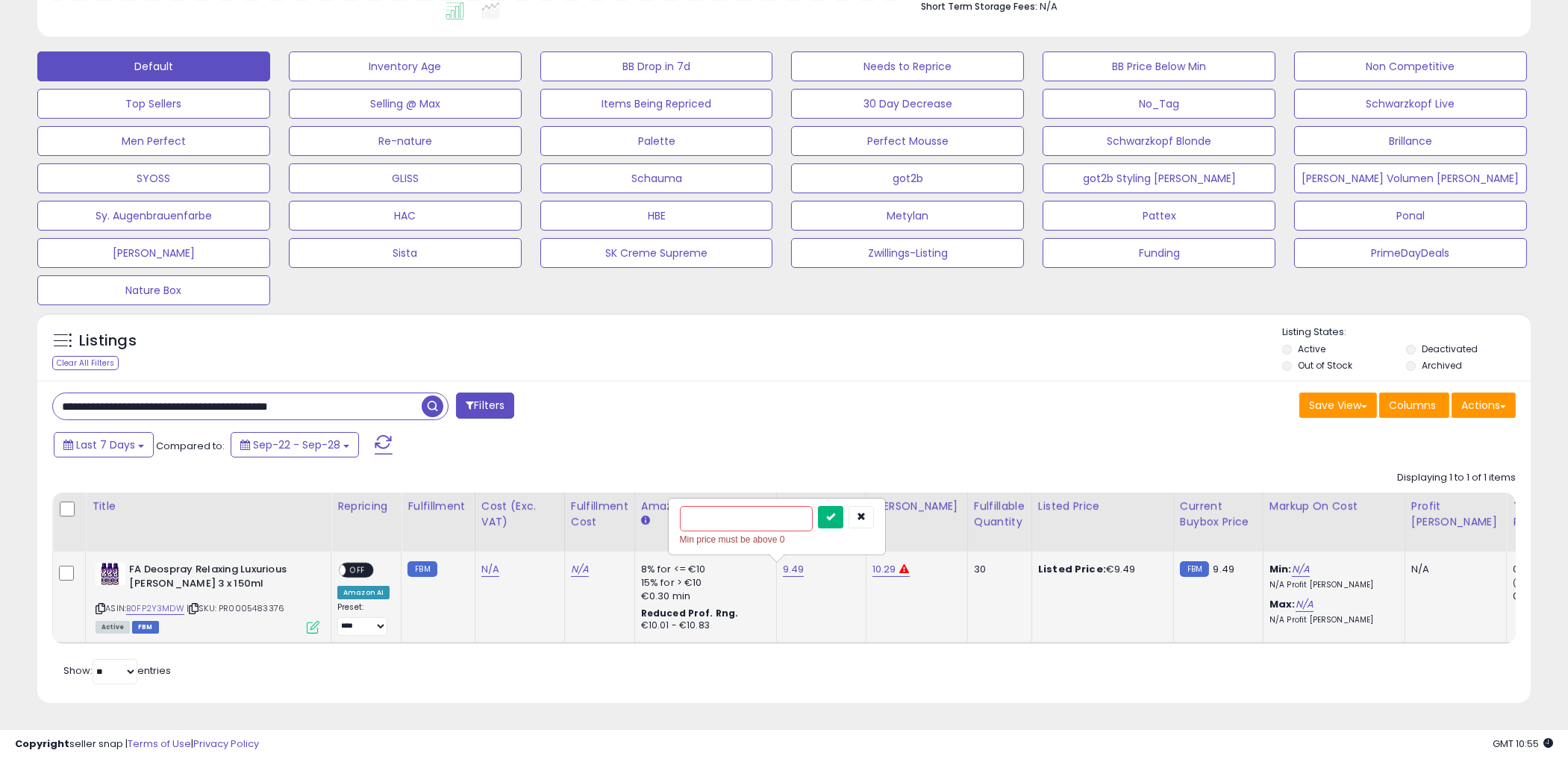
click at [841, 509] on button "submit" at bounding box center [831, 517] width 25 height 22
click at [843, 508] on button "submit" at bounding box center [831, 517] width 25 height 22
click at [835, 512] on icon "submit" at bounding box center [831, 516] width 9 height 9
drag, startPoint x: 860, startPoint y: 404, endPoint x: 840, endPoint y: 496, distance: 94.1
click at [857, 404] on div "Save View Save As New View Update Current View Columns Actions Import Export Vi…" at bounding box center [1156, 407] width 743 height 29
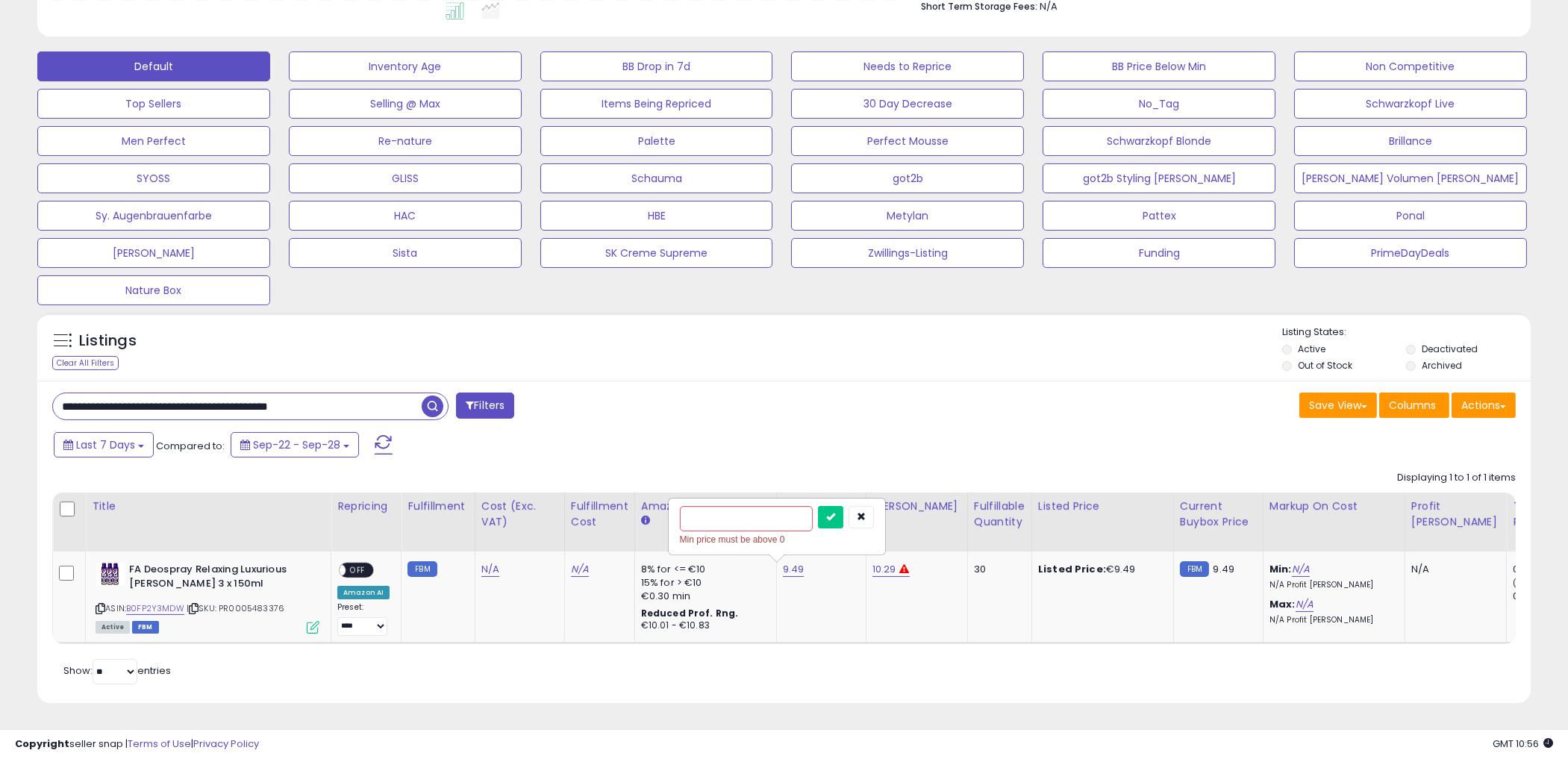
click at [742, 442] on div "Last 7 Days Compared to: Sep-22 - Sep-28" at bounding box center [599, 447] width 1098 height 34
click at [734, 506] on input "number" at bounding box center [747, 519] width 133 height 25
click at [784, 436] on div "Last 7 Days Compared to: Sep-22 - Sep-28" at bounding box center [599, 447] width 1098 height 34
click at [776, 430] on div "Last 7 Days Compared to: Sep-22 - Sep-28" at bounding box center [599, 447] width 1098 height 34
click at [843, 506] on button "submit" at bounding box center [831, 517] width 25 height 22
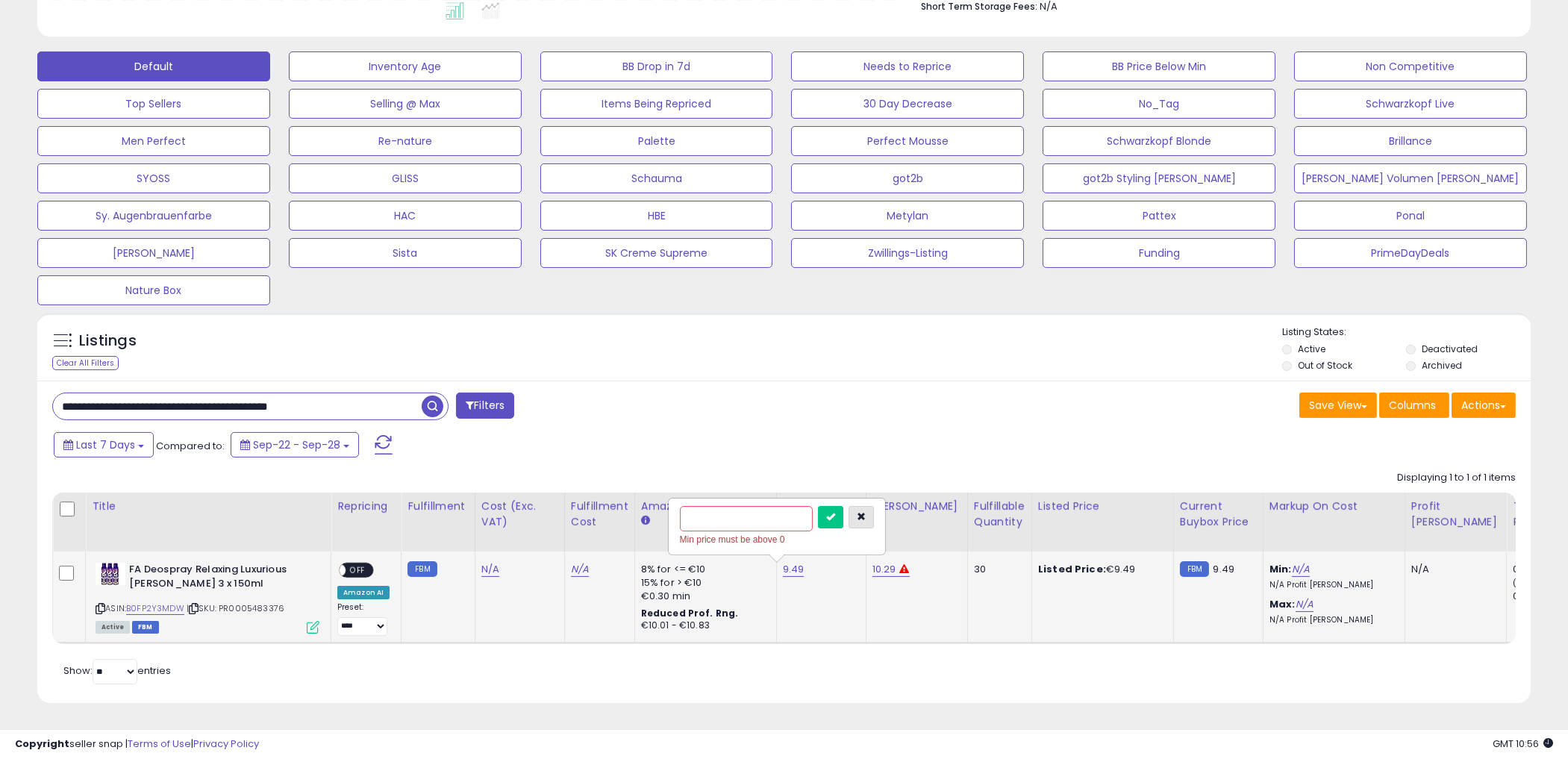
click at [874, 509] on button "button" at bounding box center [861, 517] width 25 height 22
click at [755, 397] on div "**********" at bounding box center [412, 407] width 743 height 30
drag, startPoint x: 719, startPoint y: 366, endPoint x: 595, endPoint y: 373, distance: 124.2
click at [717, 366] on div "Listings Clear All Filters" at bounding box center [784, 346] width 1494 height 69
drag, startPoint x: 327, startPoint y: 389, endPoint x: -8, endPoint y: 315, distance: 343.1
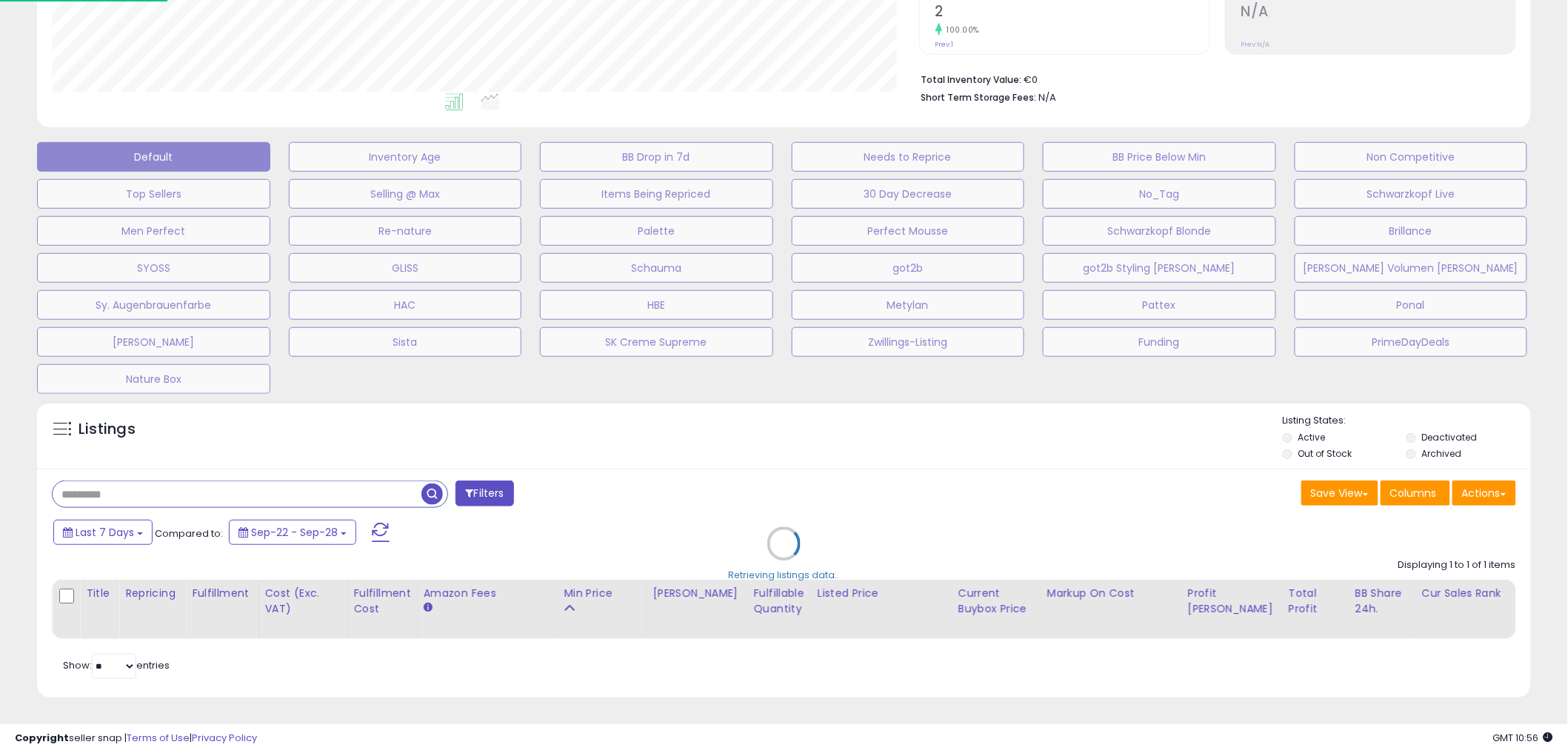
click at [655, 345] on div "Default Inventory Age BB Drop in 7d Needs to Reprice BB Price Below Min Non Com…" at bounding box center [784, 264] width 1531 height 259
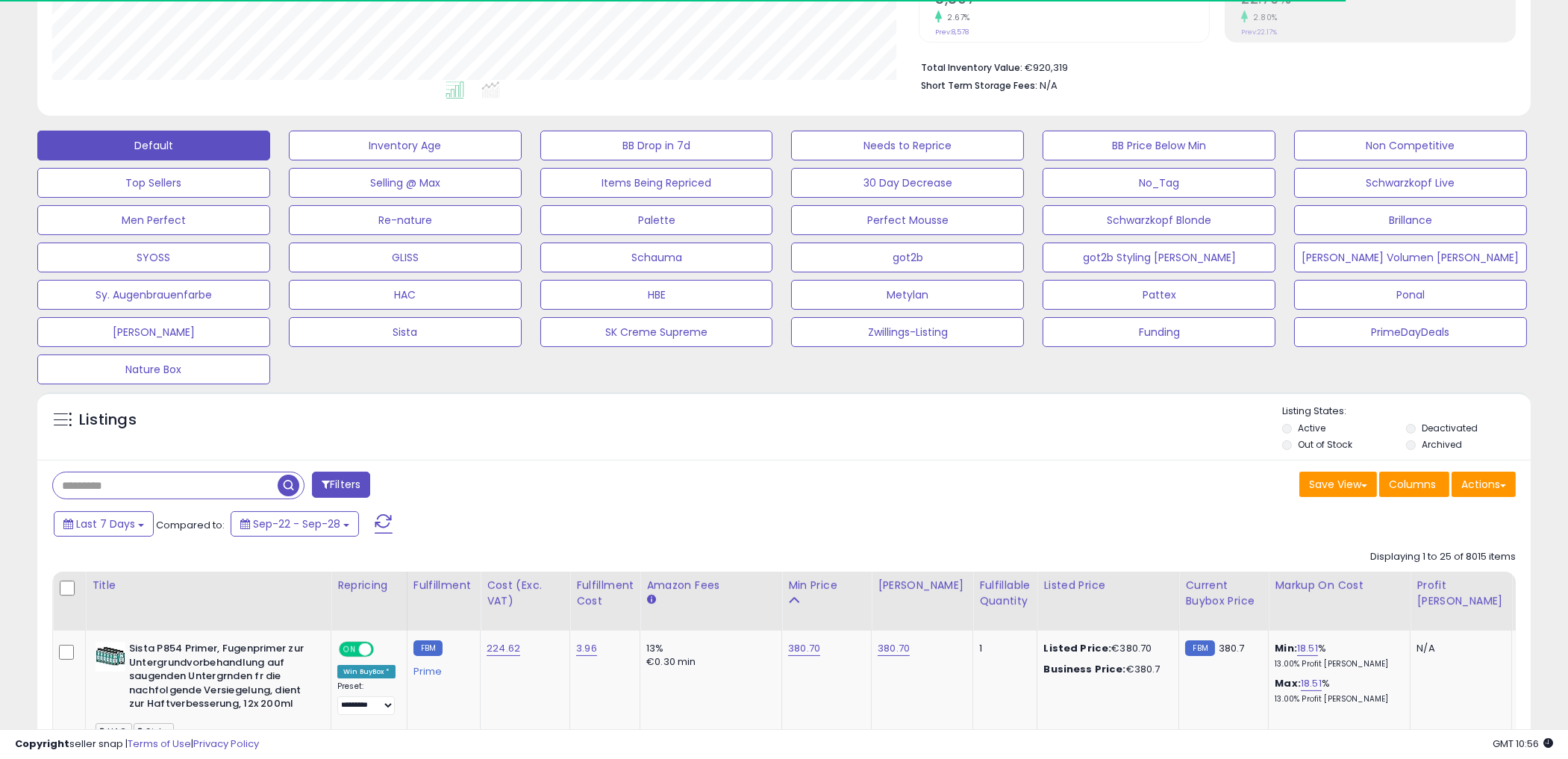
click at [615, 451] on div "Listings" at bounding box center [784, 430] width 1494 height 51
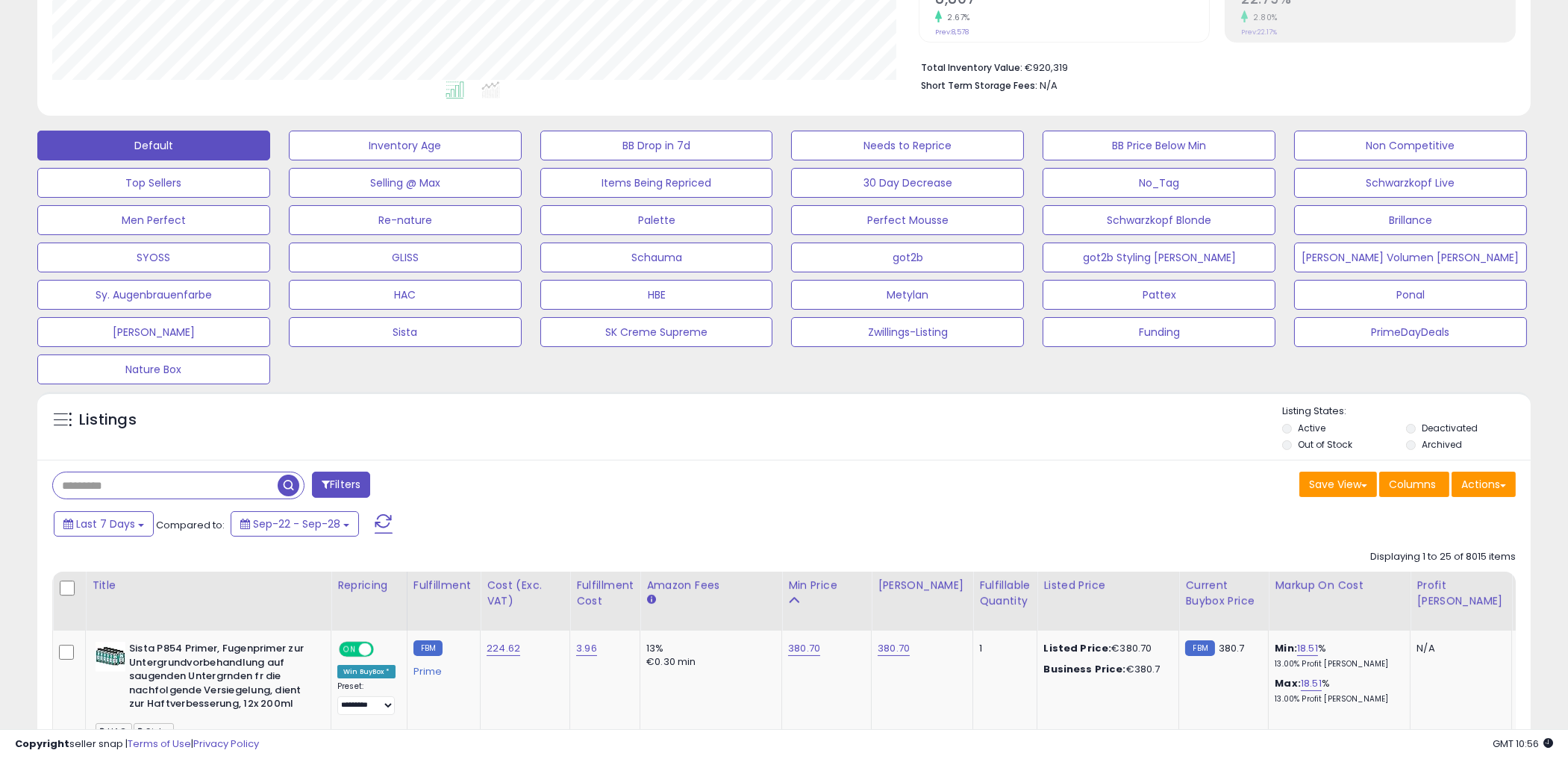
click at [720, 399] on div "Listings Active" at bounding box center [784, 425] width 1494 height 69
click at [623, 429] on div "Listings" at bounding box center [784, 430] width 1494 height 51
click at [964, 76] on li "Short Term Storage Fees: N/A" at bounding box center [1213, 84] width 584 height 18
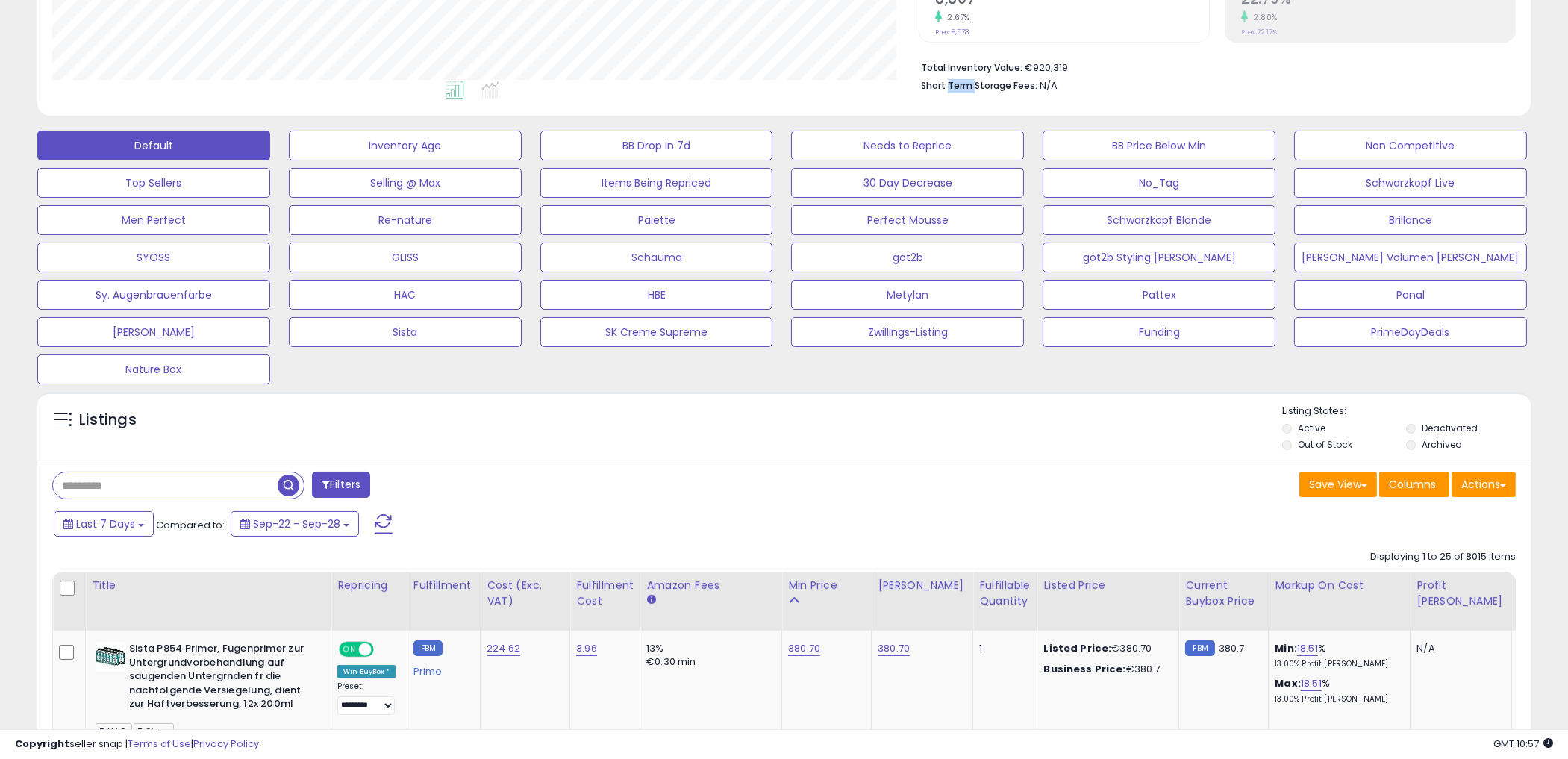
drag, startPoint x: 964, startPoint y: 76, endPoint x: 960, endPoint y: 84, distance: 8.9
click at [960, 84] on b "Short Term Storage Fees:" at bounding box center [979, 85] width 116 height 13
click at [959, 85] on b "Short Term Storage Fees:" at bounding box center [979, 85] width 116 height 13
click at [958, 86] on b "Short Term Storage Fees:" at bounding box center [979, 85] width 116 height 13
click at [1137, 82] on li "Short Term Storage Fees: N/A" at bounding box center [1213, 84] width 584 height 18
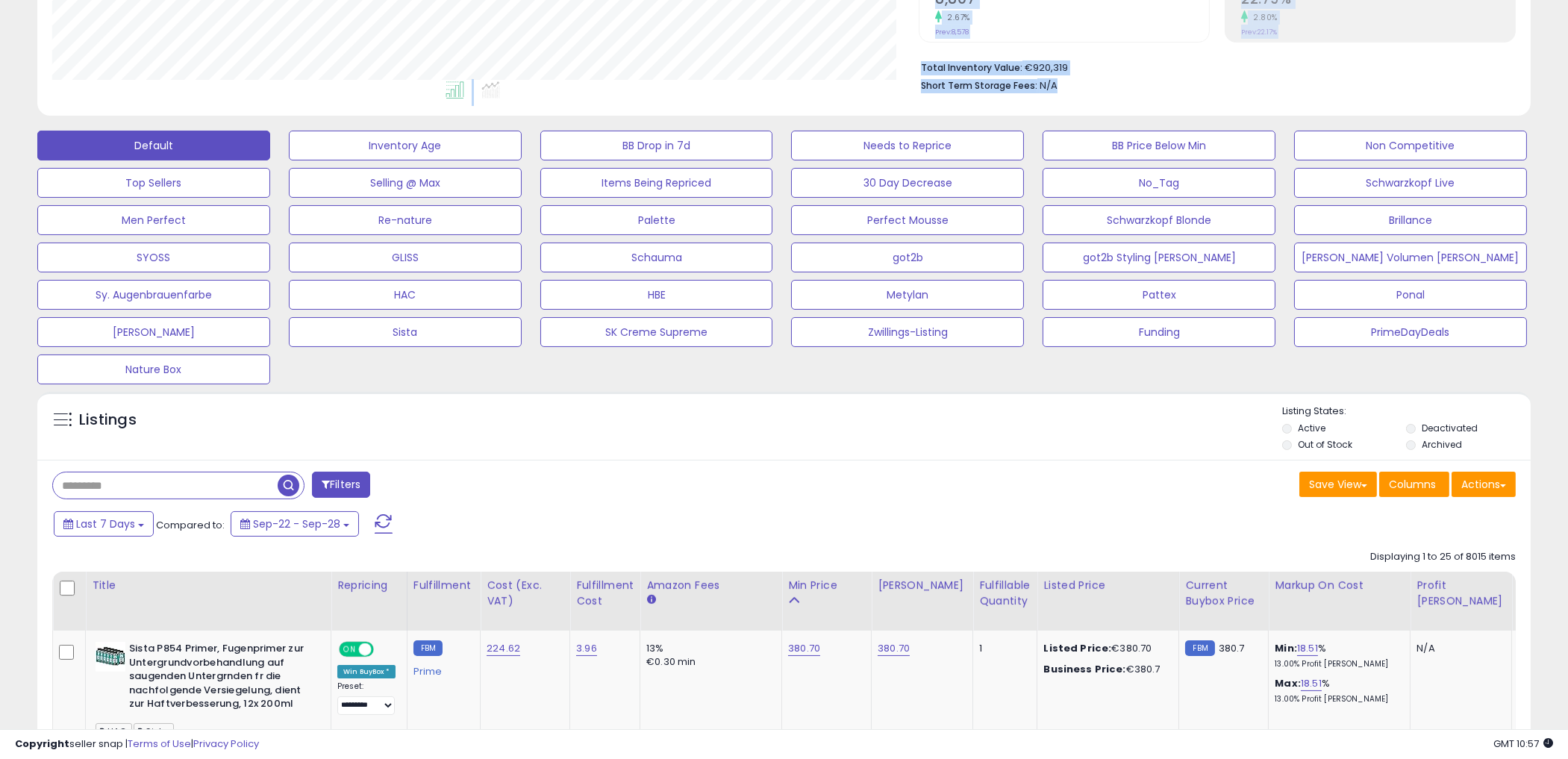
drag, startPoint x: 903, startPoint y: 76, endPoint x: 1057, endPoint y: 90, distance: 154.6
click at [1057, 90] on li "Short Term Storage Fees: N/A" at bounding box center [1213, 84] width 584 height 18
drag, startPoint x: 1069, startPoint y: 87, endPoint x: 905, endPoint y: 56, distance: 166.9
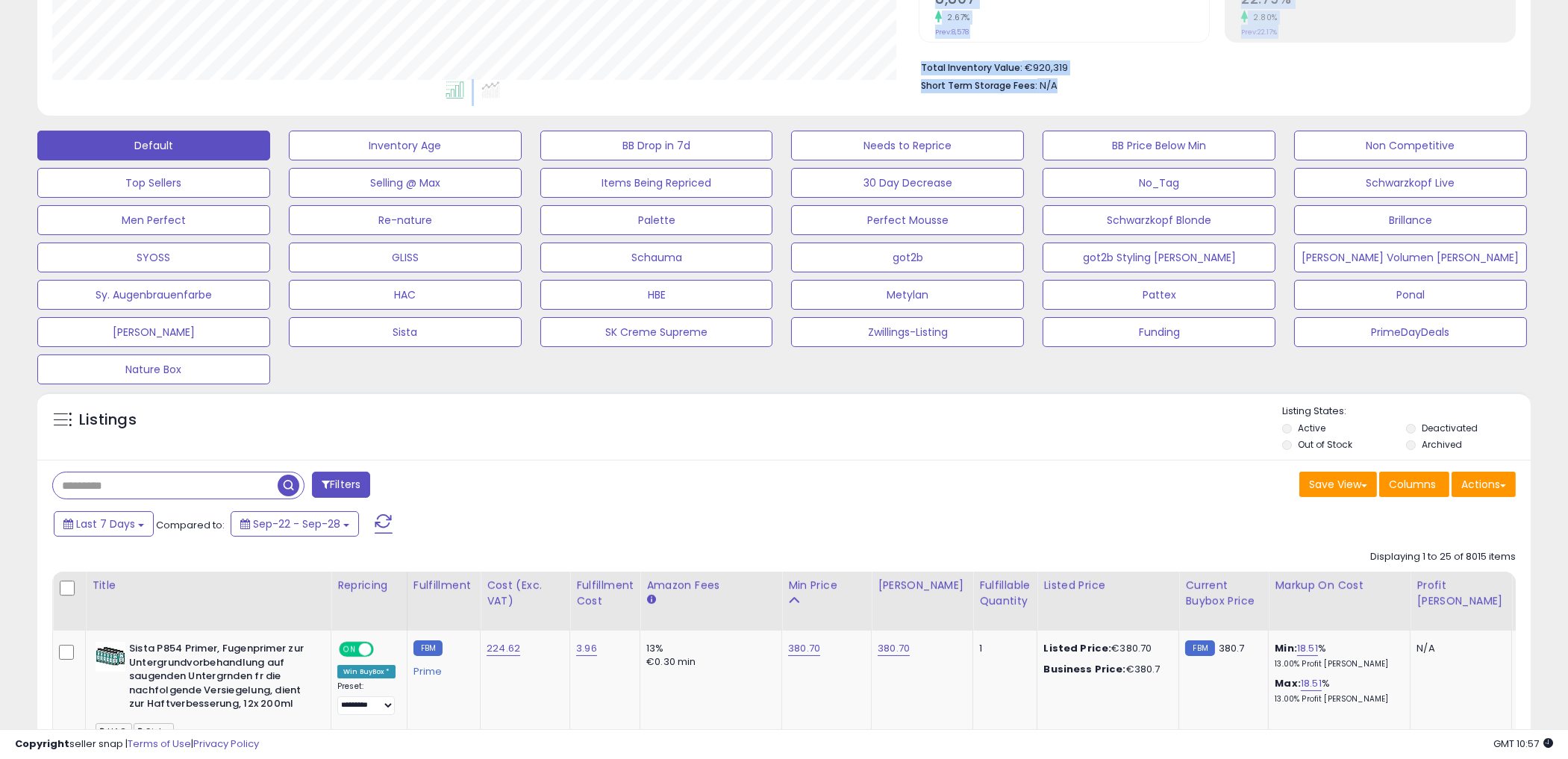
drag, startPoint x: 905, startPoint y: 56, endPoint x: 916, endPoint y: 68, distance: 16.3
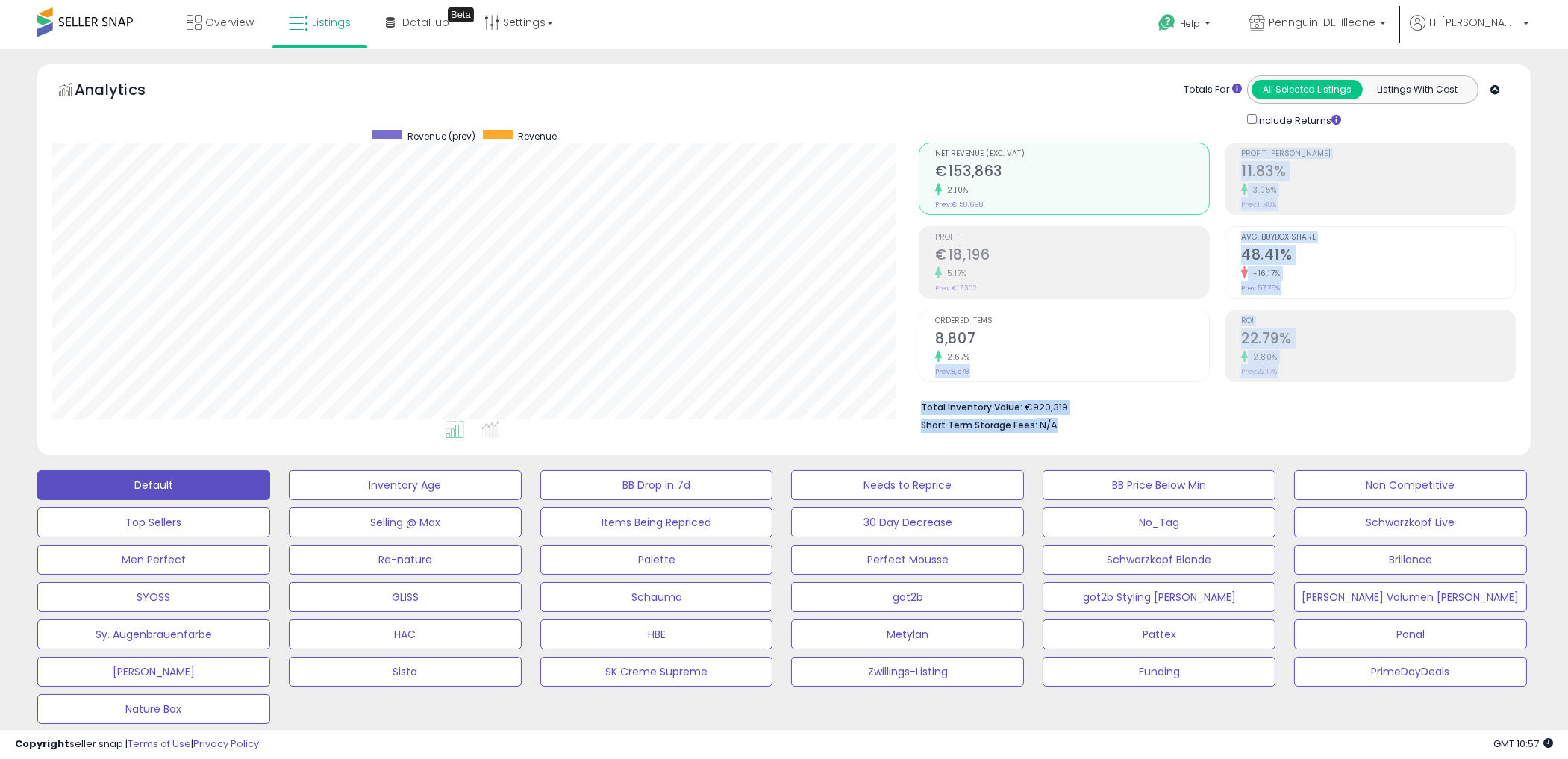
drag, startPoint x: 1063, startPoint y: 423, endPoint x: 932, endPoint y: 374, distance: 139.9
click at [932, 127] on div "Net Revenue (Exc. VAT) €153,863 2.10% Prev: €150,698 Profit €18,196" at bounding box center [1217, 127] width 597 height 0
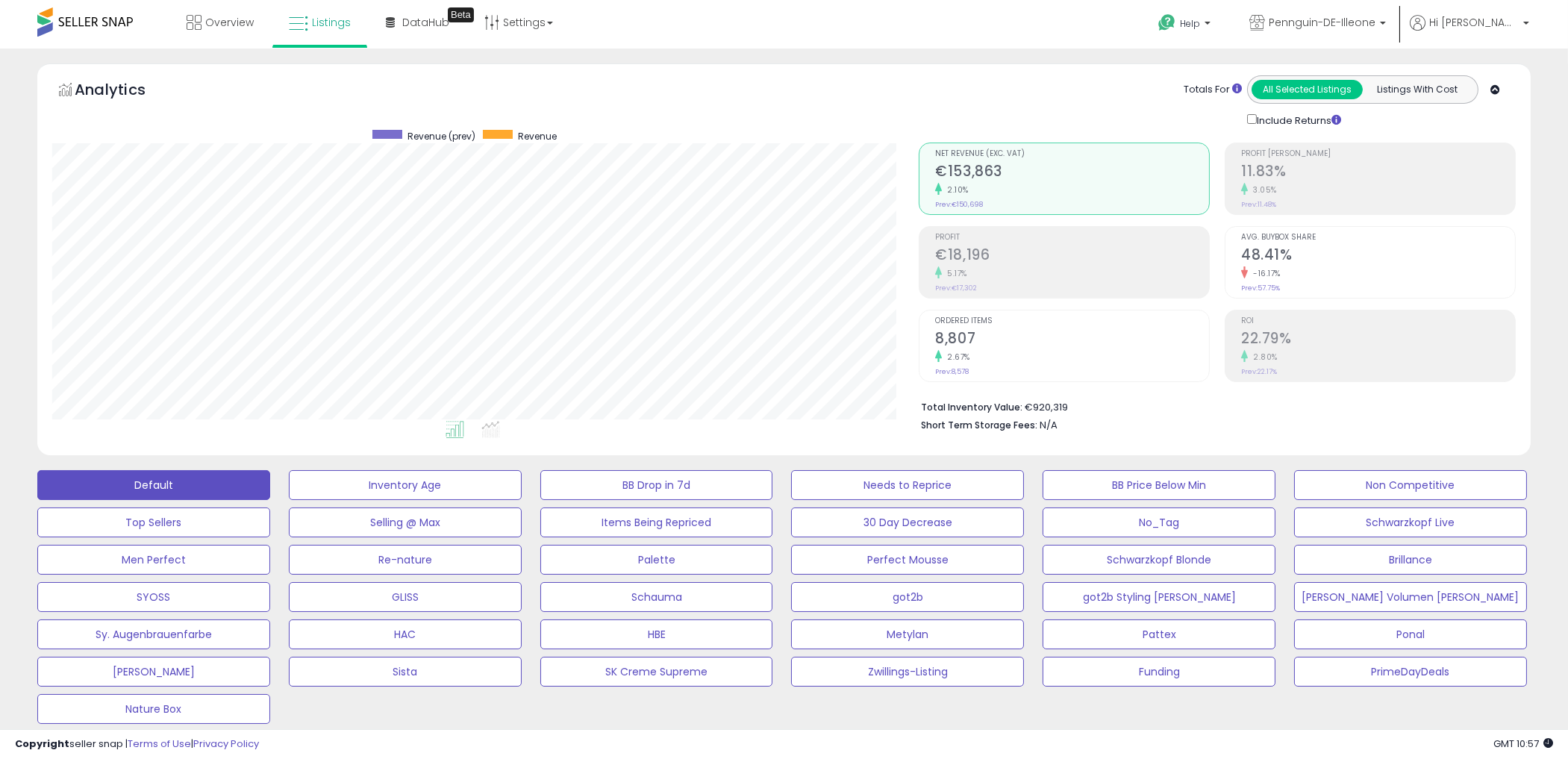
drag, startPoint x: 932, startPoint y: 374, endPoint x: 1292, endPoint y: 446, distance: 367.1
click at [1292, 446] on div "Analytics Totals For All Selected Listings Listings With Cost Include Returns" at bounding box center [784, 259] width 1494 height 391
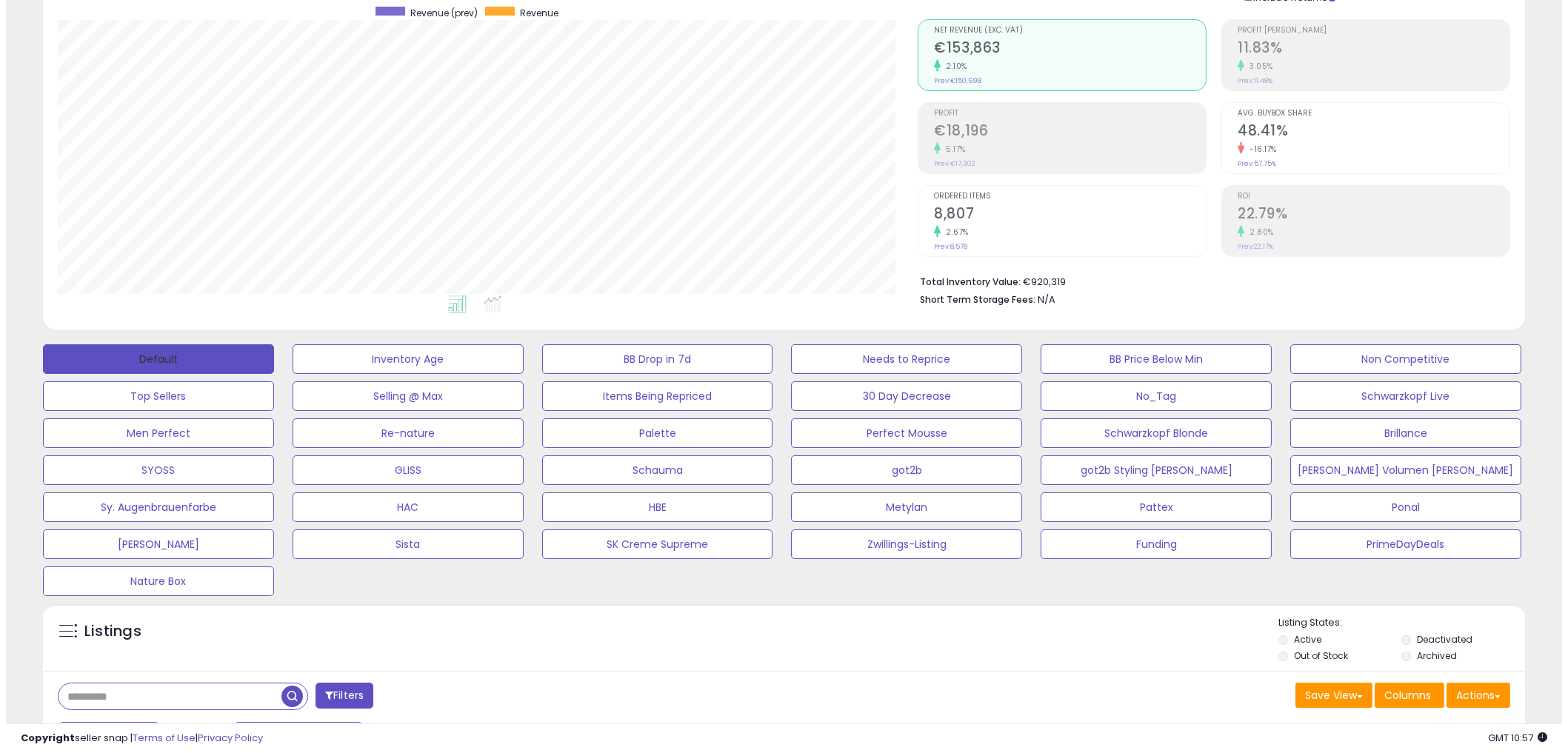
scroll to position [328, 0]
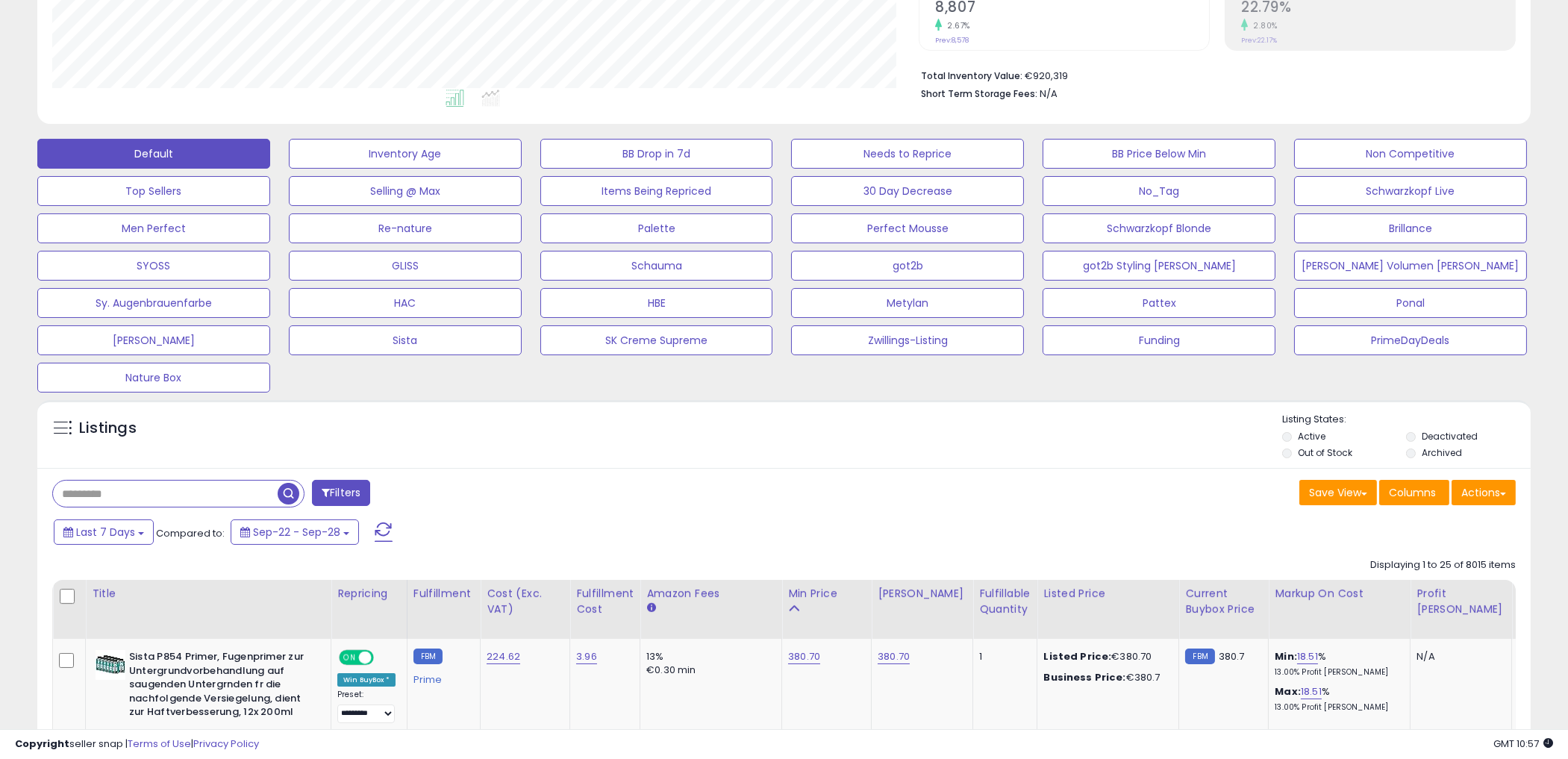
click at [189, 504] on input "text" at bounding box center [165, 493] width 225 height 26
paste input "**********"
type input "**********"
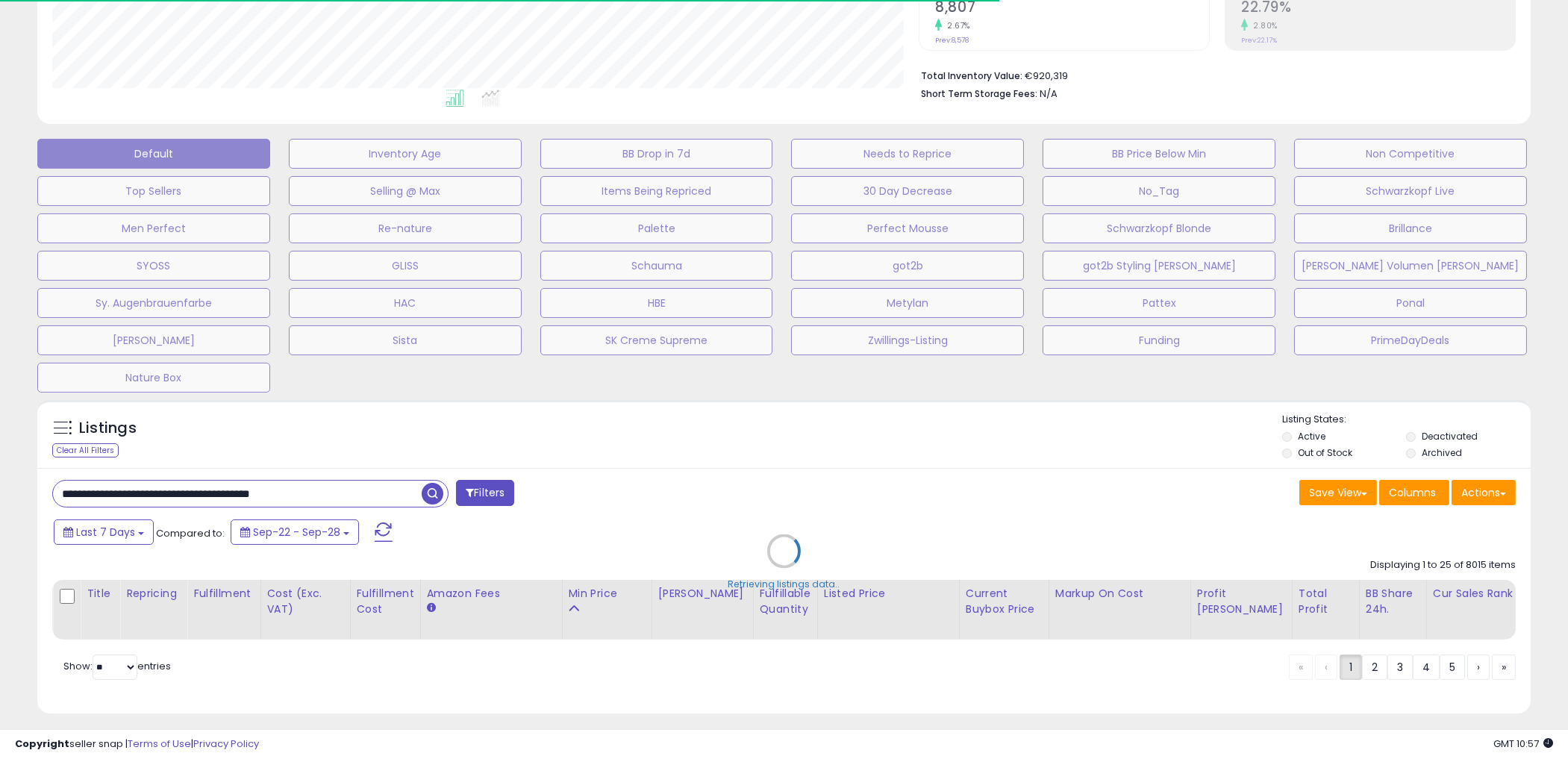
scroll to position [745844, 745643]
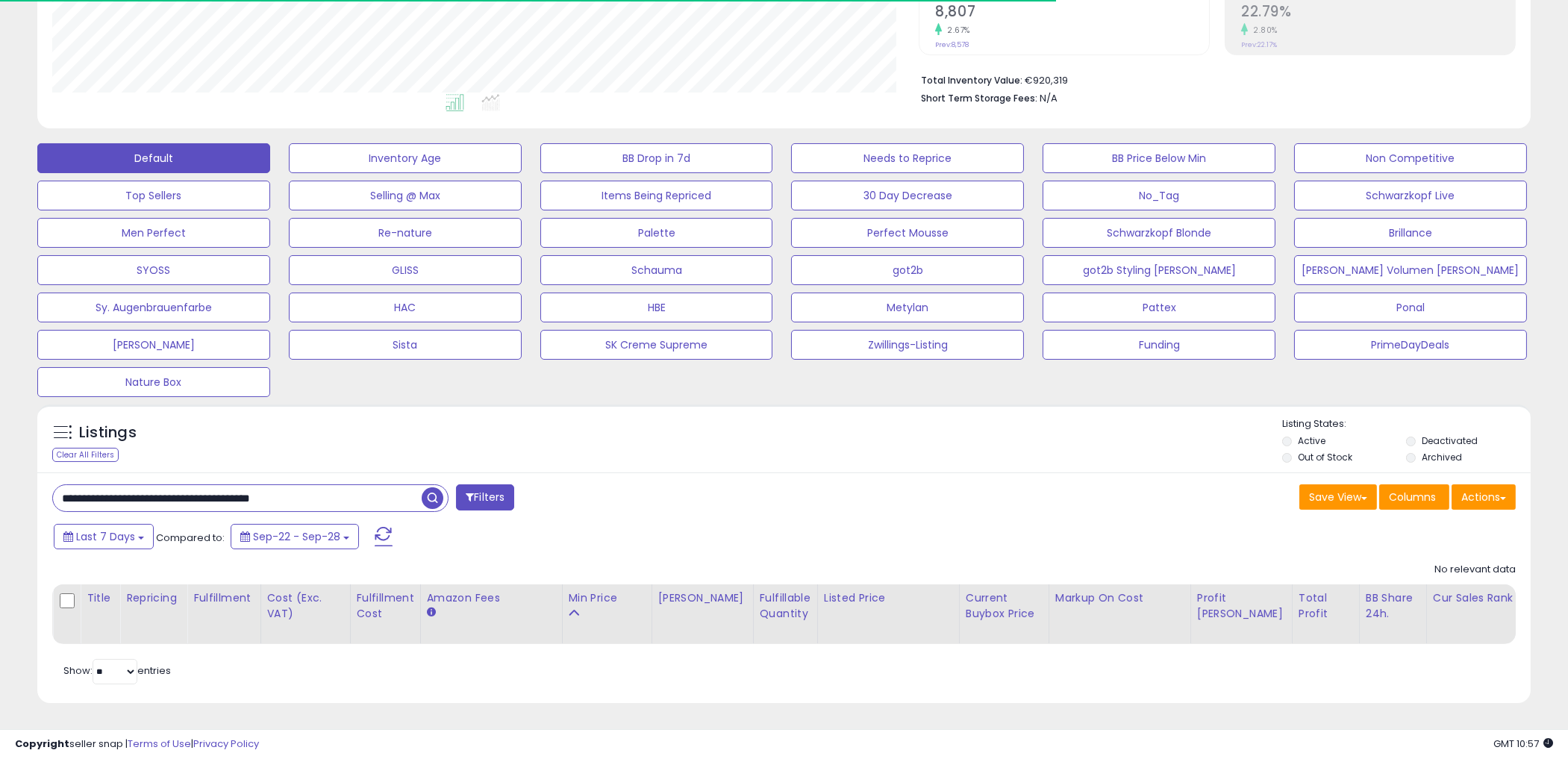
drag, startPoint x: 343, startPoint y: 490, endPoint x: -8, endPoint y: 430, distance: 356.1
click at [0, 430] on html "Unable to login Retrieving listings data.. has not yet accepted the Terms of Us…" at bounding box center [784, 53] width 1568 height 759
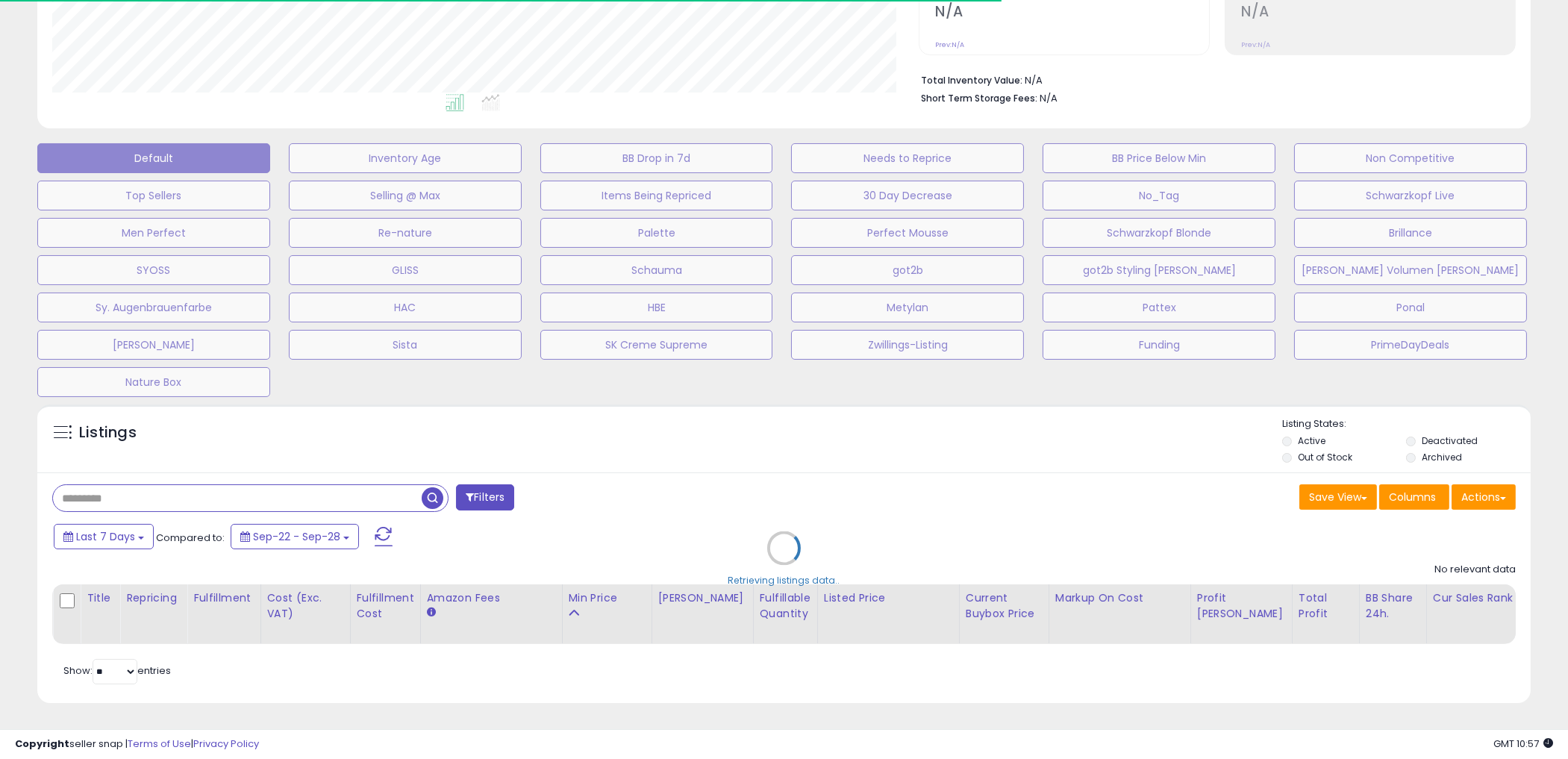
scroll to position [306, 867]
drag, startPoint x: 770, startPoint y: 390, endPoint x: 756, endPoint y: 398, distance: 16.1
click at [770, 390] on div "Default Inventory Age BB Drop in 7d Needs to Reprice BB Price Below Min Non Com…" at bounding box center [784, 267] width 1531 height 261
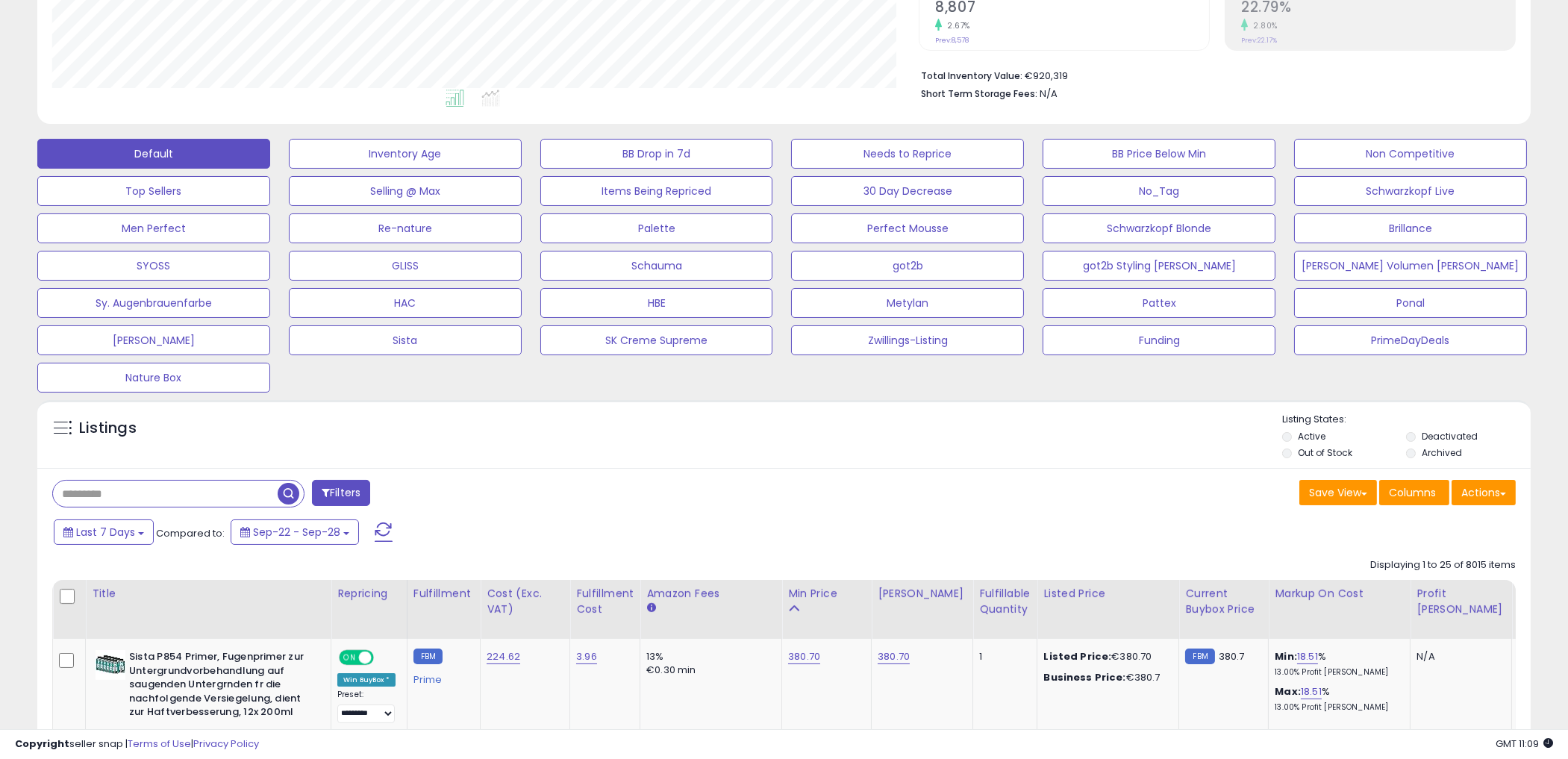
drag, startPoint x: 155, startPoint y: 485, endPoint x: 166, endPoint y: 481, distance: 11.7
click at [155, 485] on input "text" at bounding box center [165, 493] width 225 height 26
paste input "**********"
type input "**********"
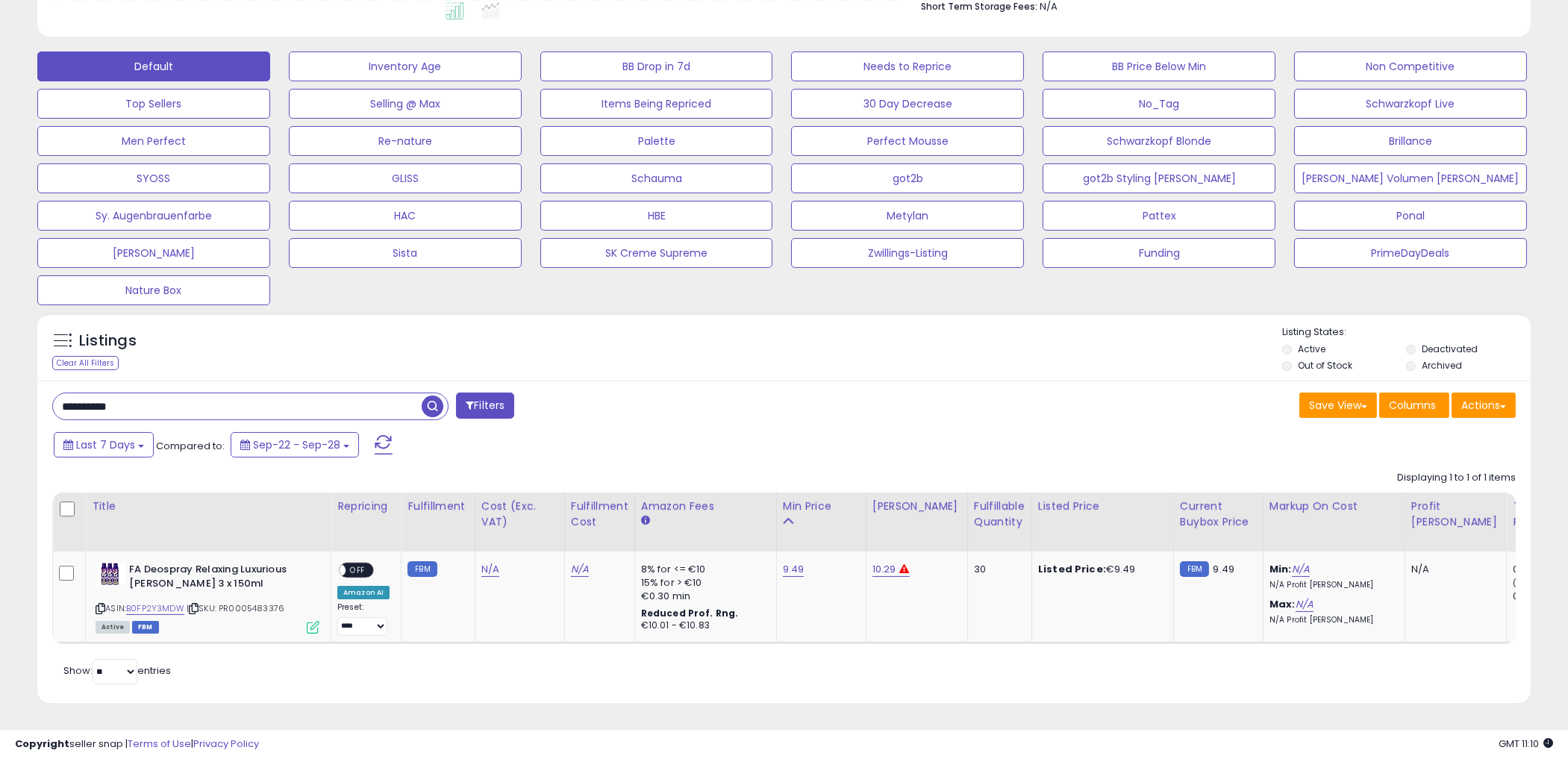
click at [968, 325] on div "Listings Clear All Filters Listing States:" at bounding box center [784, 351] width 1494 height 51
